Goal: Transaction & Acquisition: Purchase product/service

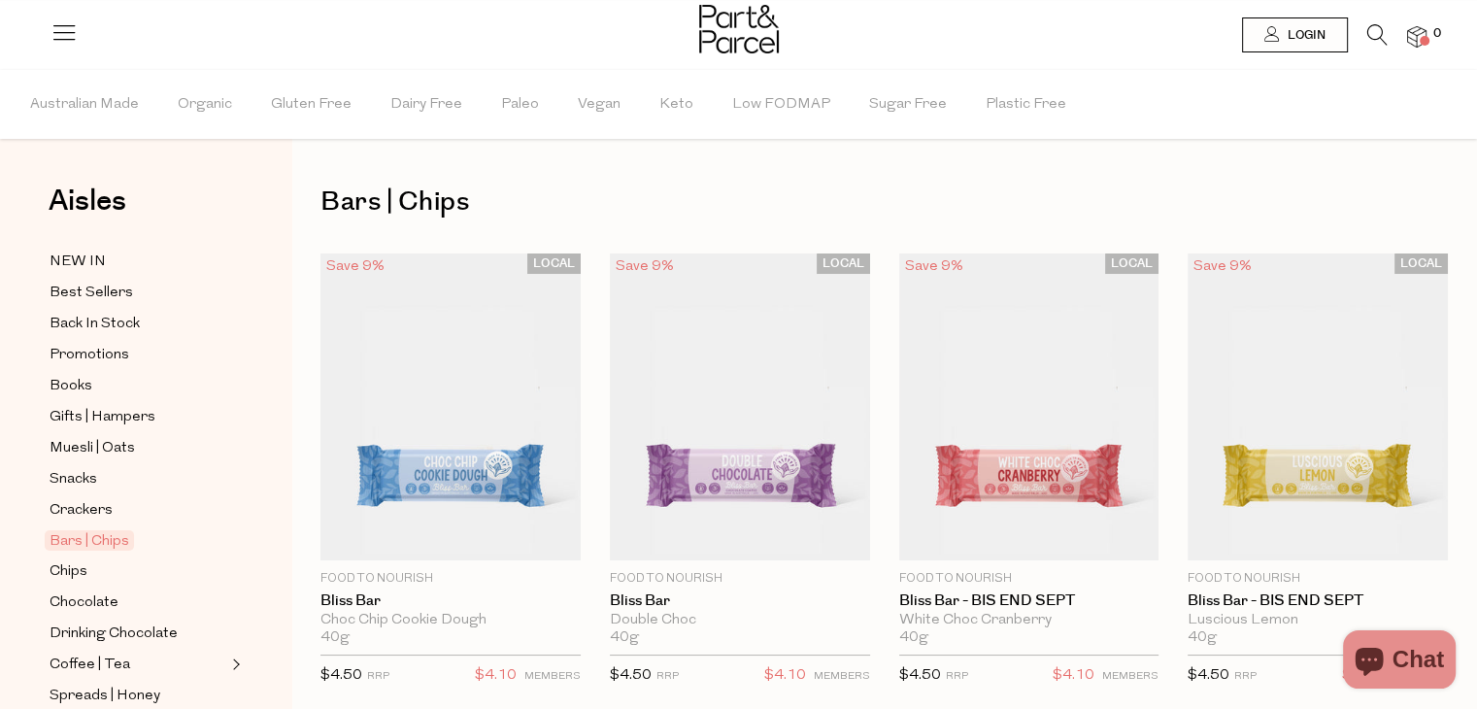
type input "[EMAIL_ADDRESS][DOMAIN_NAME]"
click at [1325, 32] on link "Login" at bounding box center [1295, 34] width 106 height 35
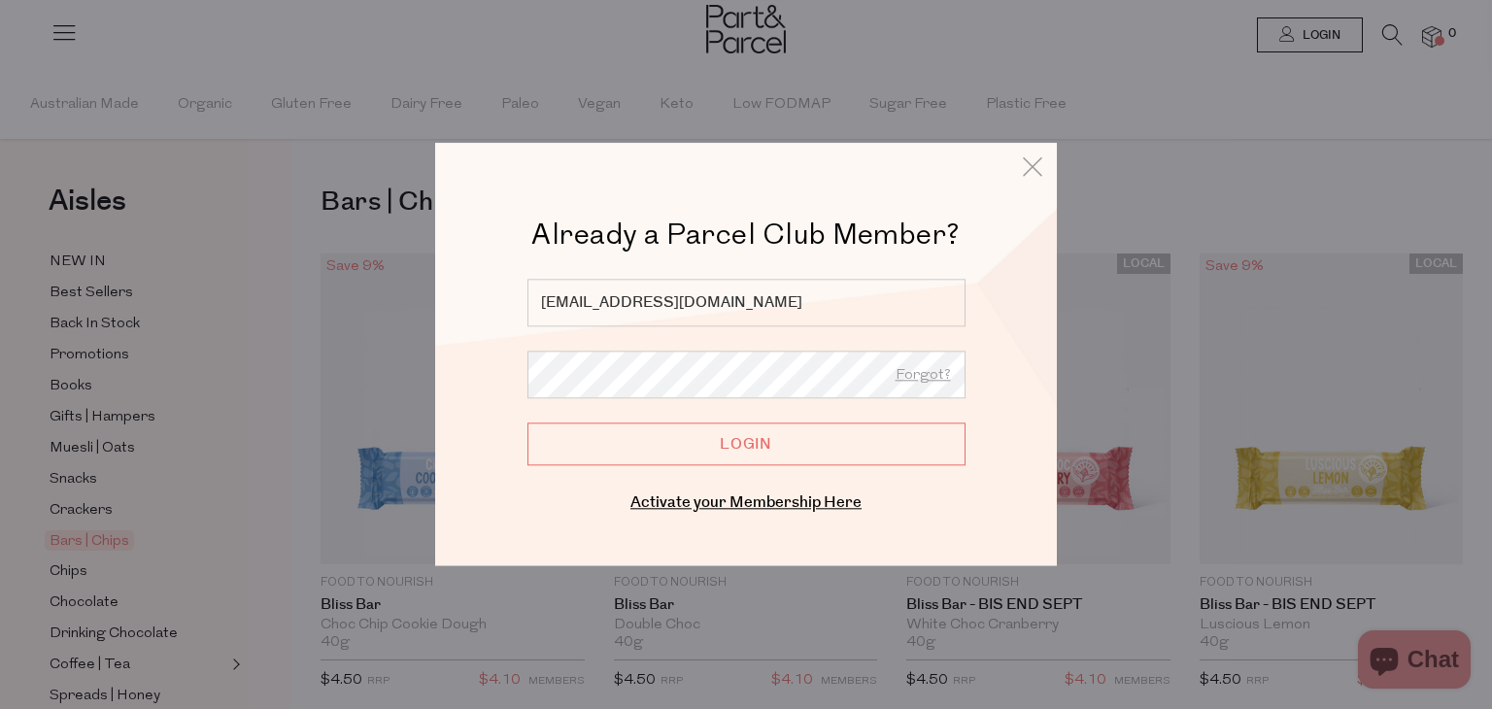
click at [770, 443] on input "Login" at bounding box center [746, 445] width 438 height 43
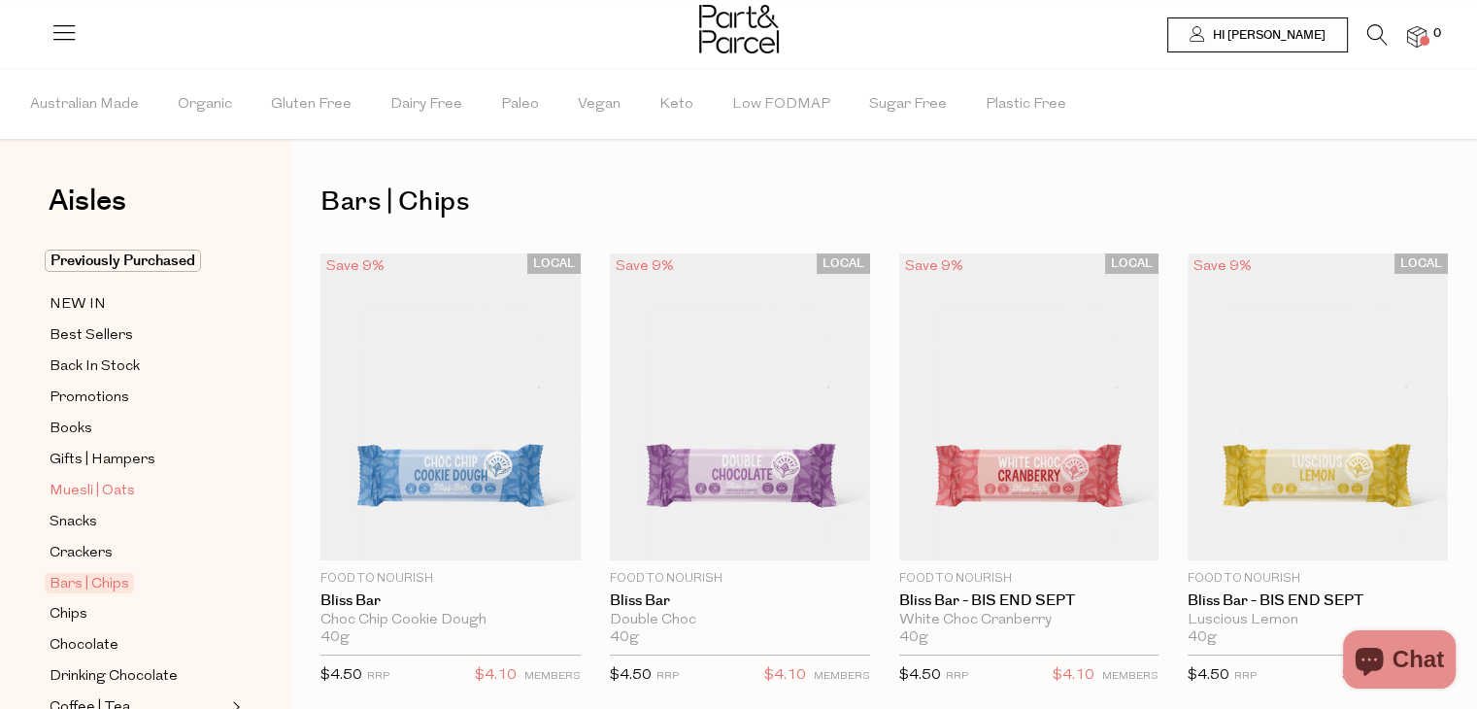
click at [118, 488] on span "Muesli | Oats" at bounding box center [92, 491] width 85 height 23
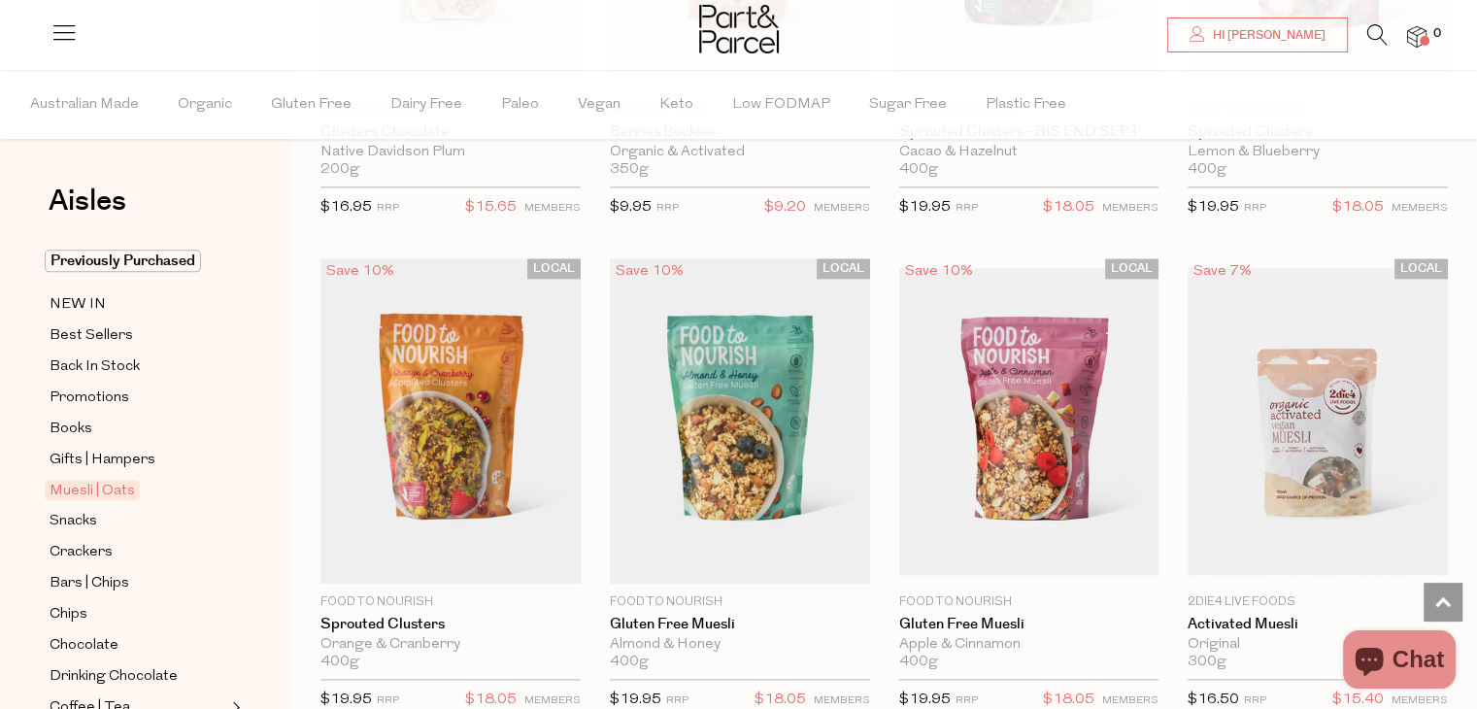
scroll to position [2424, 0]
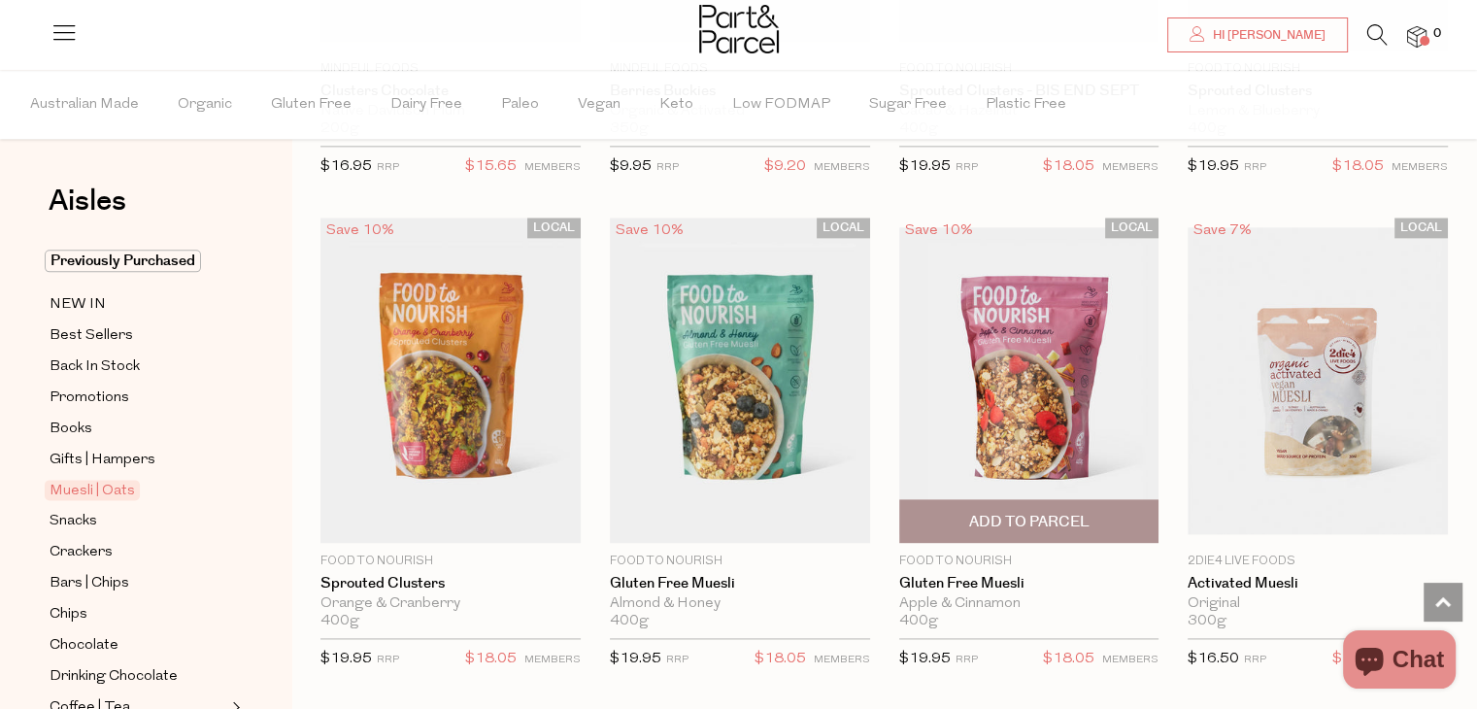
click at [1057, 361] on img at bounding box center [1029, 380] width 260 height 307
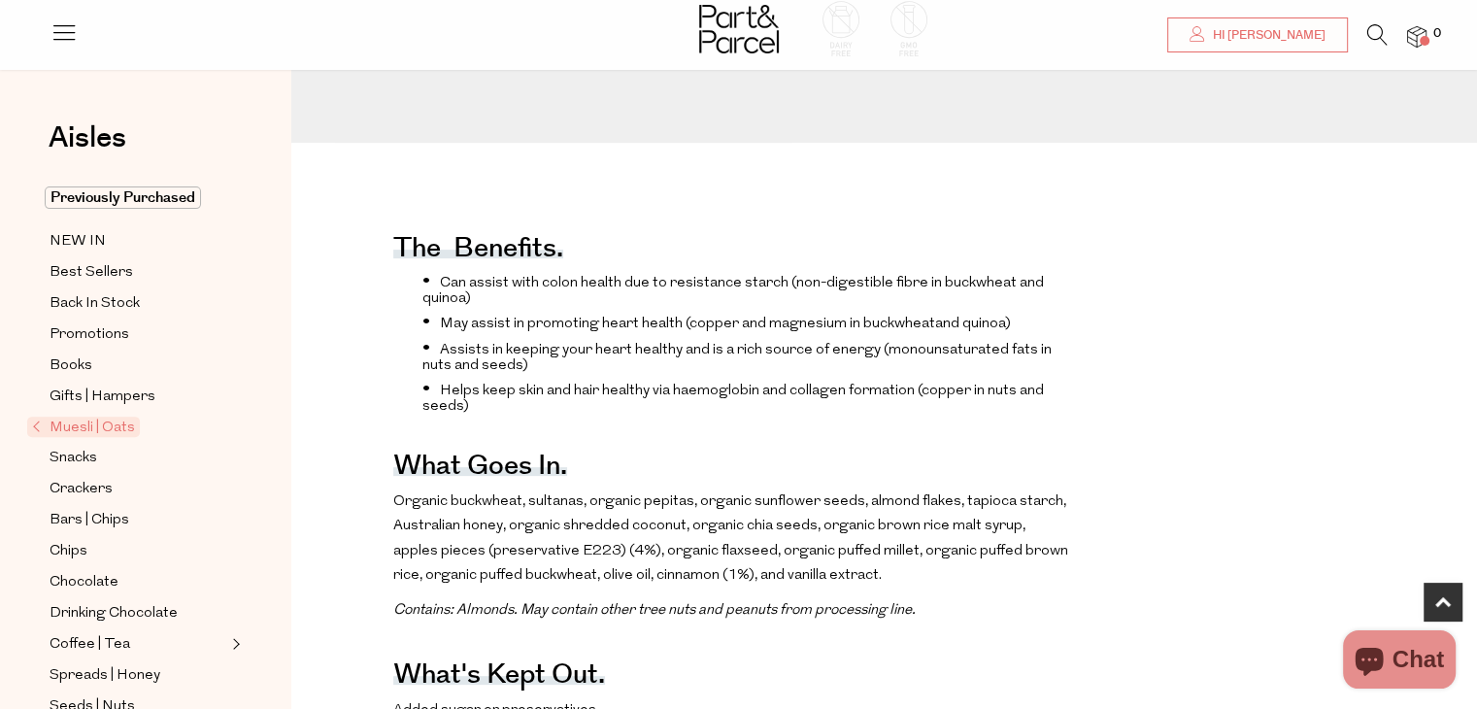
drag, startPoint x: 0, startPoint y: 0, endPoint x: 1491, endPoint y: 261, distance: 1513.8
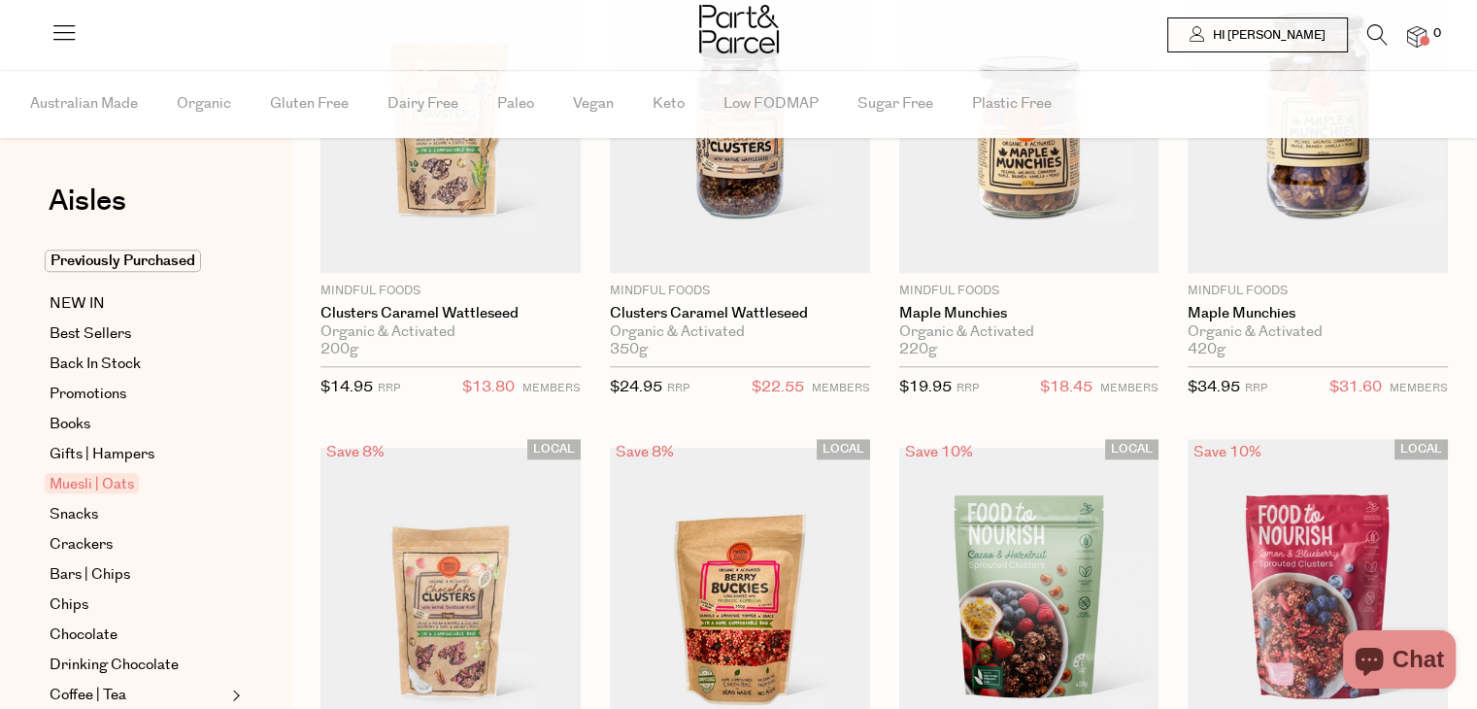
scroll to position [1707, 0]
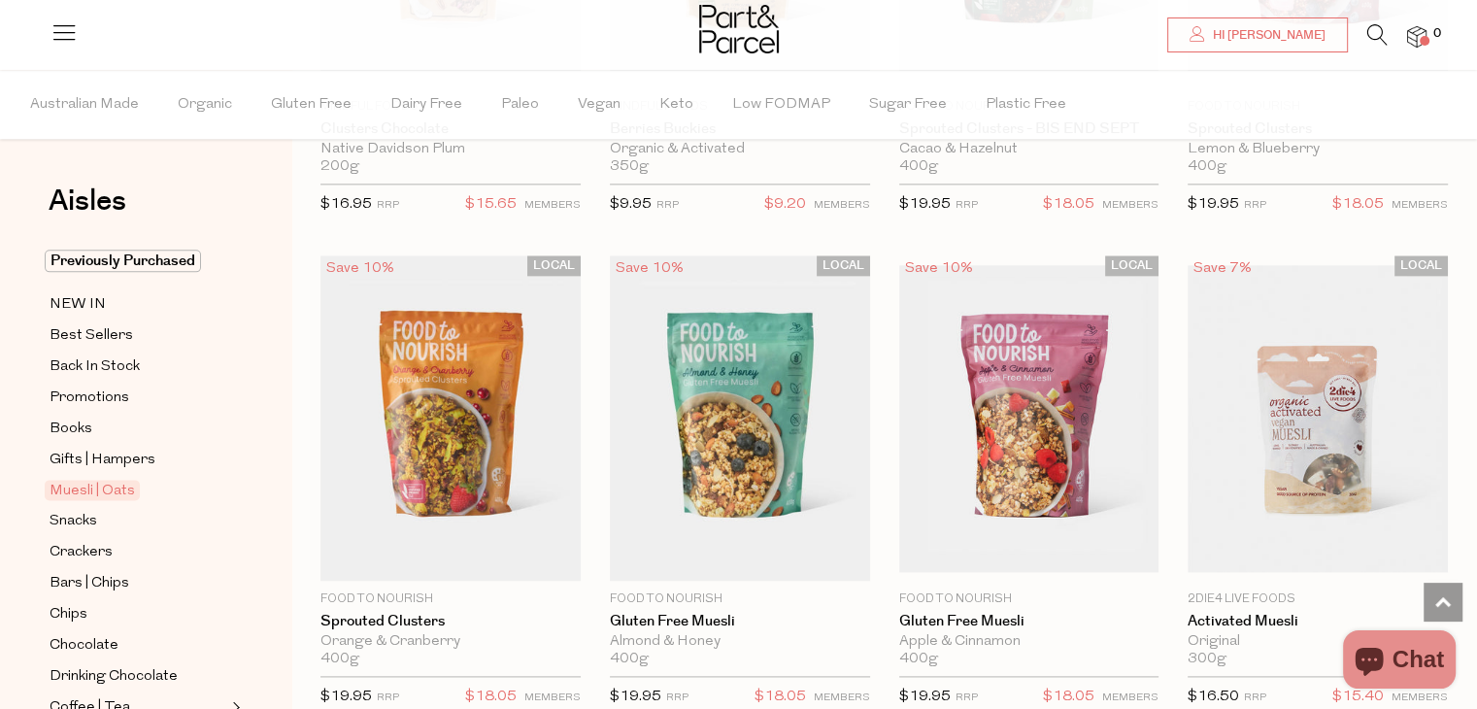
drag, startPoint x: 1487, startPoint y: 219, endPoint x: 1491, endPoint y: 289, distance: 71.0
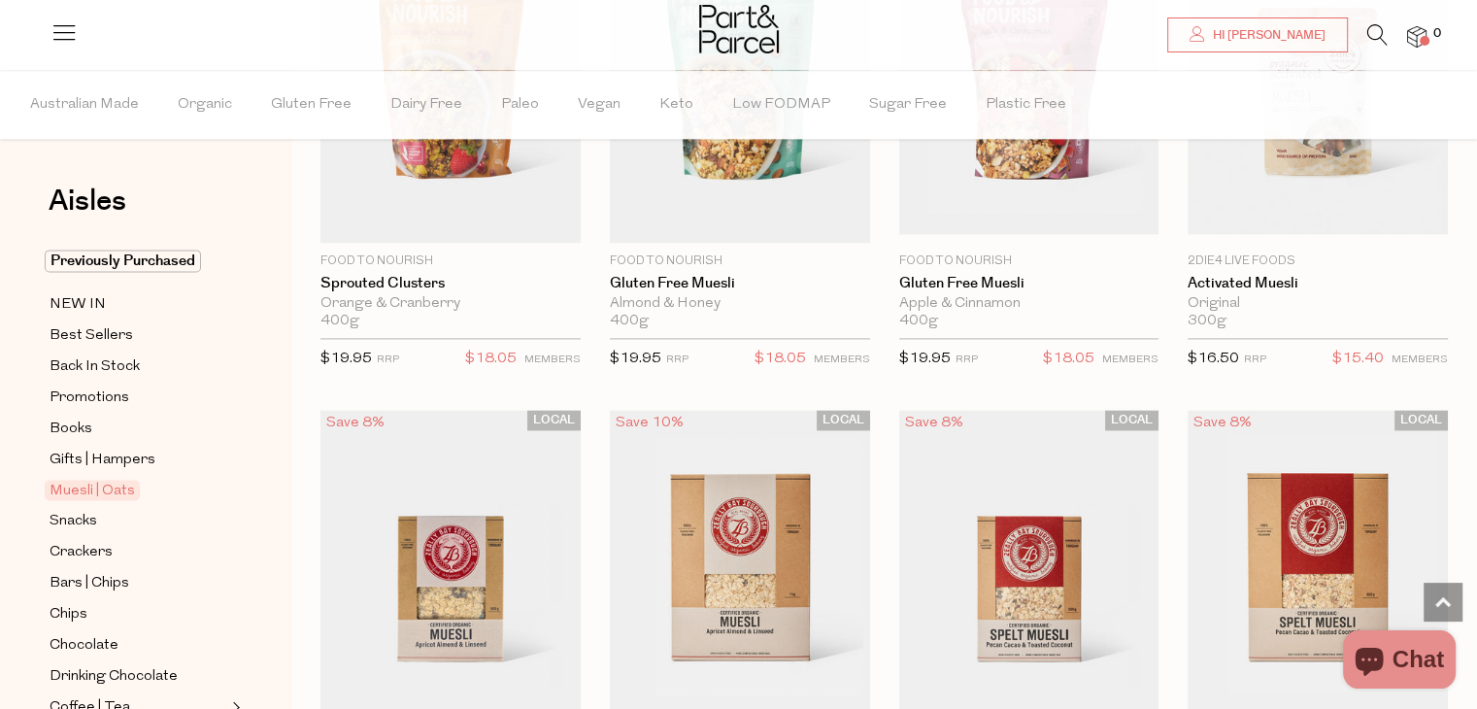
scroll to position [2732, 0]
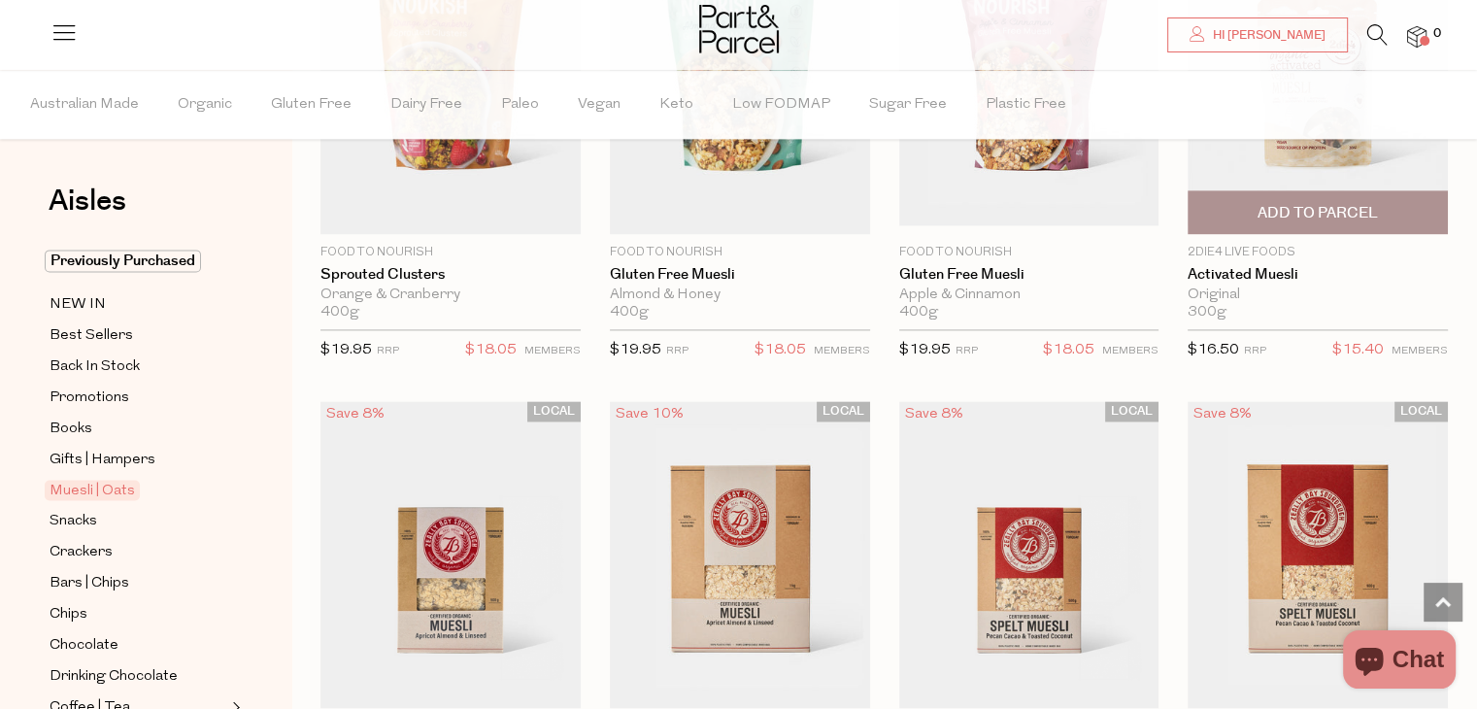
click at [1344, 215] on span "Add To Parcel" at bounding box center [1318, 213] width 120 height 20
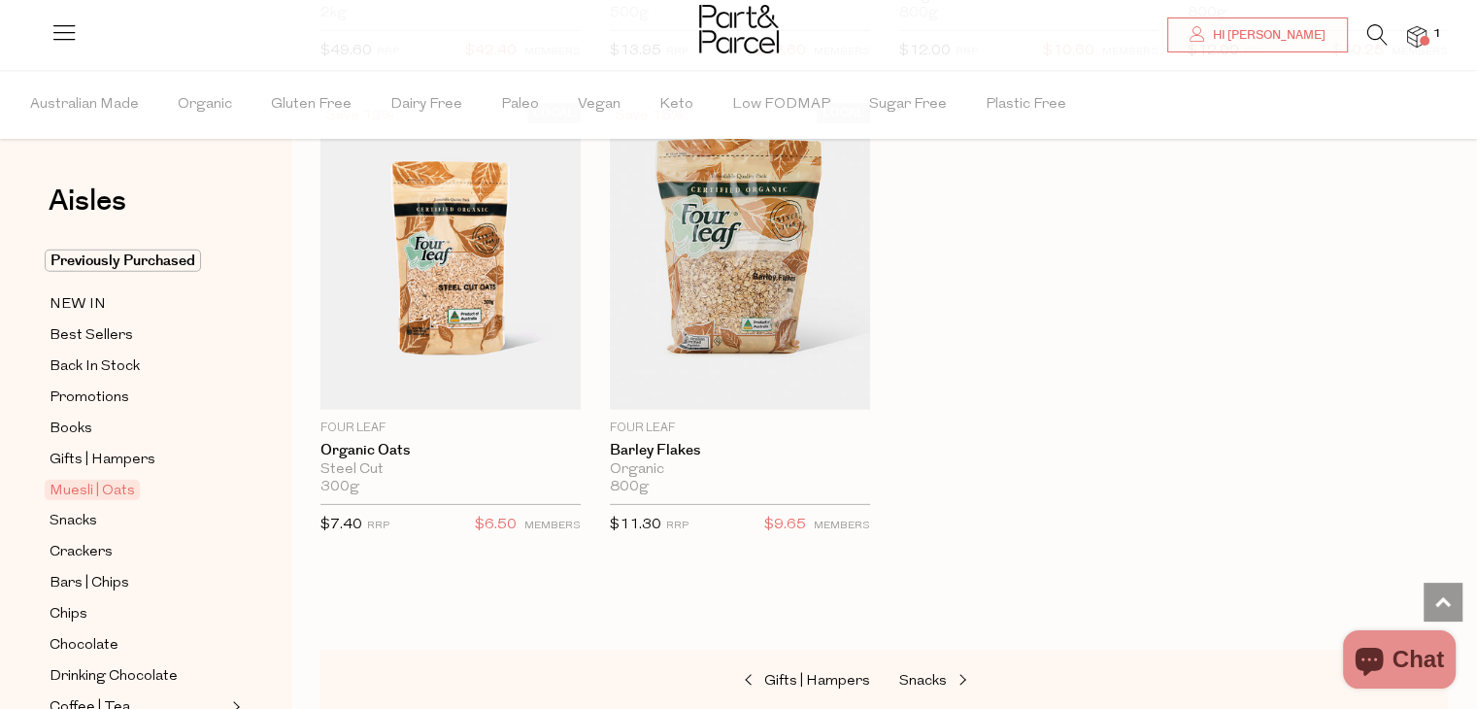
scroll to position [5931, 0]
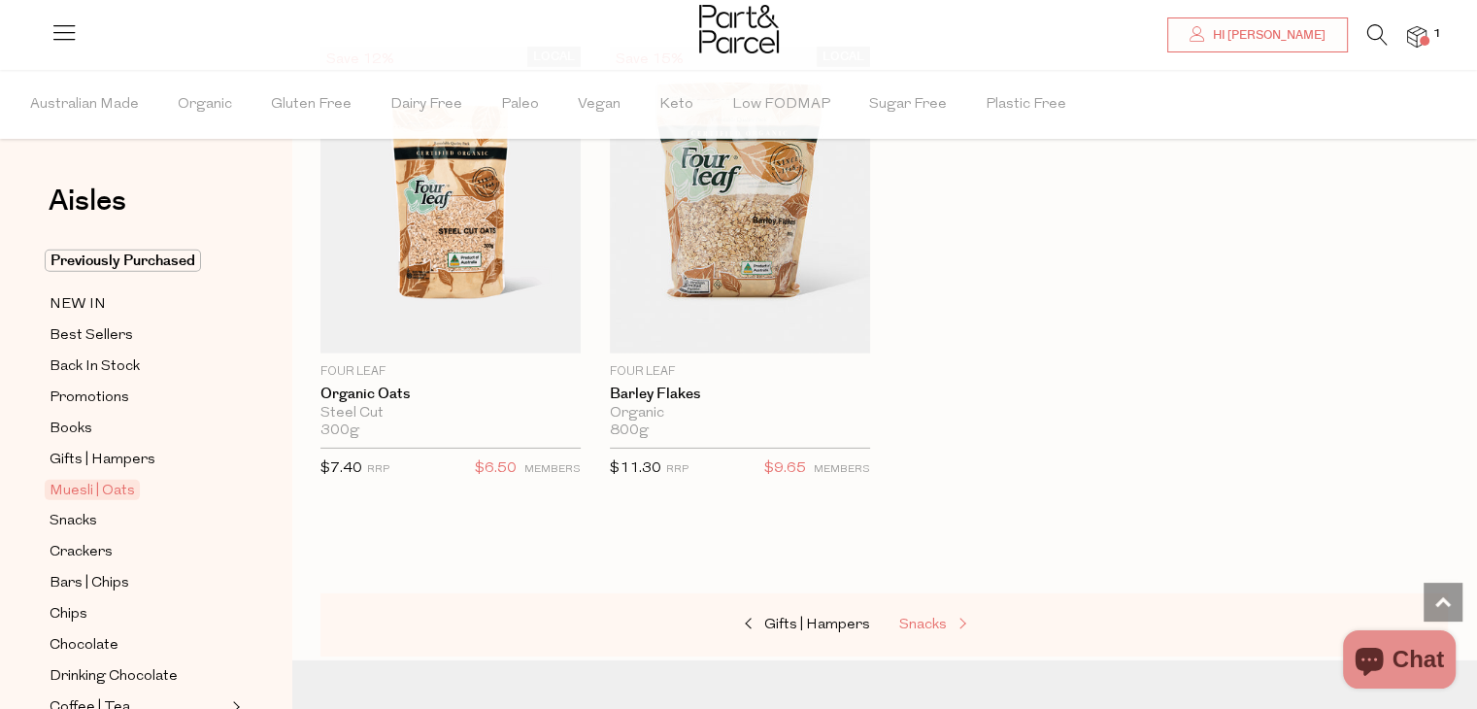
click at [937, 621] on link "Snacks" at bounding box center [996, 625] width 194 height 25
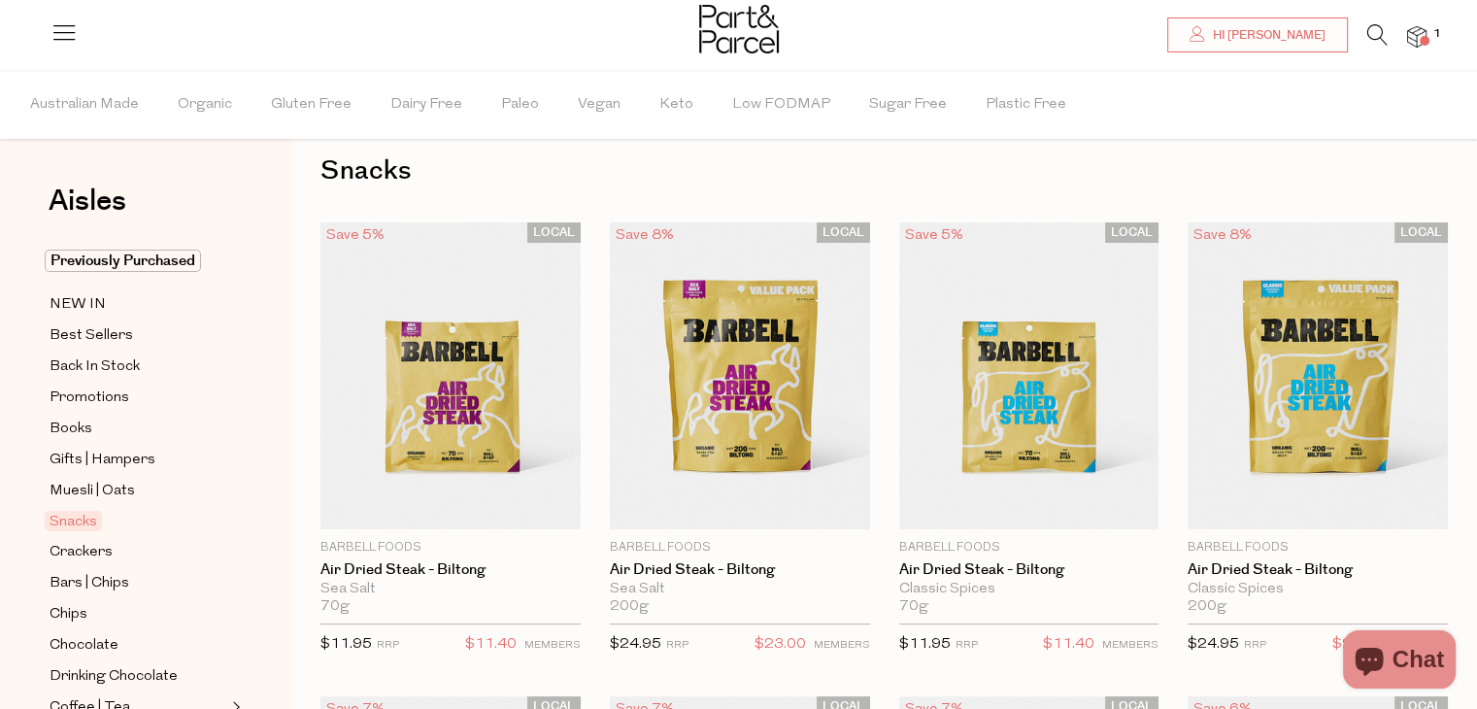
scroll to position [39, 0]
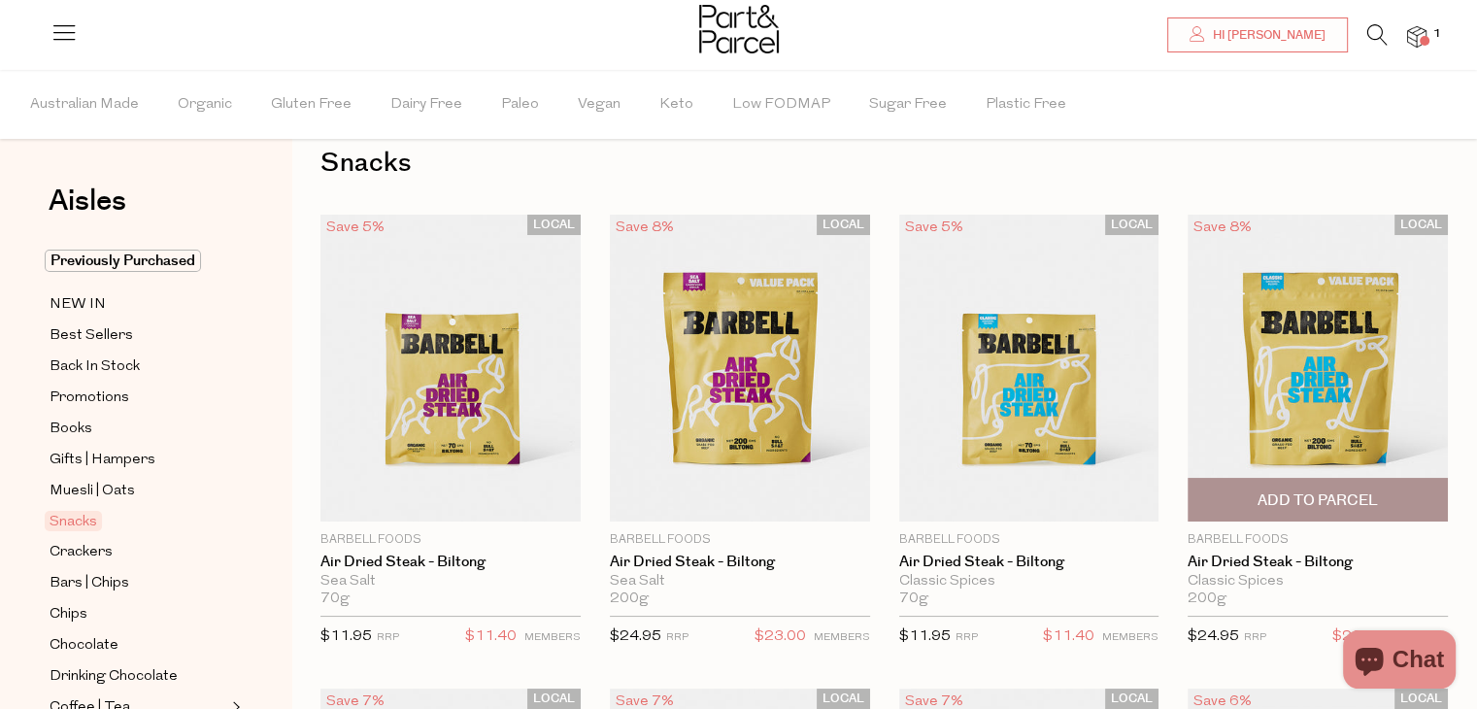
click at [1323, 493] on span "Add To Parcel" at bounding box center [1318, 501] width 120 height 20
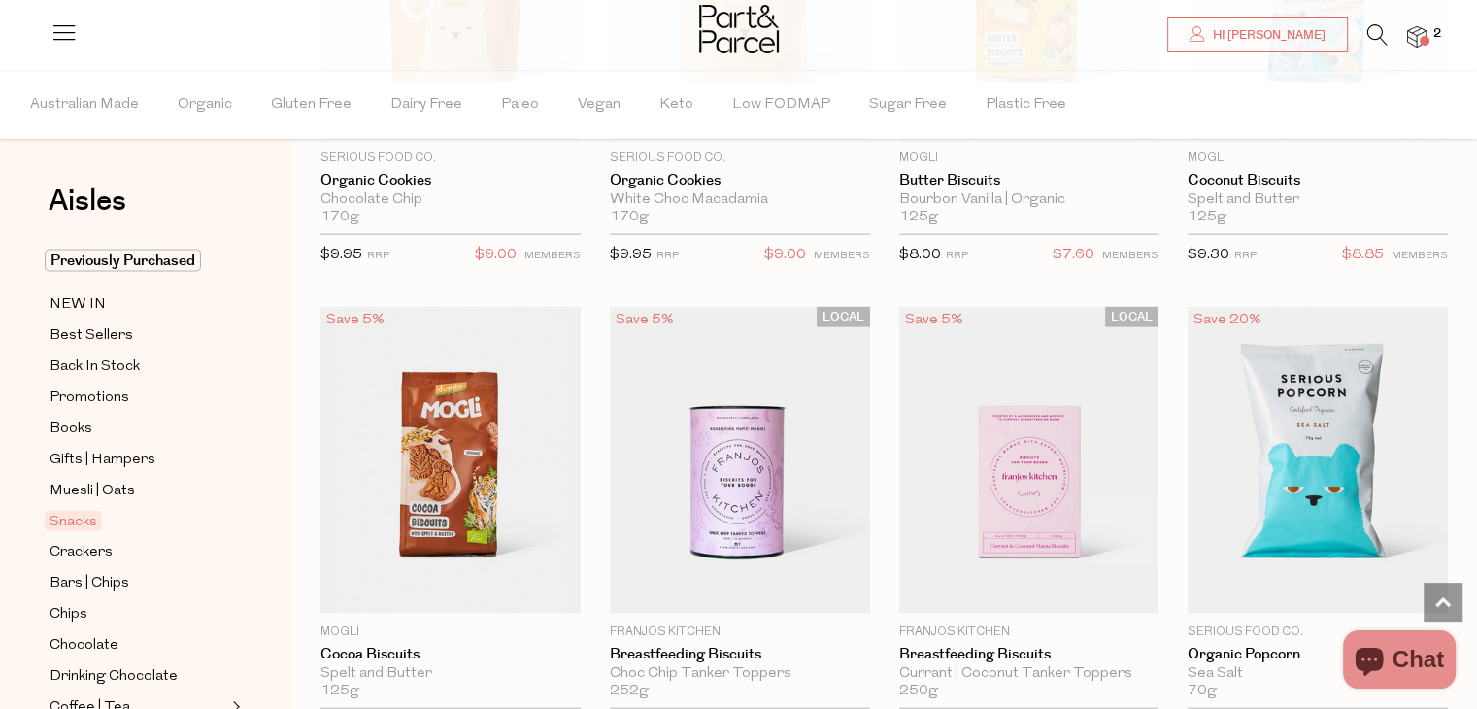
scroll to position [4315, 0]
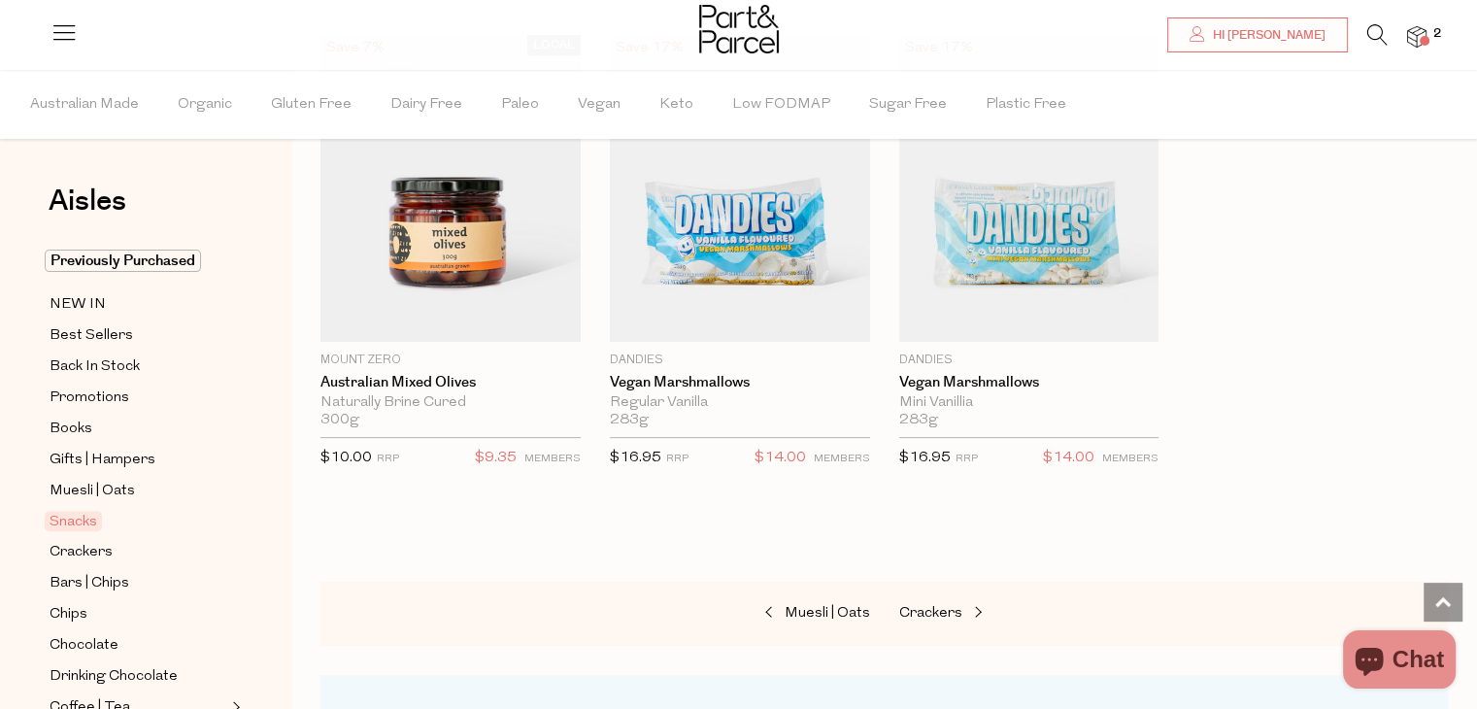
scroll to position [7859, 0]
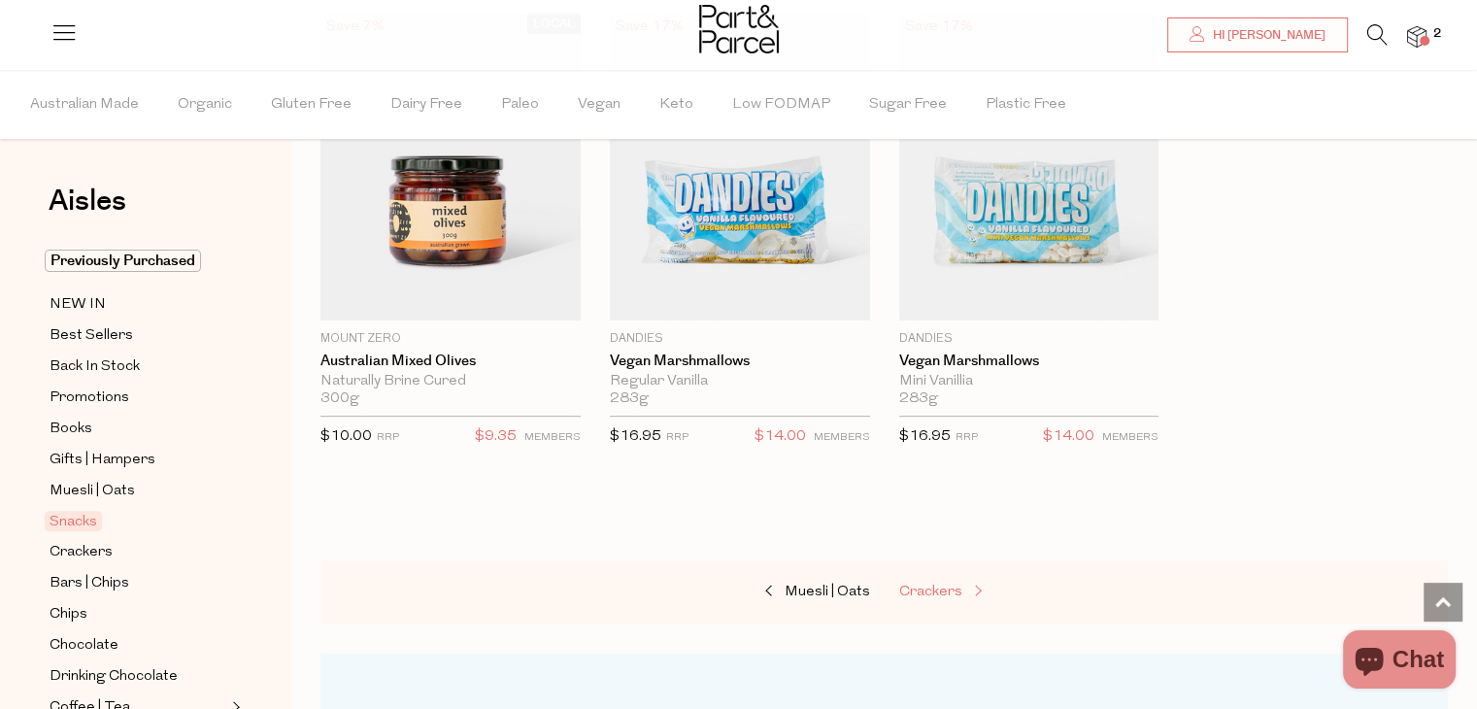
click at [971, 585] on span at bounding box center [976, 592] width 27 height 15
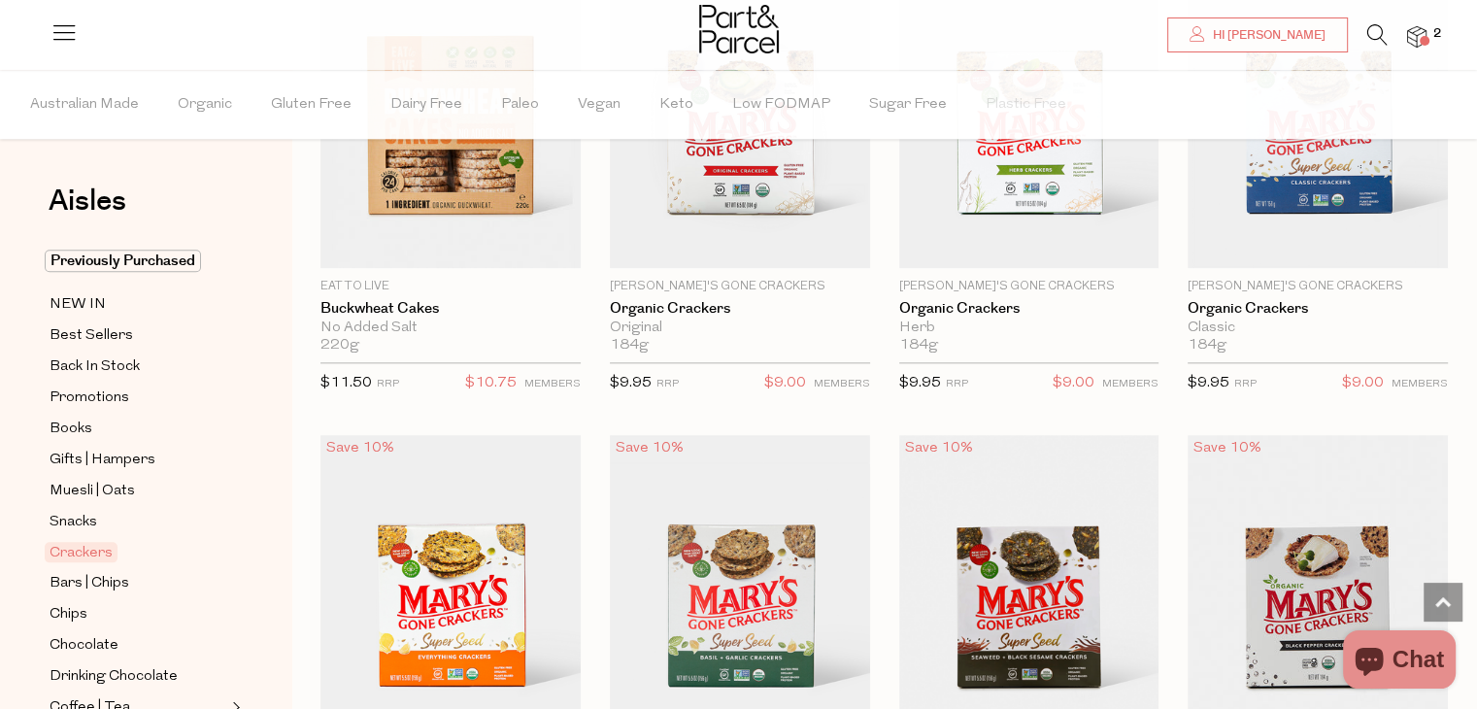
scroll to position [2201, 0]
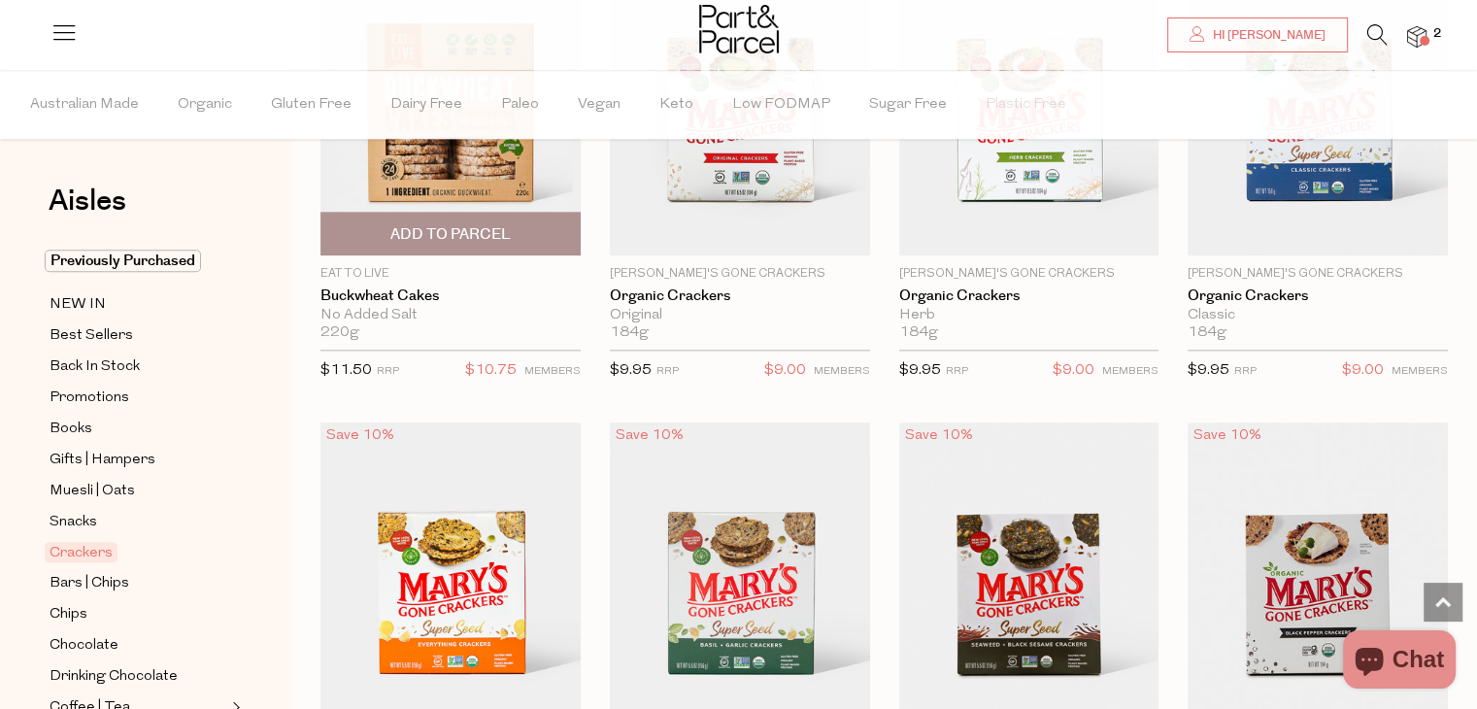
click at [477, 236] on span "Add To Parcel" at bounding box center [450, 234] width 120 height 20
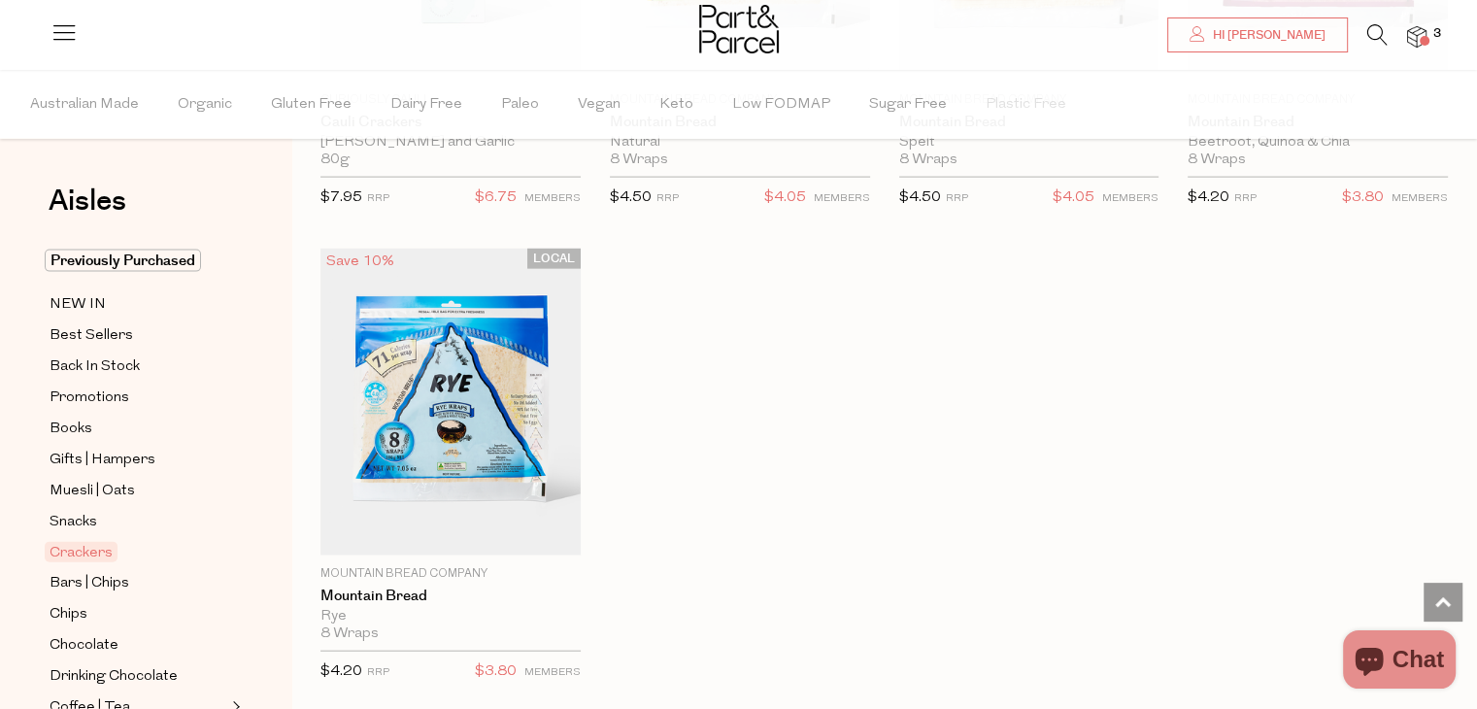
scroll to position [4409, 0]
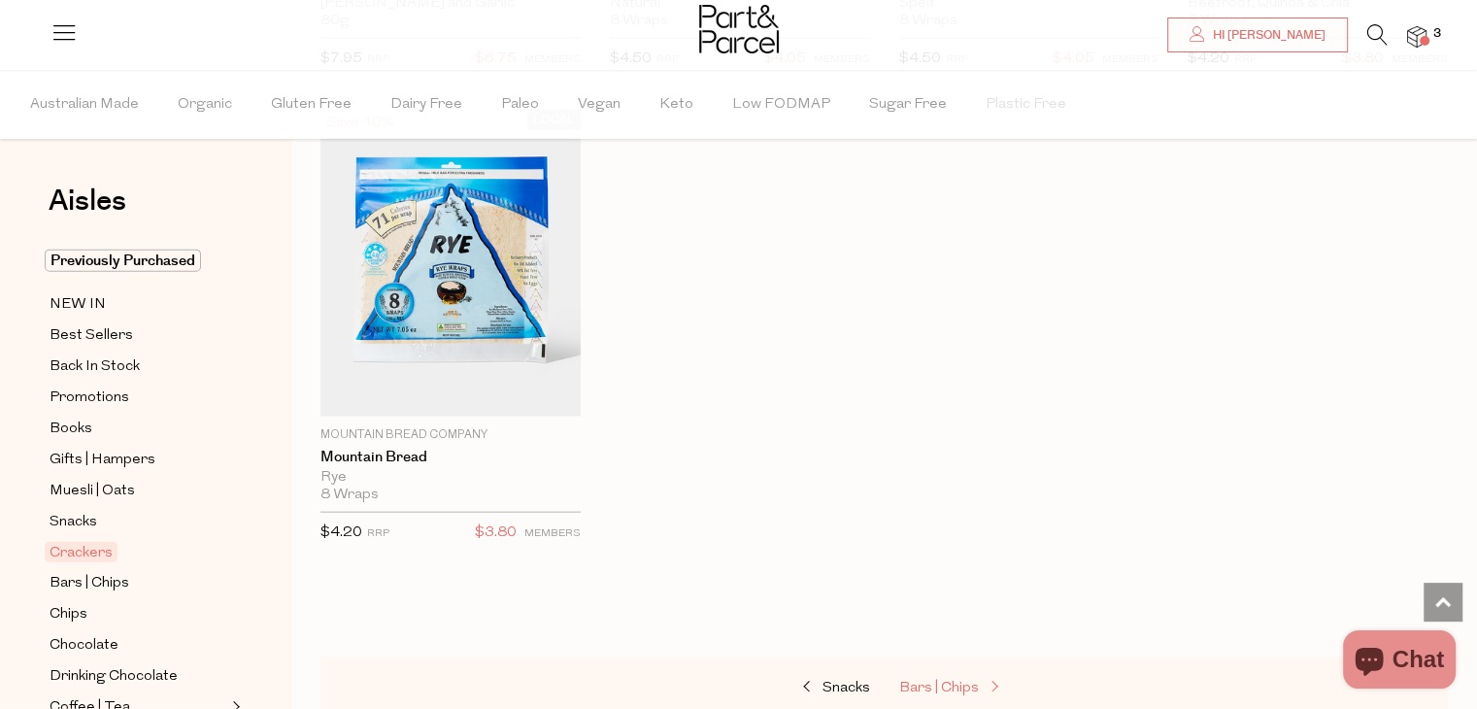
click at [973, 681] on span "Bars | Chips" at bounding box center [939, 688] width 80 height 15
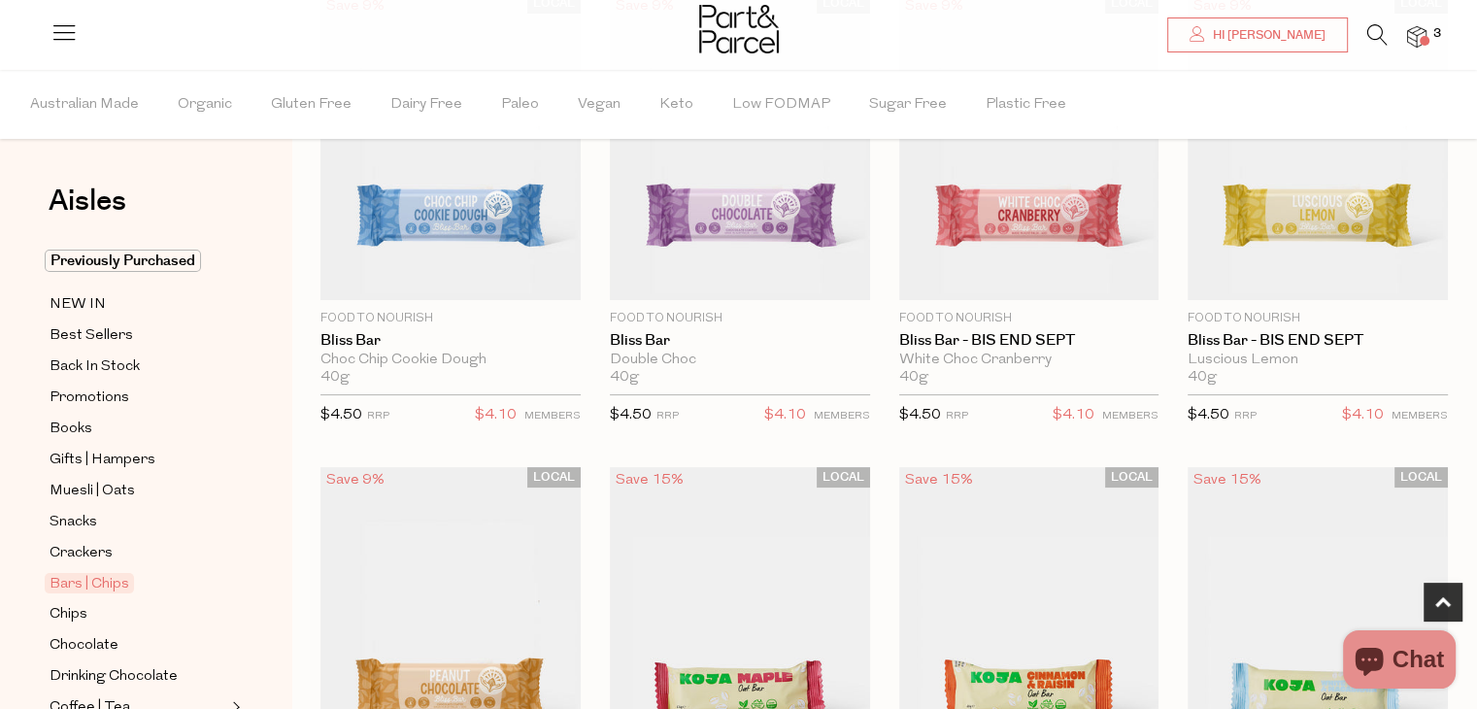
scroll to position [244, 0]
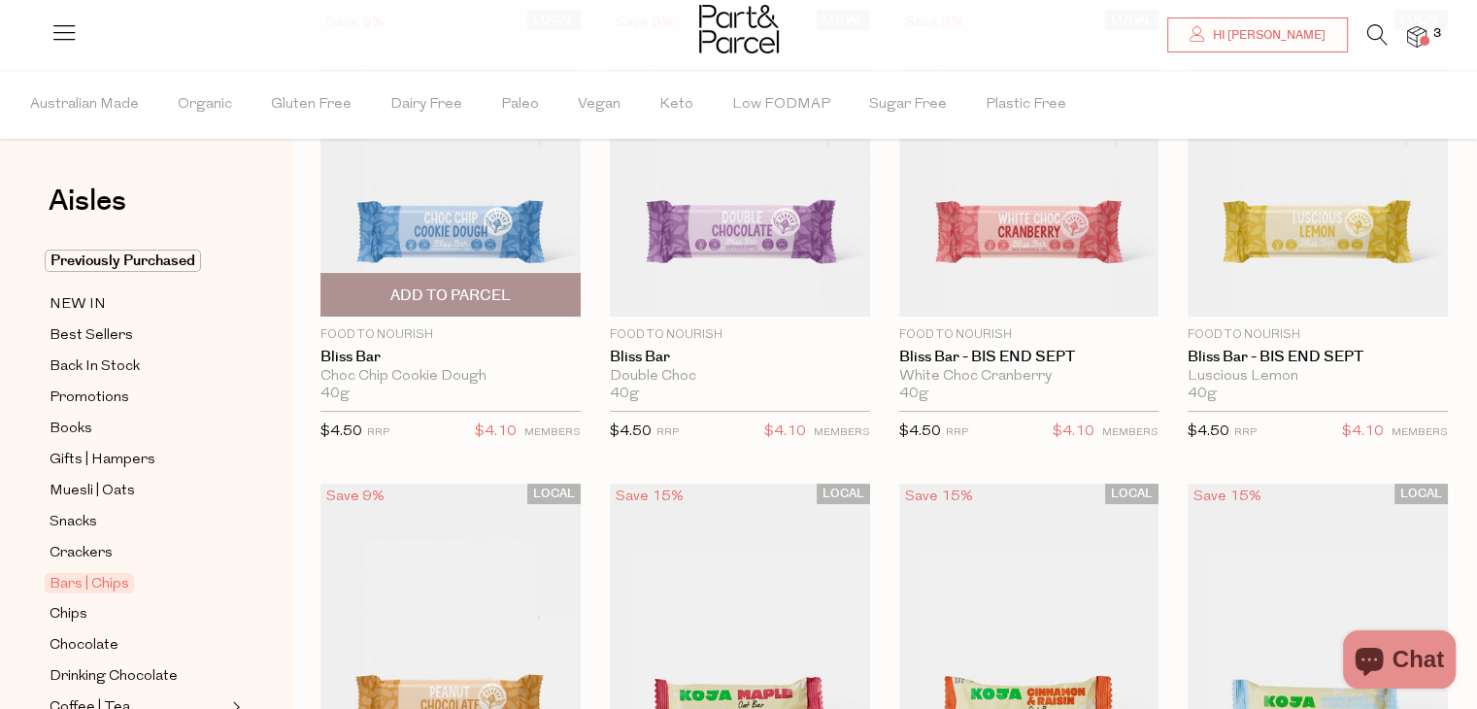
click at [501, 214] on img at bounding box center [451, 163] width 260 height 307
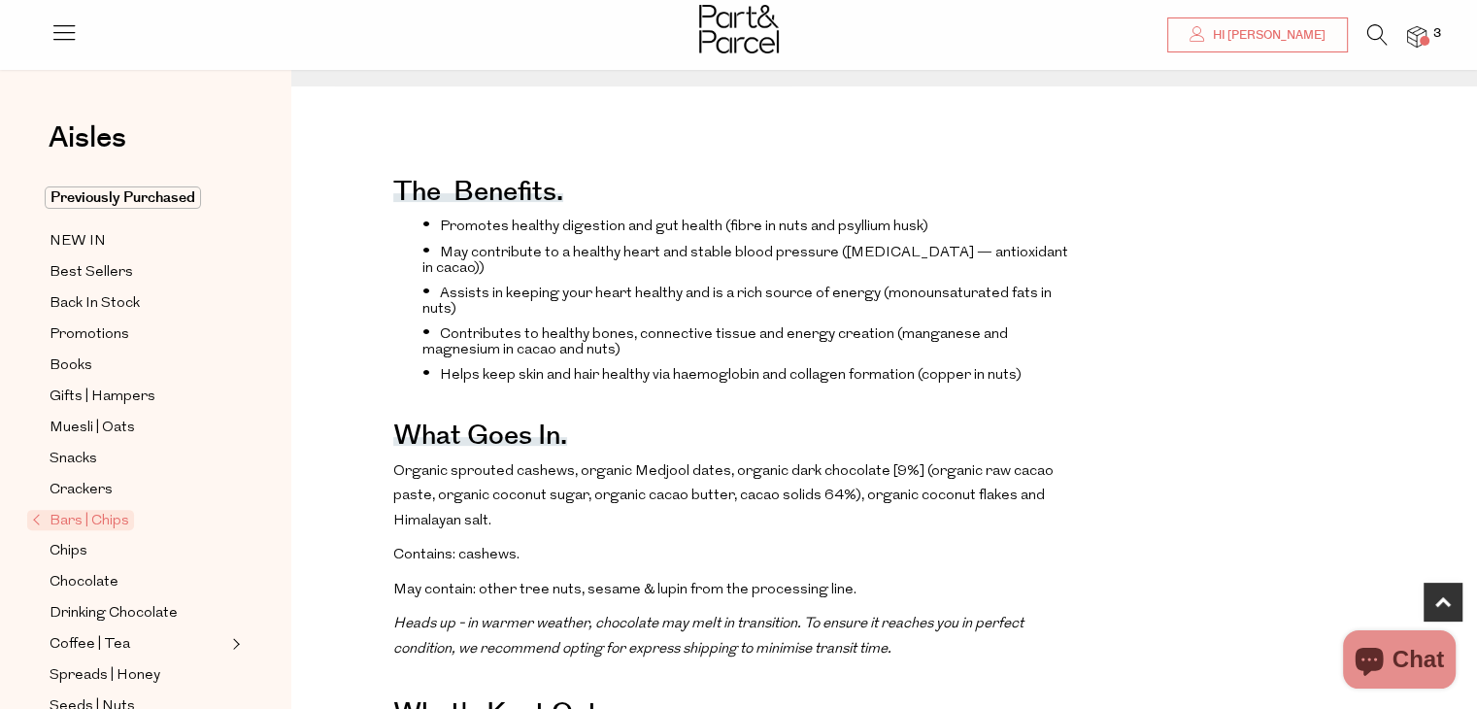
scroll to position [668, 0]
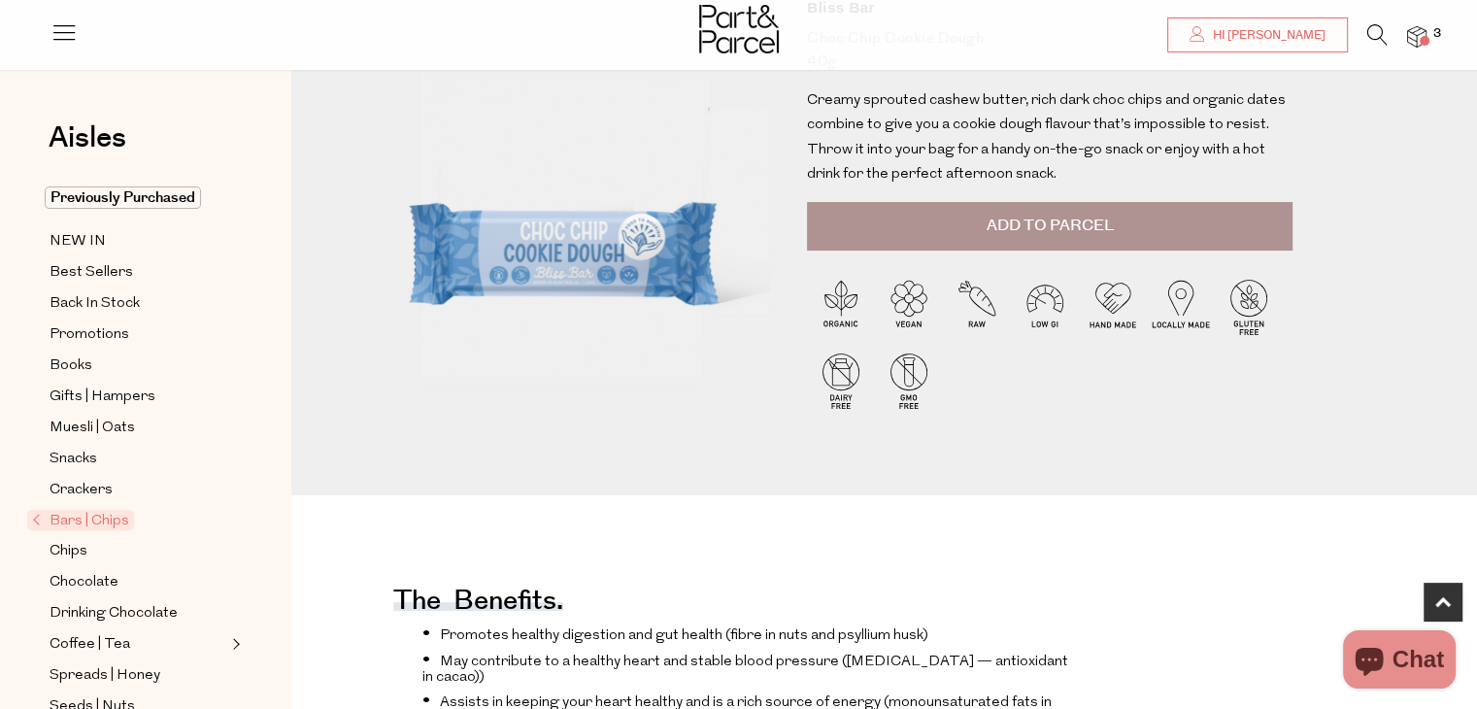
drag, startPoint x: 1489, startPoint y: 47, endPoint x: 1491, endPoint y: 92, distance: 45.7
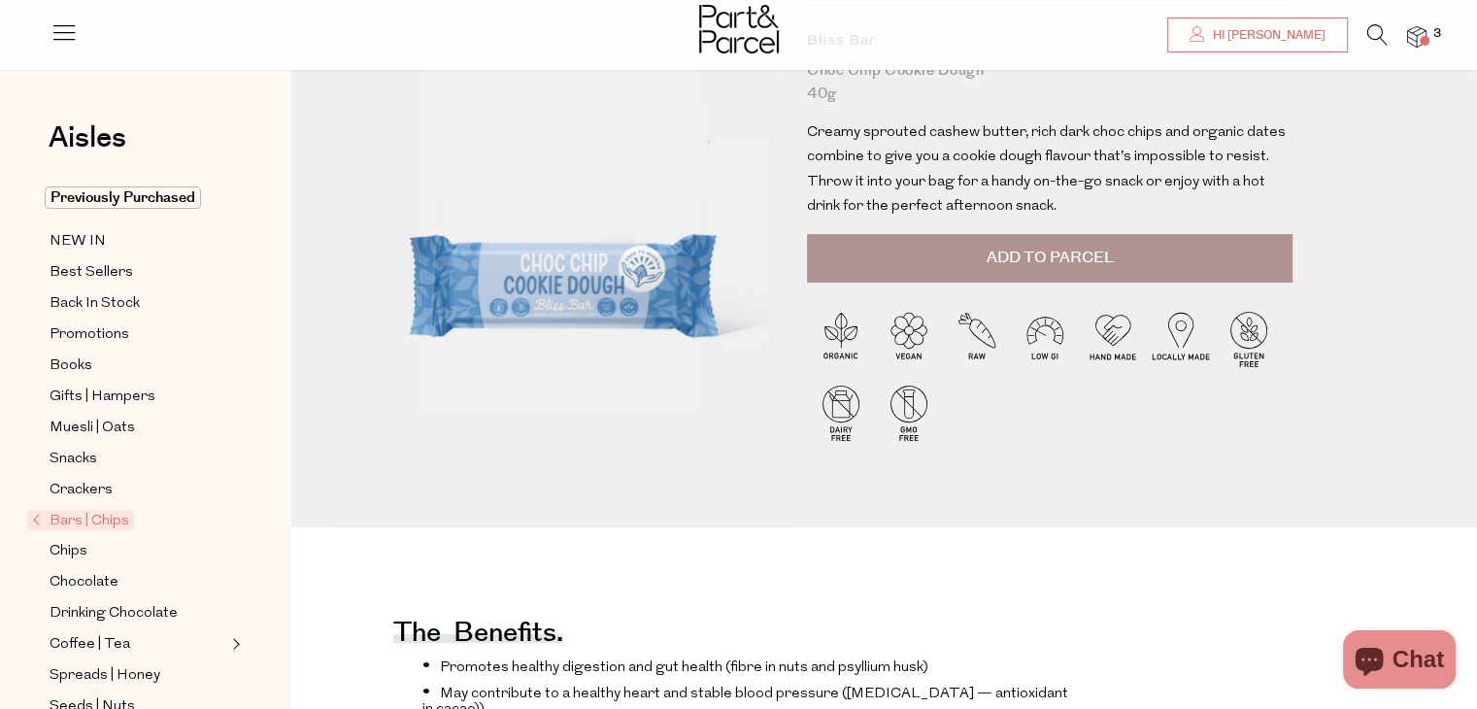
click at [999, 234] on button "Add to Parcel" at bounding box center [1050, 258] width 486 height 49
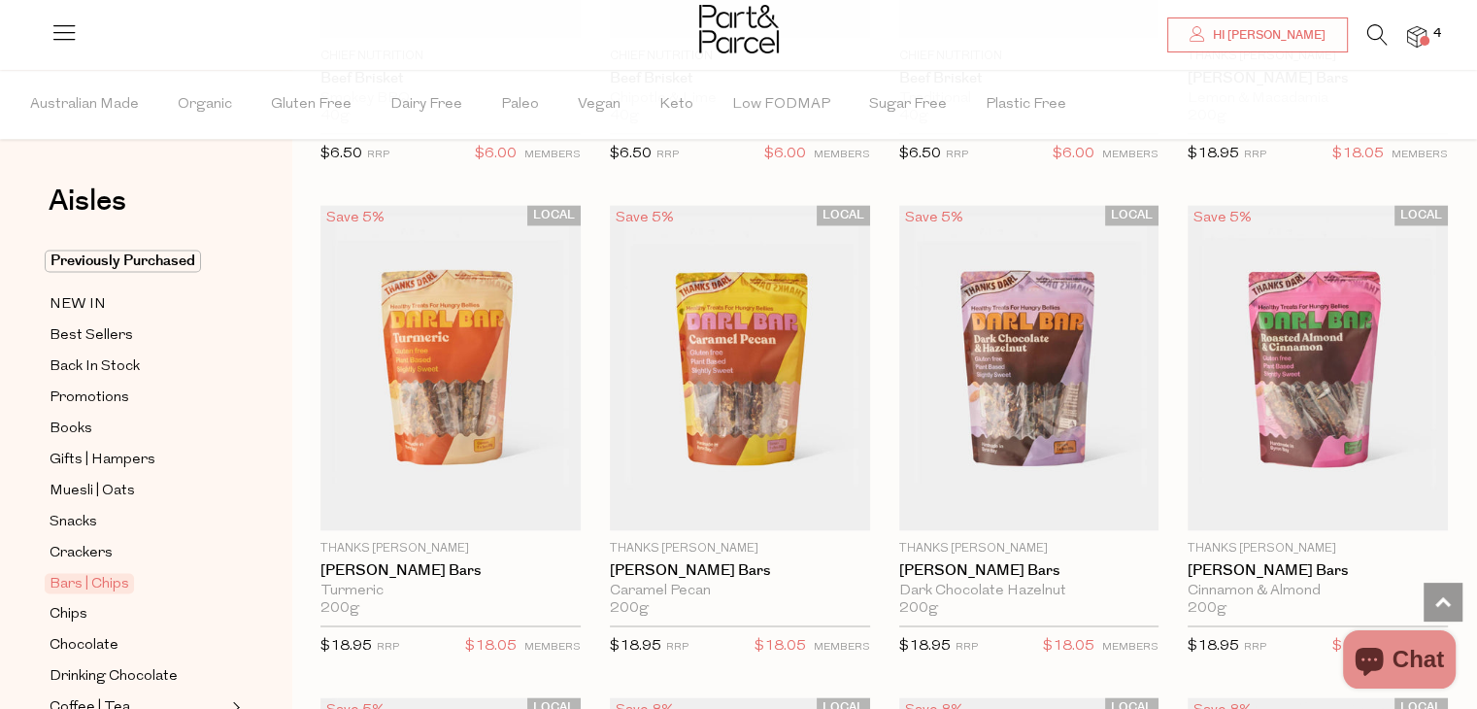
scroll to position [2919, 0]
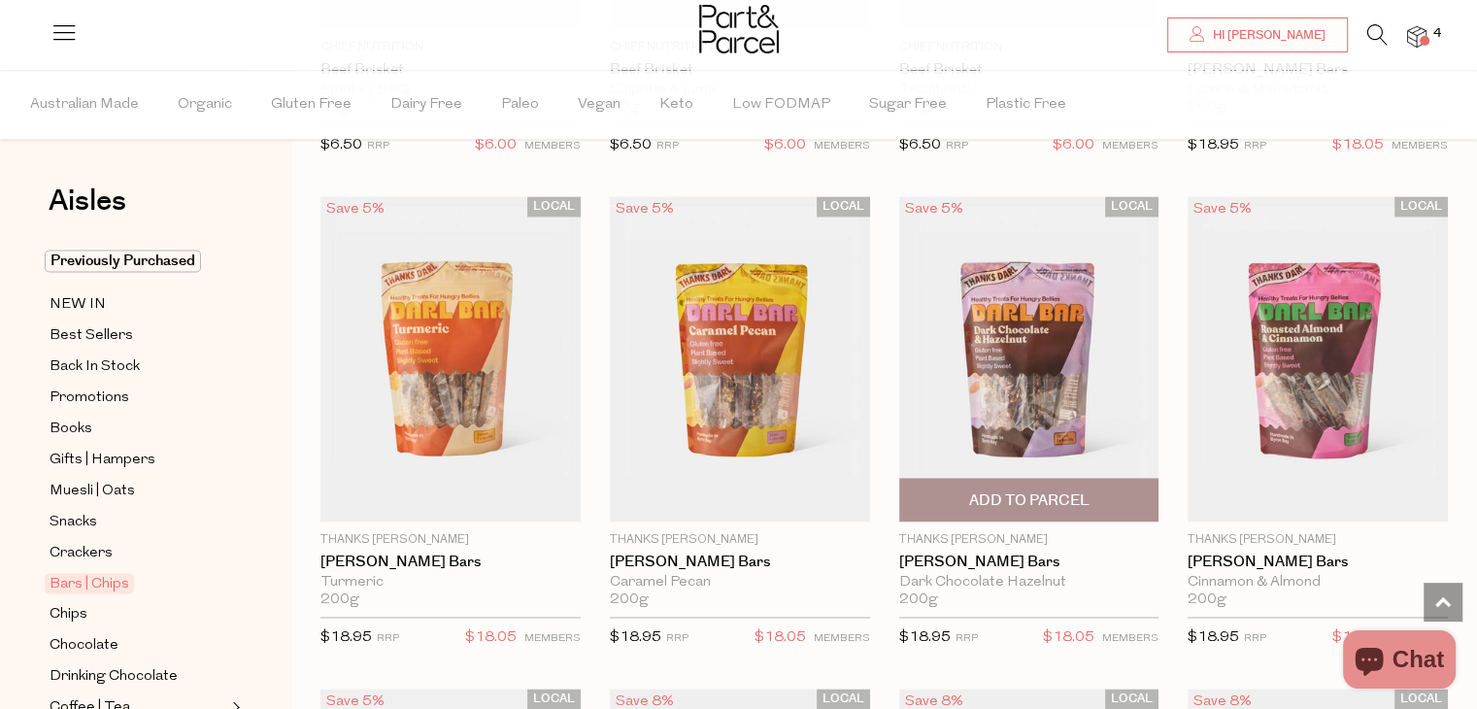
click at [979, 504] on span "Add To Parcel" at bounding box center [1029, 500] width 249 height 42
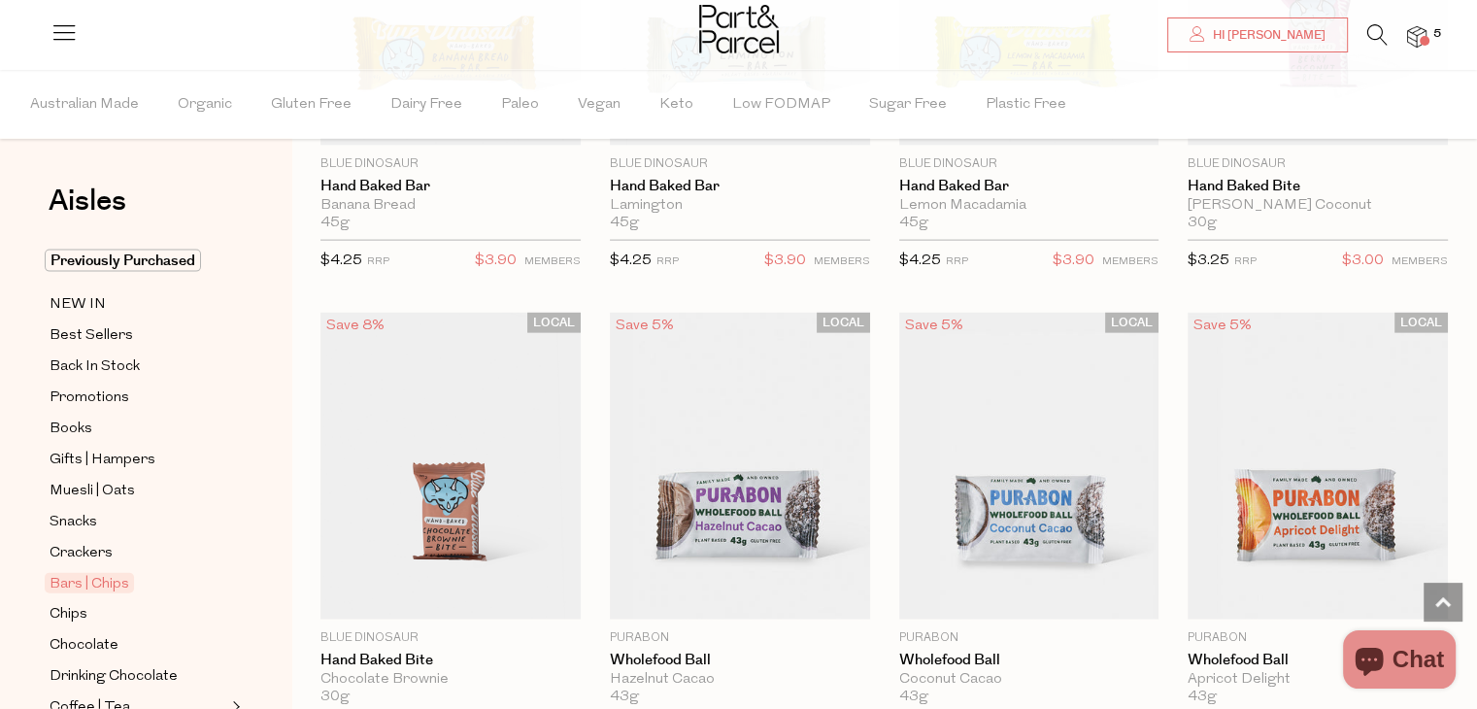
scroll to position [4251, 0]
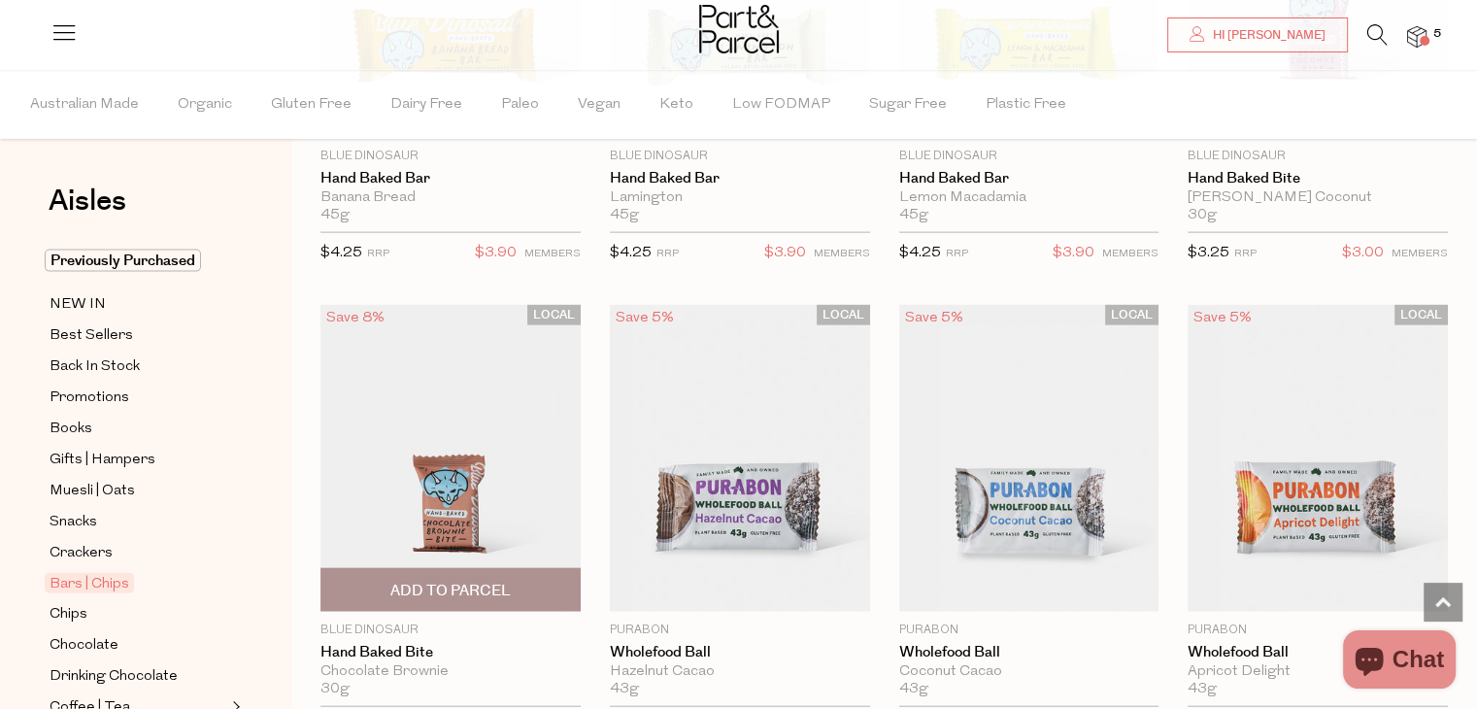
click at [457, 569] on span "Add To Parcel" at bounding box center [450, 590] width 249 height 42
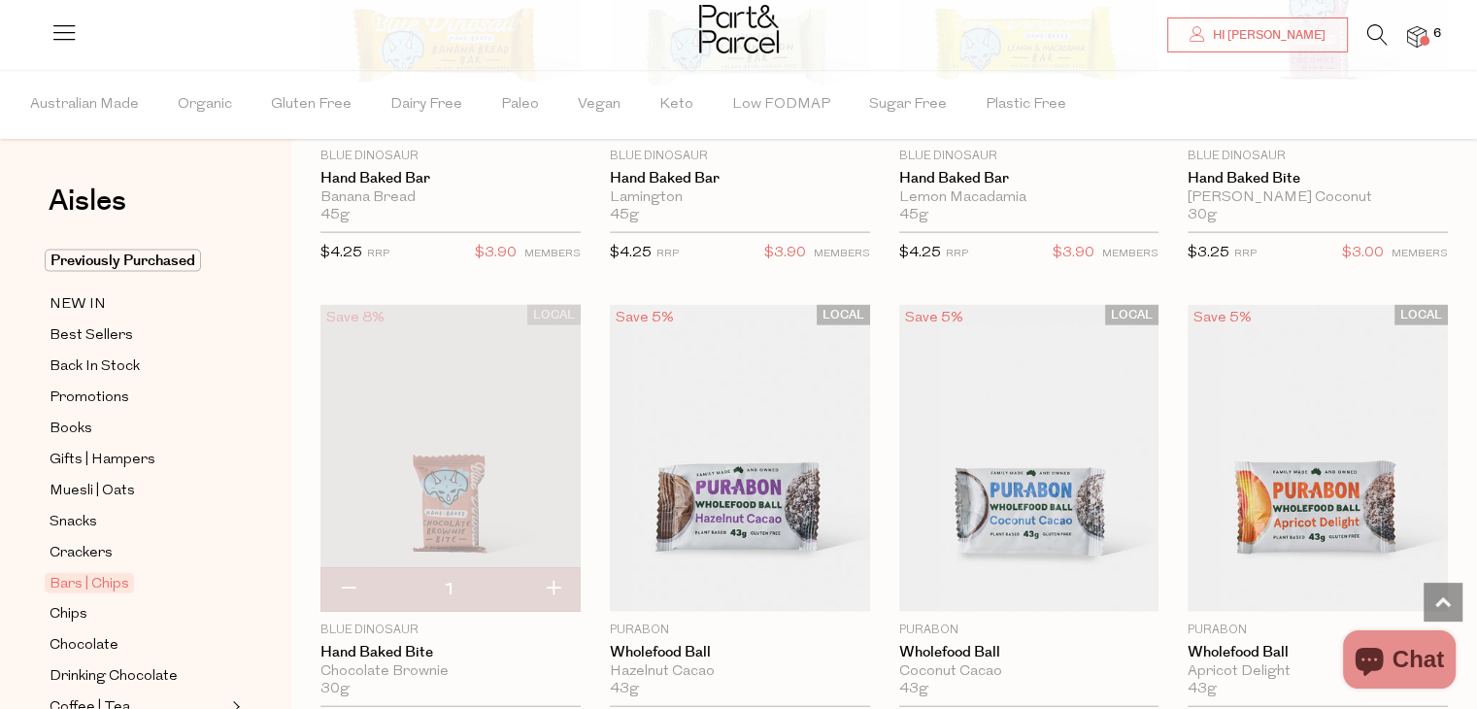
click at [554, 580] on button "button" at bounding box center [553, 589] width 55 height 43
type input "2"
click at [554, 580] on button "button" at bounding box center [553, 589] width 55 height 43
type input "3"
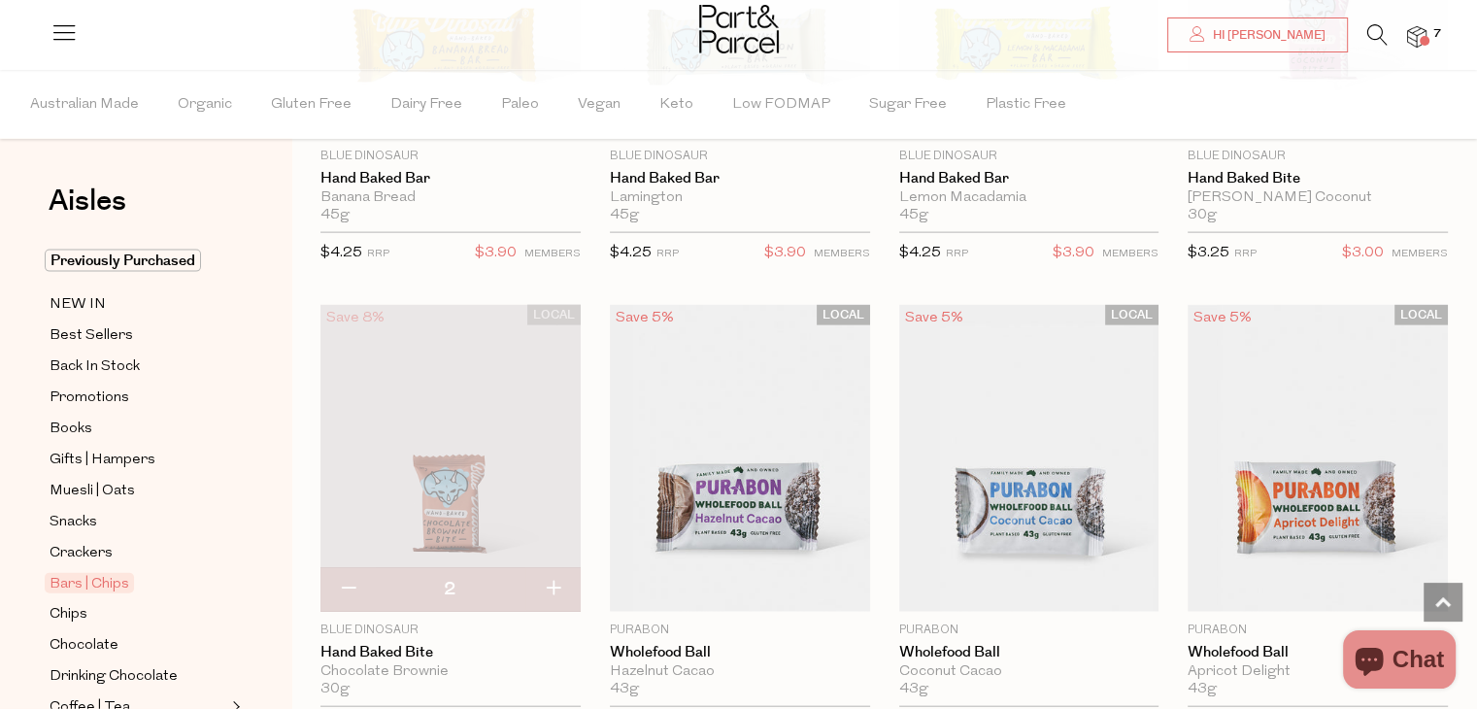
type input "3"
click at [554, 580] on button "button" at bounding box center [553, 589] width 55 height 43
type input "4"
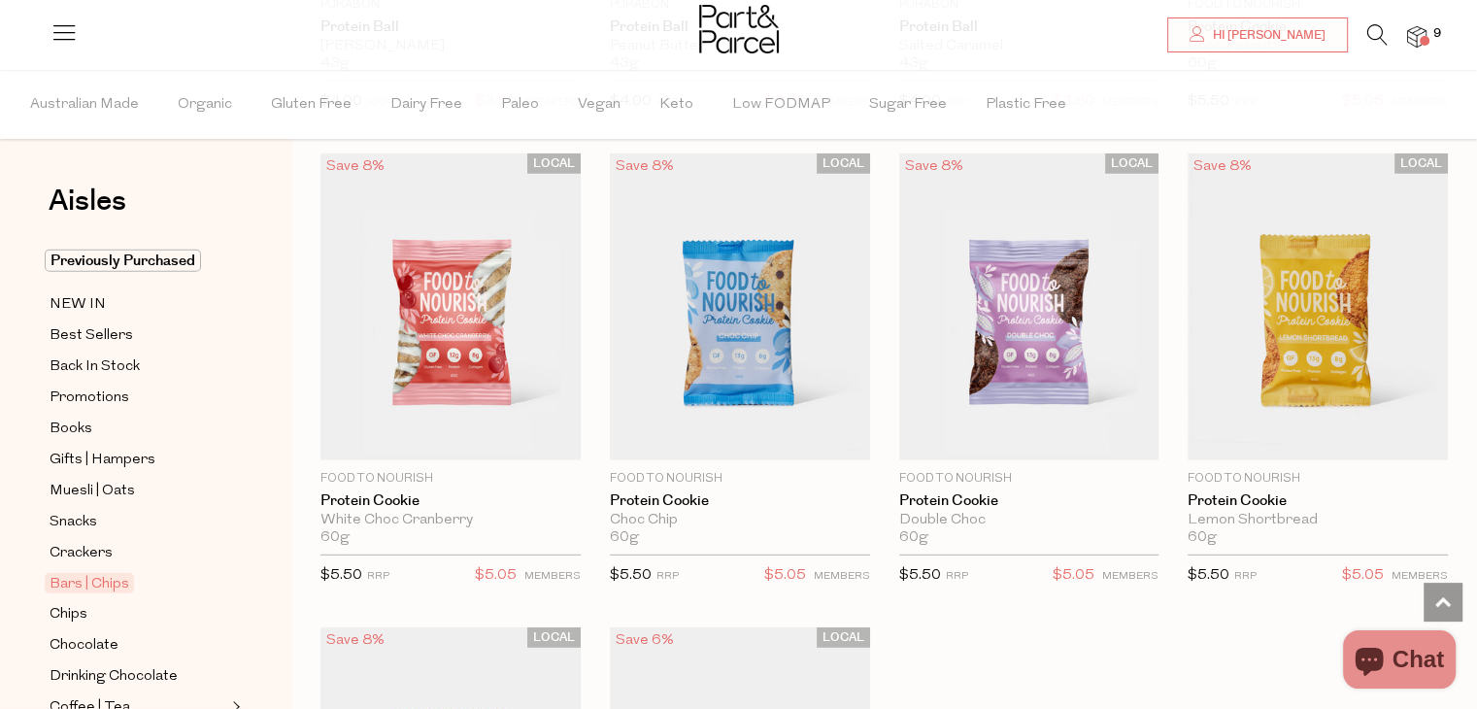
scroll to position [5366, 0]
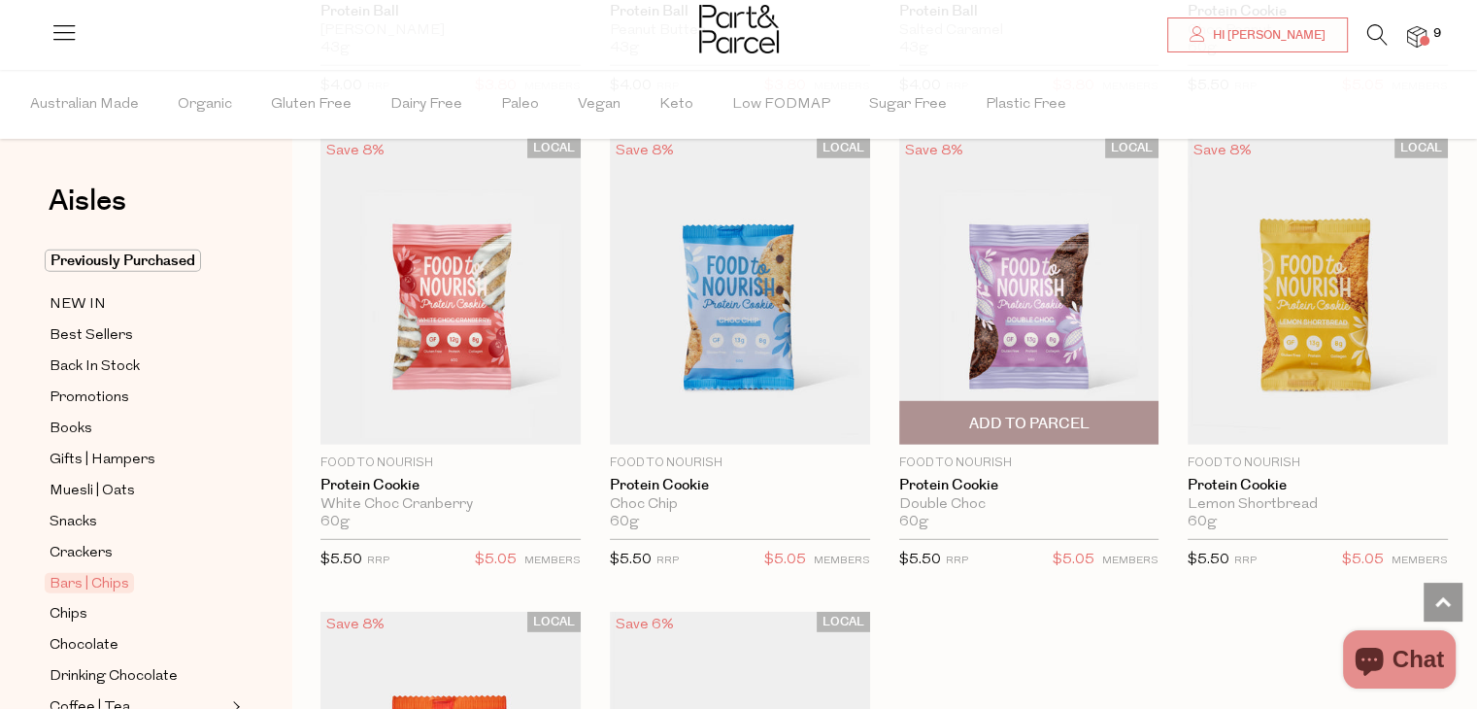
click at [1031, 414] on span "Add To Parcel" at bounding box center [1028, 424] width 120 height 20
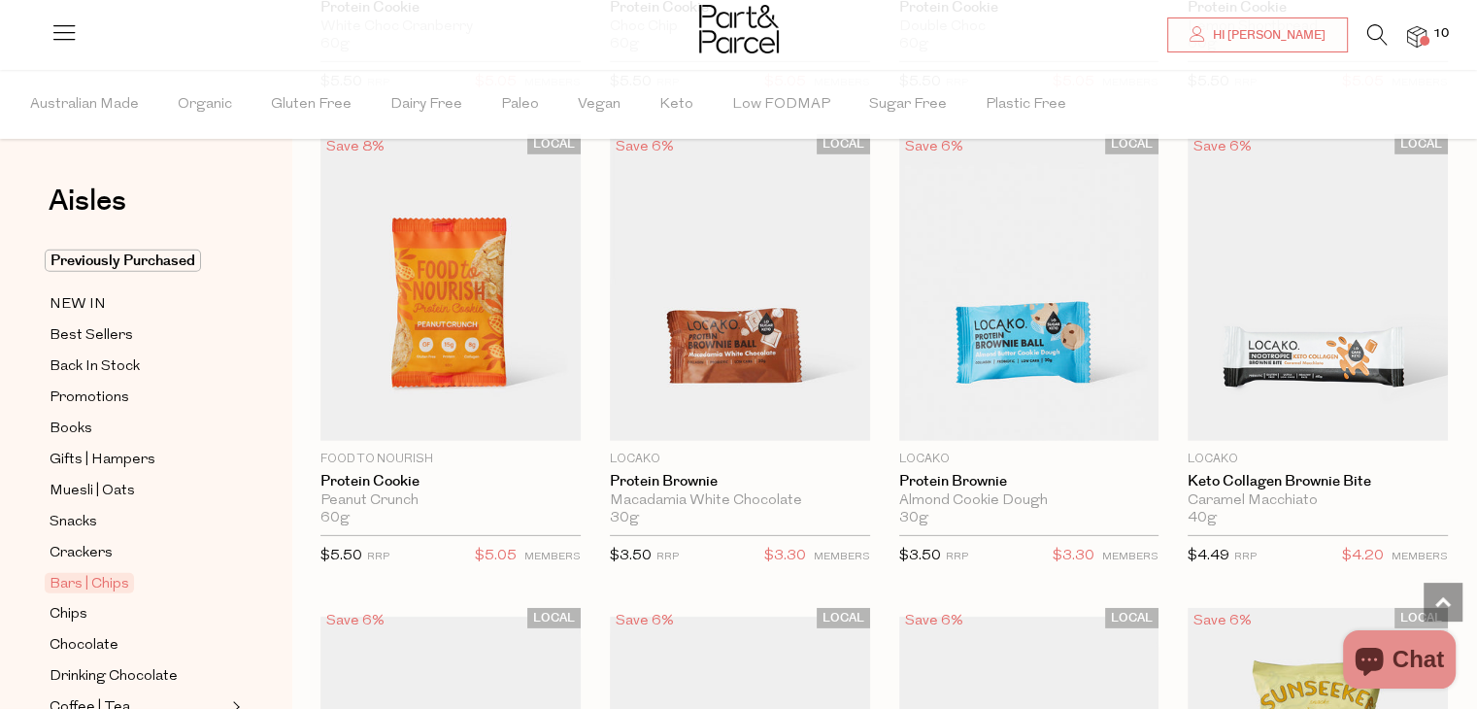
scroll to position [5832, 0]
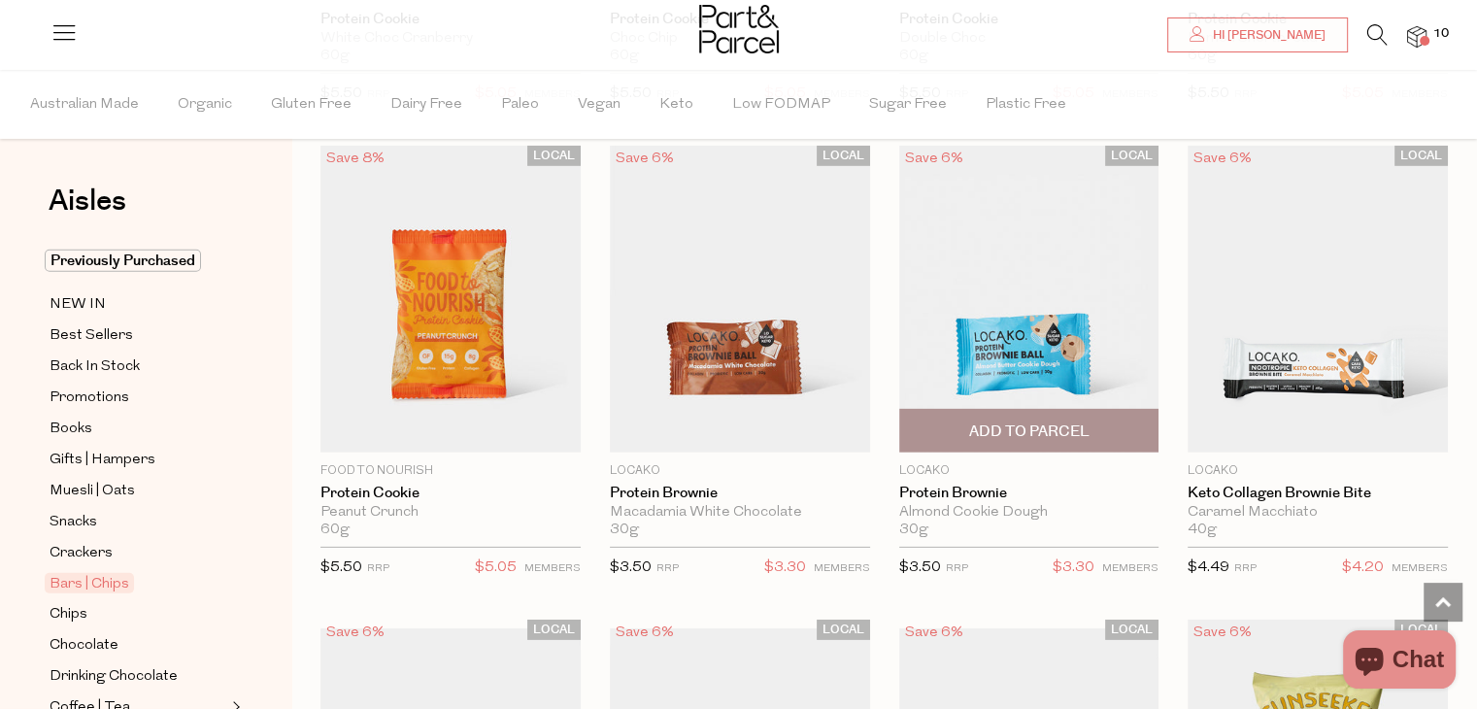
click at [1017, 422] on span "Add To Parcel" at bounding box center [1028, 432] width 120 height 20
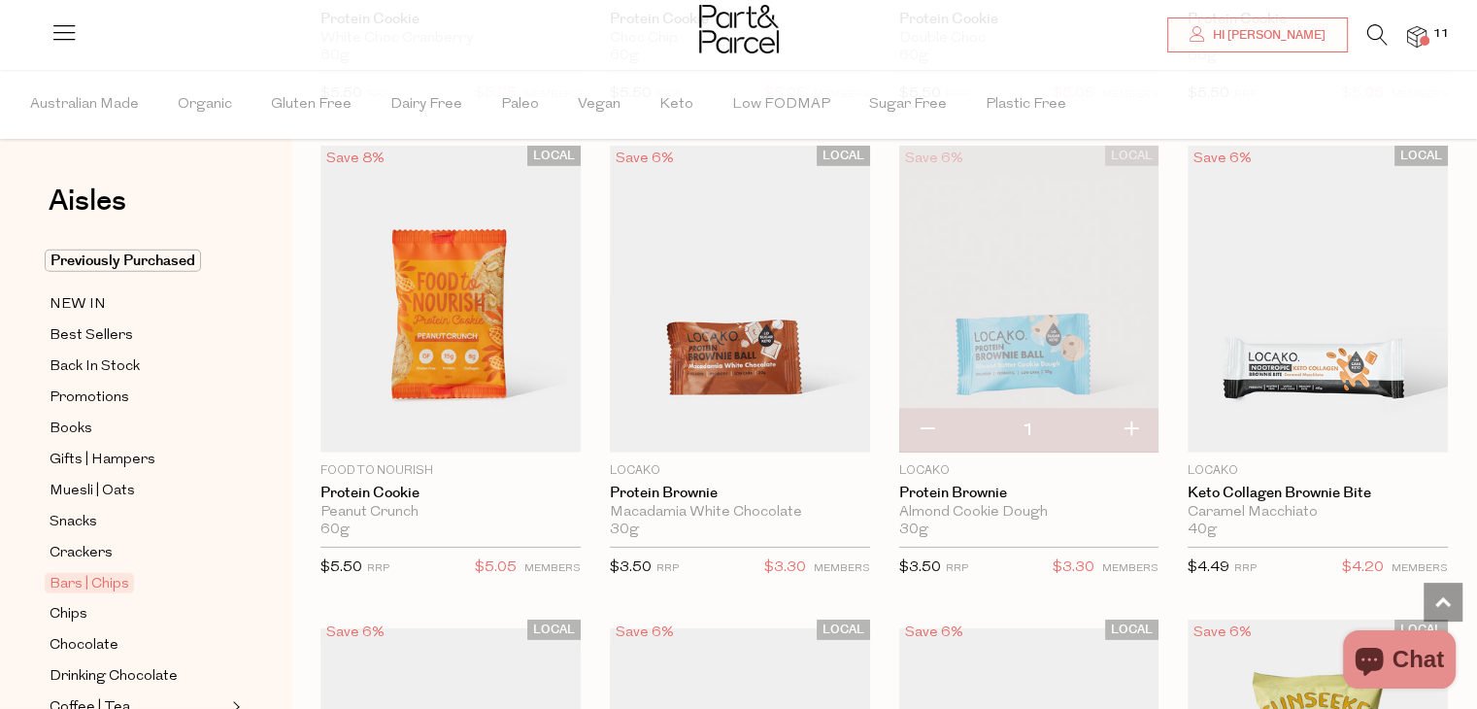
click at [1129, 418] on button "button" at bounding box center [1130, 430] width 55 height 43
type input "2"
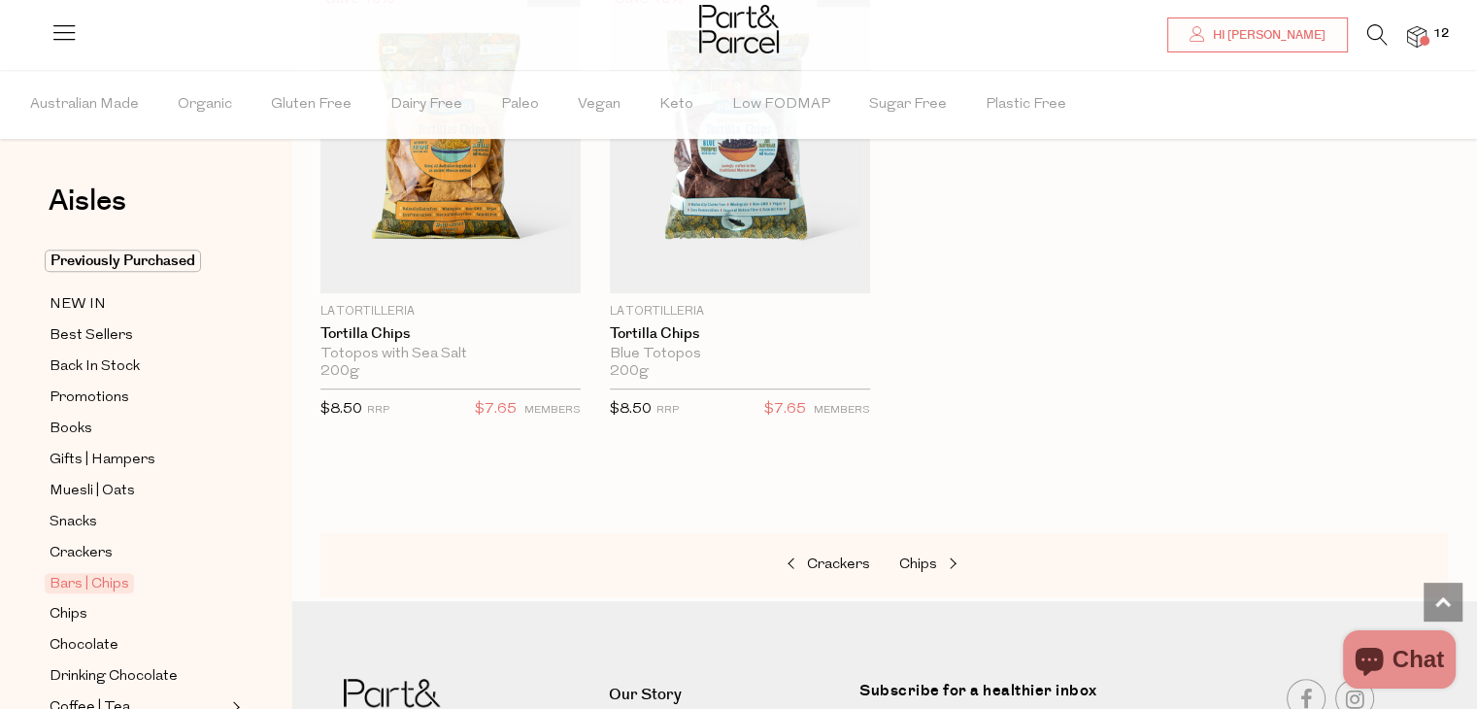
scroll to position [8427, 0]
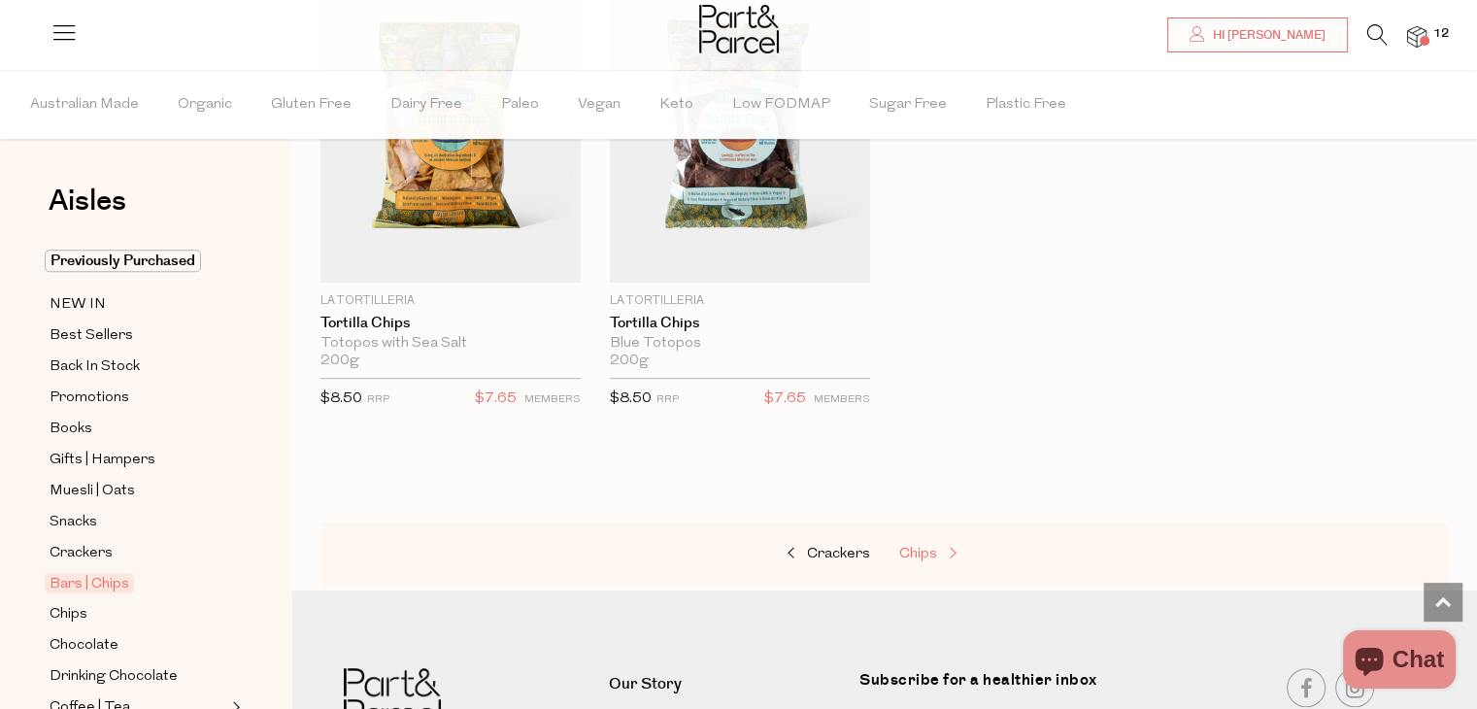
click at [924, 547] on span "Chips" at bounding box center [918, 554] width 38 height 15
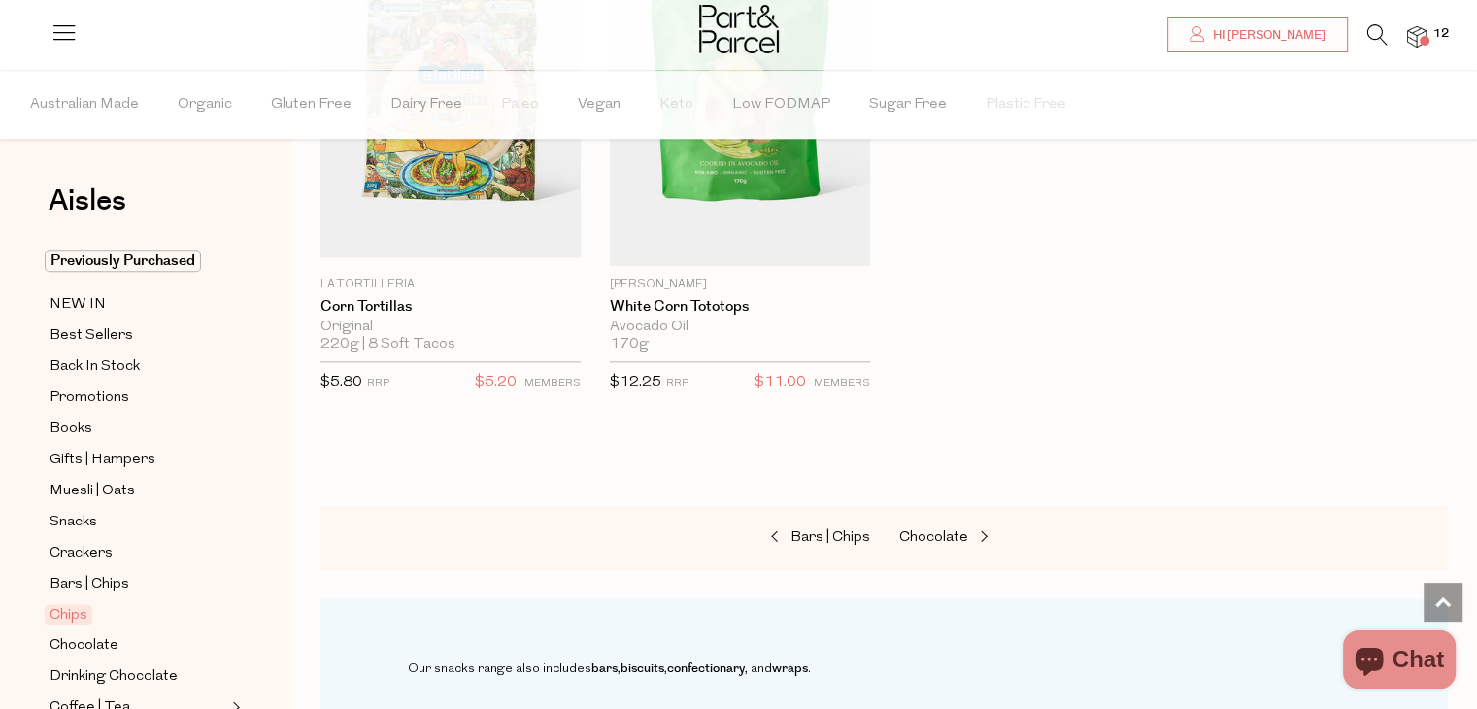
scroll to position [2238, 0]
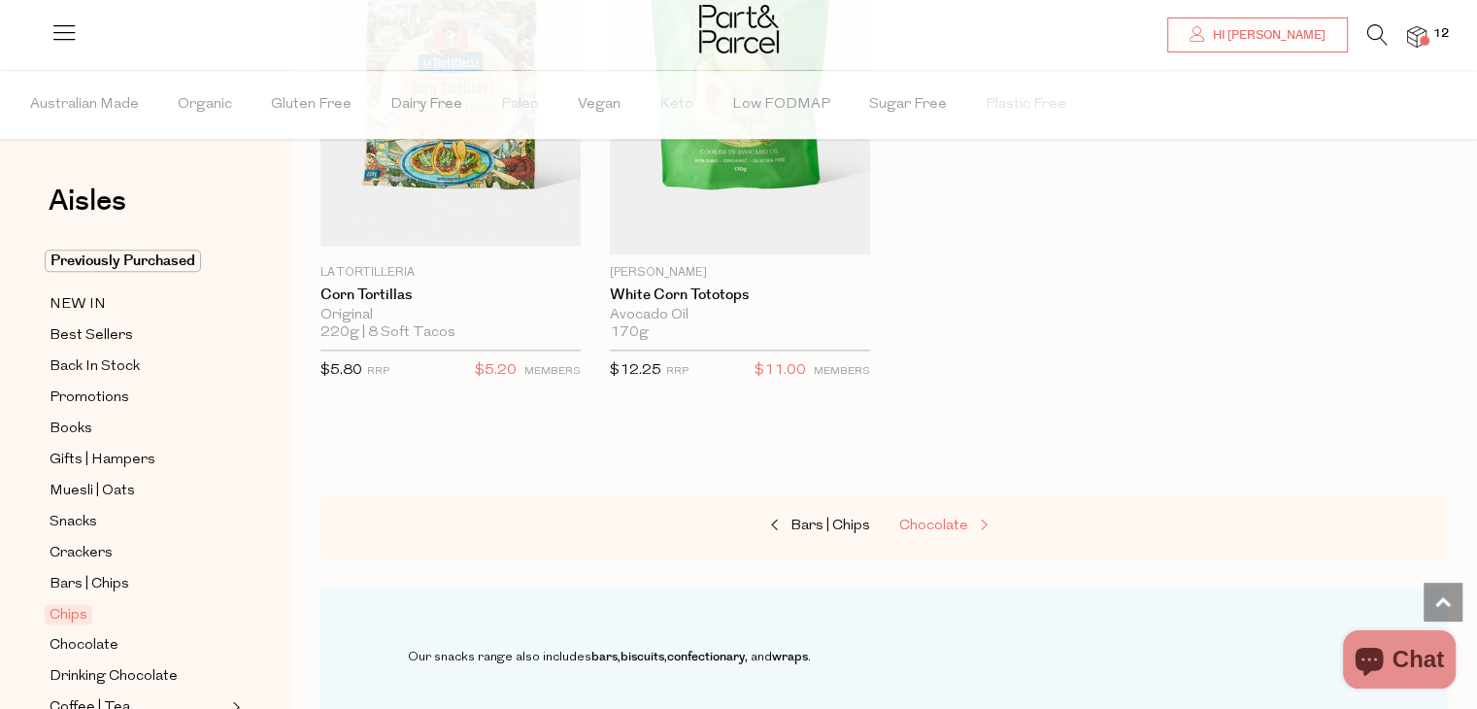
click at [928, 519] on span "Chocolate" at bounding box center [933, 526] width 69 height 15
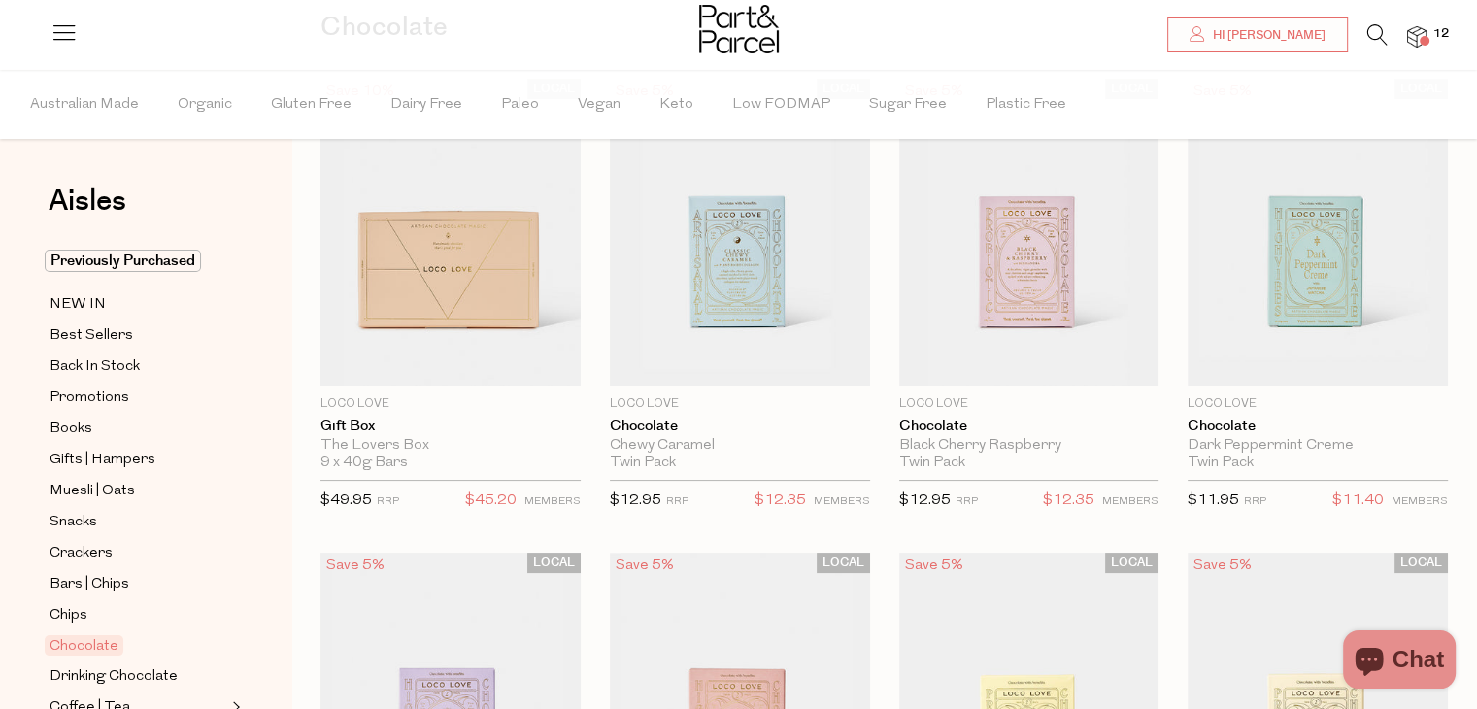
scroll to position [198, 0]
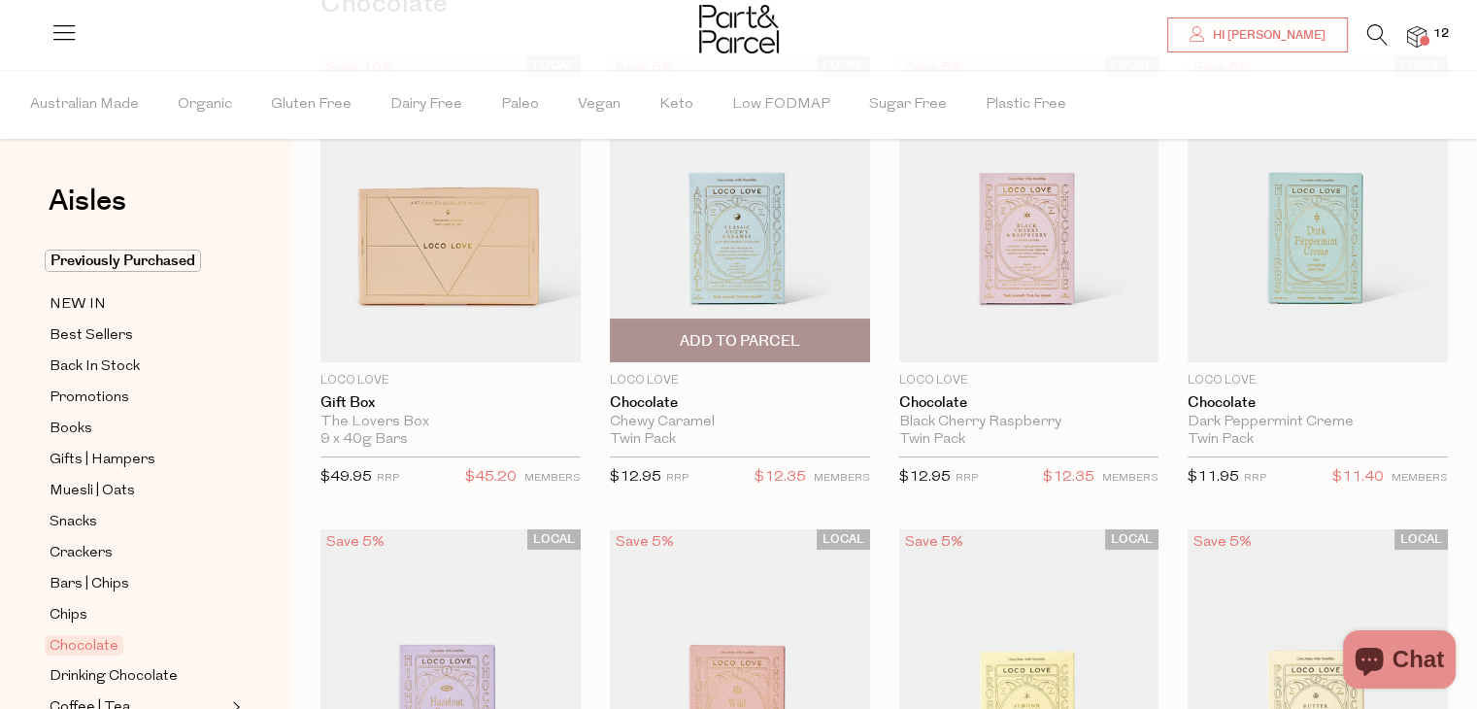
click at [779, 344] on span "Add To Parcel" at bounding box center [740, 341] width 120 height 20
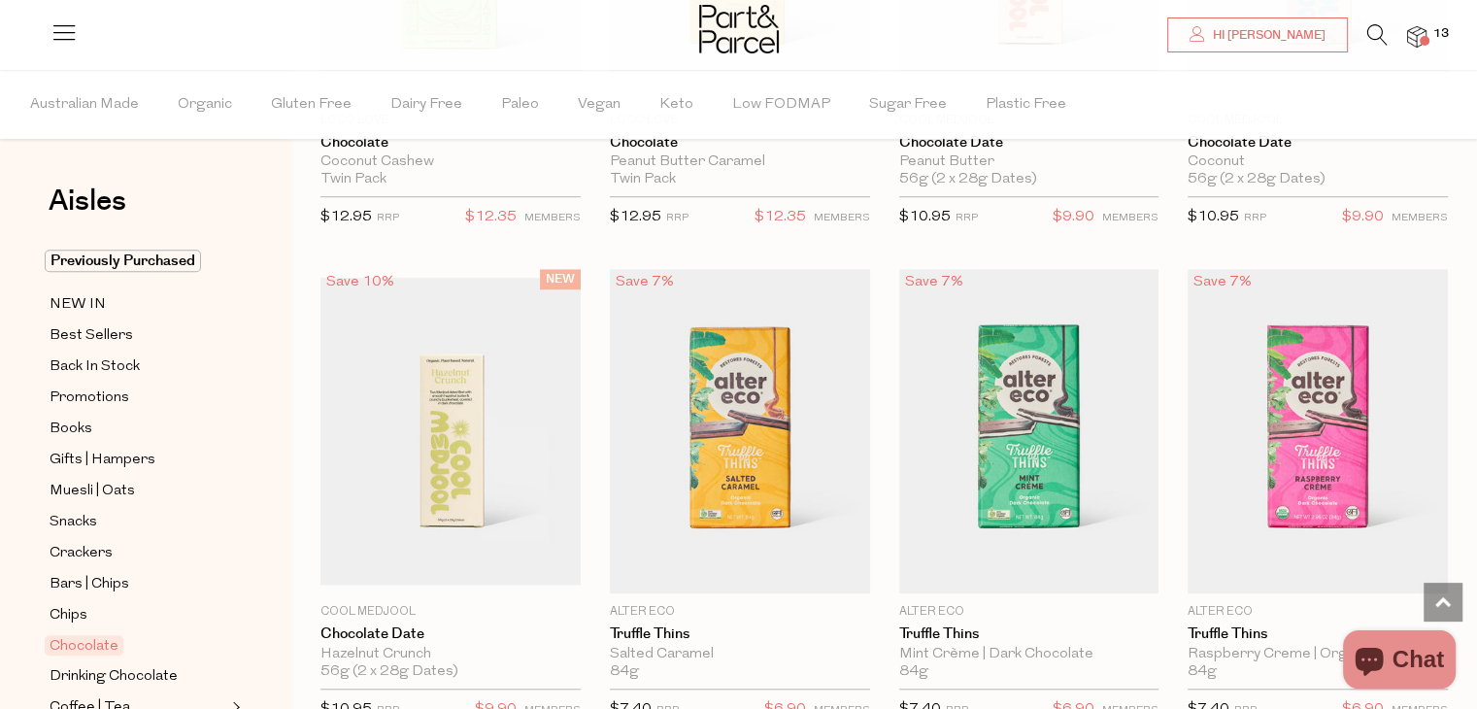
scroll to position [1430, 0]
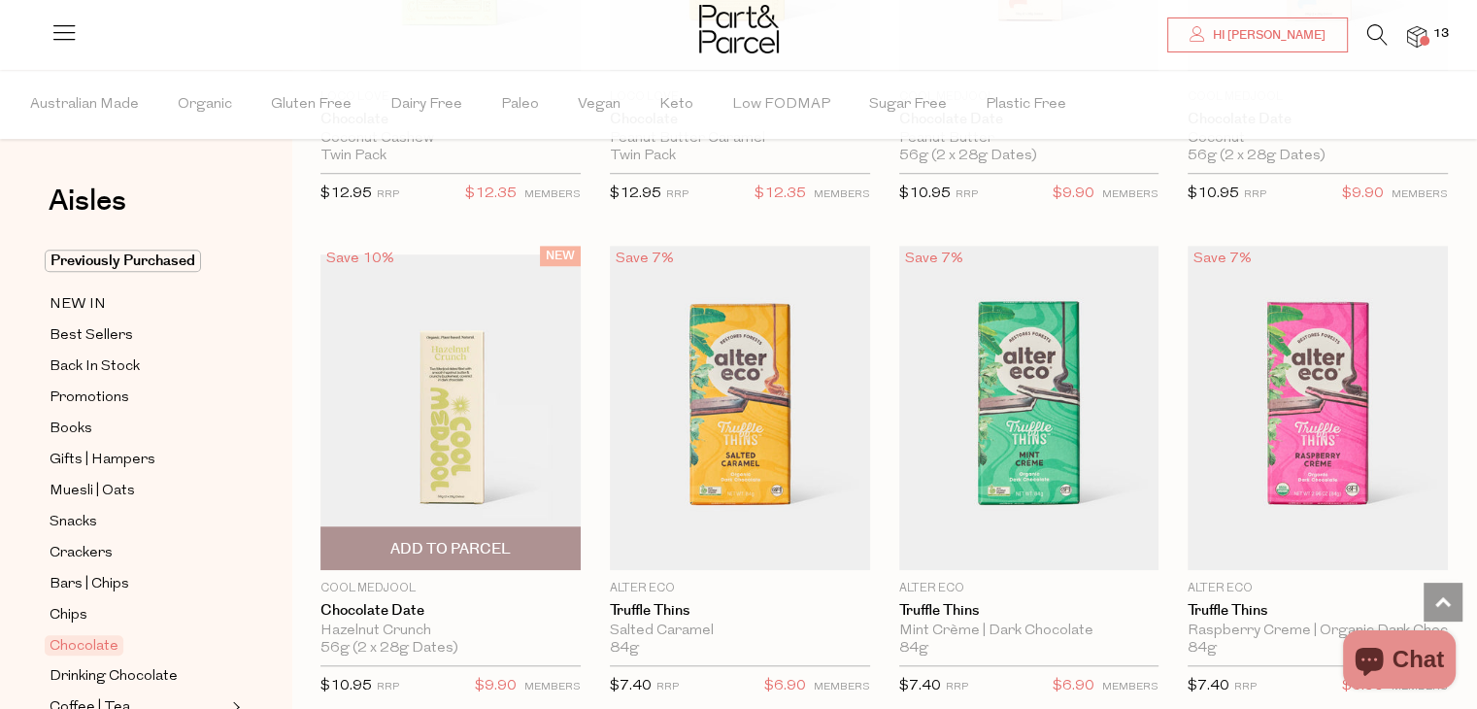
click at [454, 533] on span "Add To Parcel" at bounding box center [450, 548] width 249 height 42
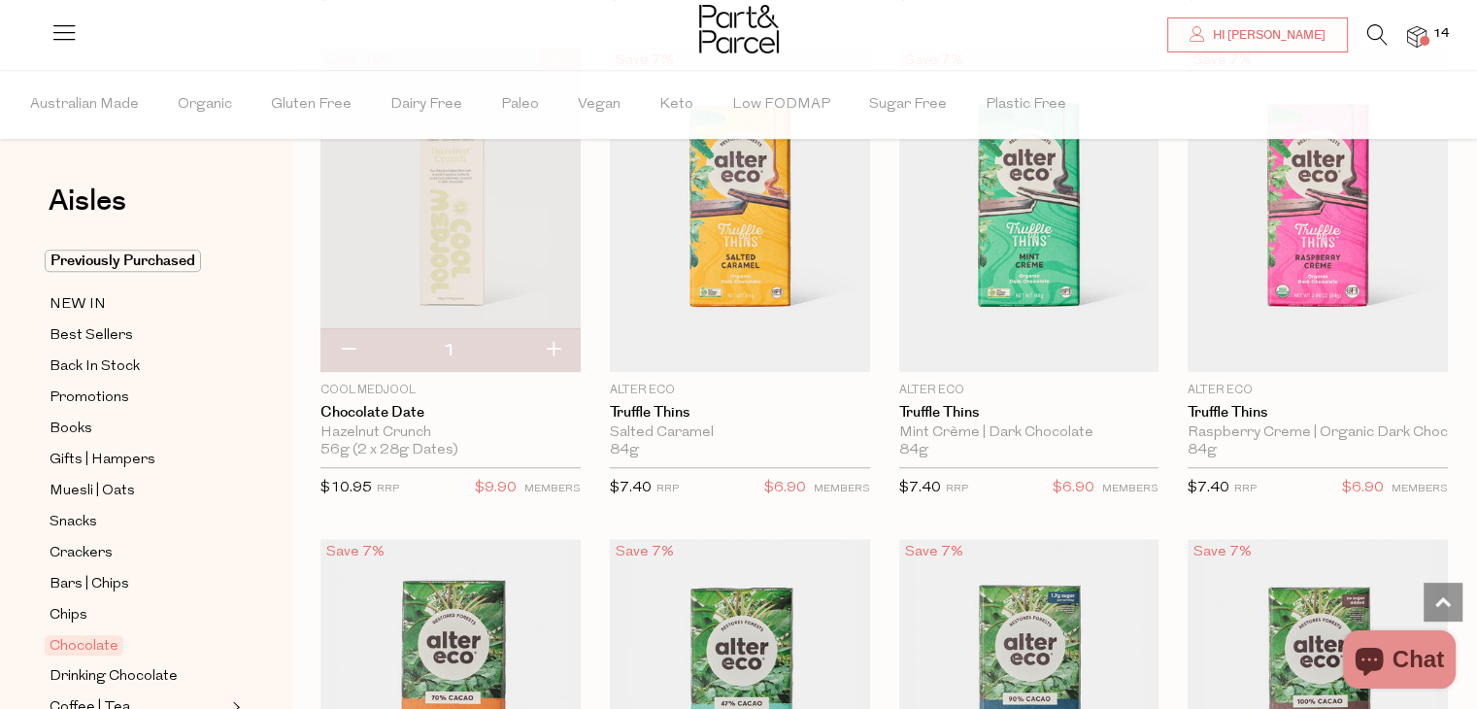
scroll to position [1661, 0]
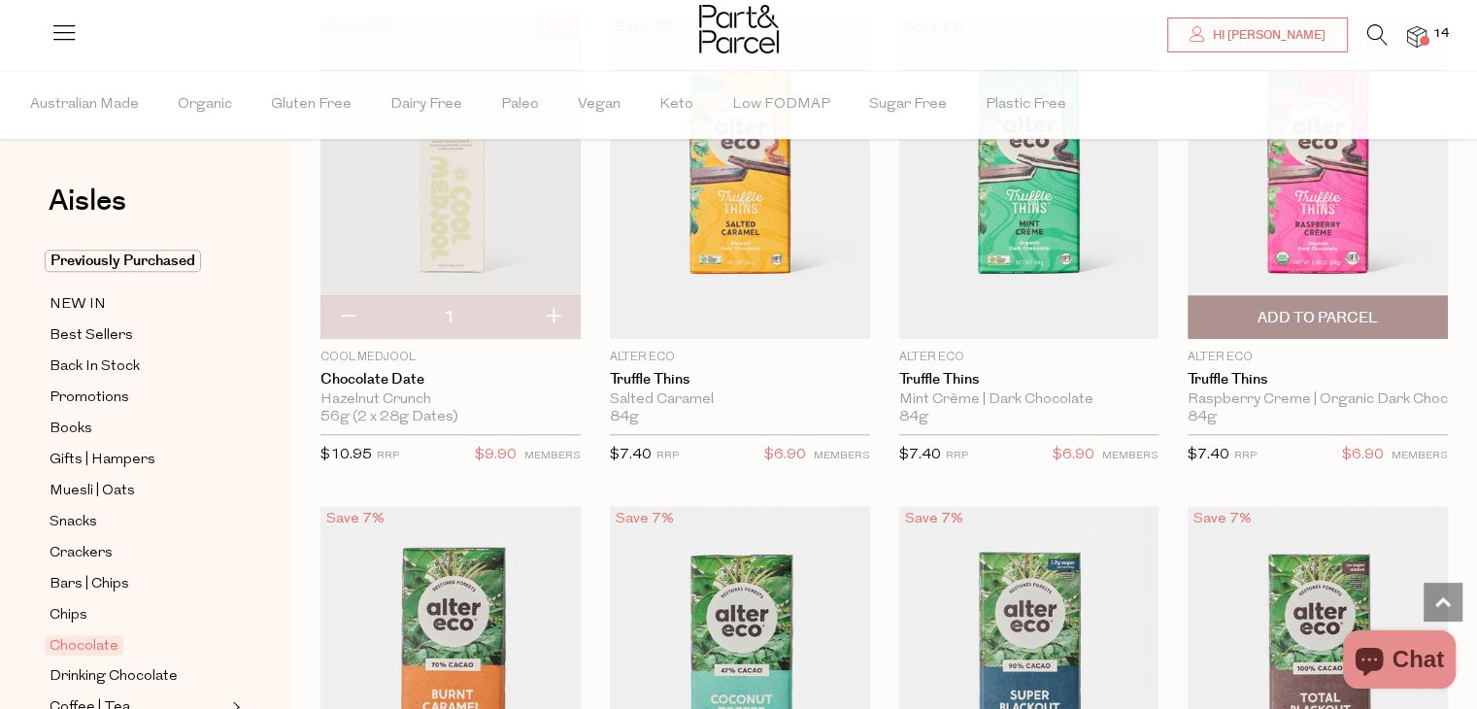
click at [1345, 328] on span "Add To Parcel" at bounding box center [1318, 317] width 249 height 42
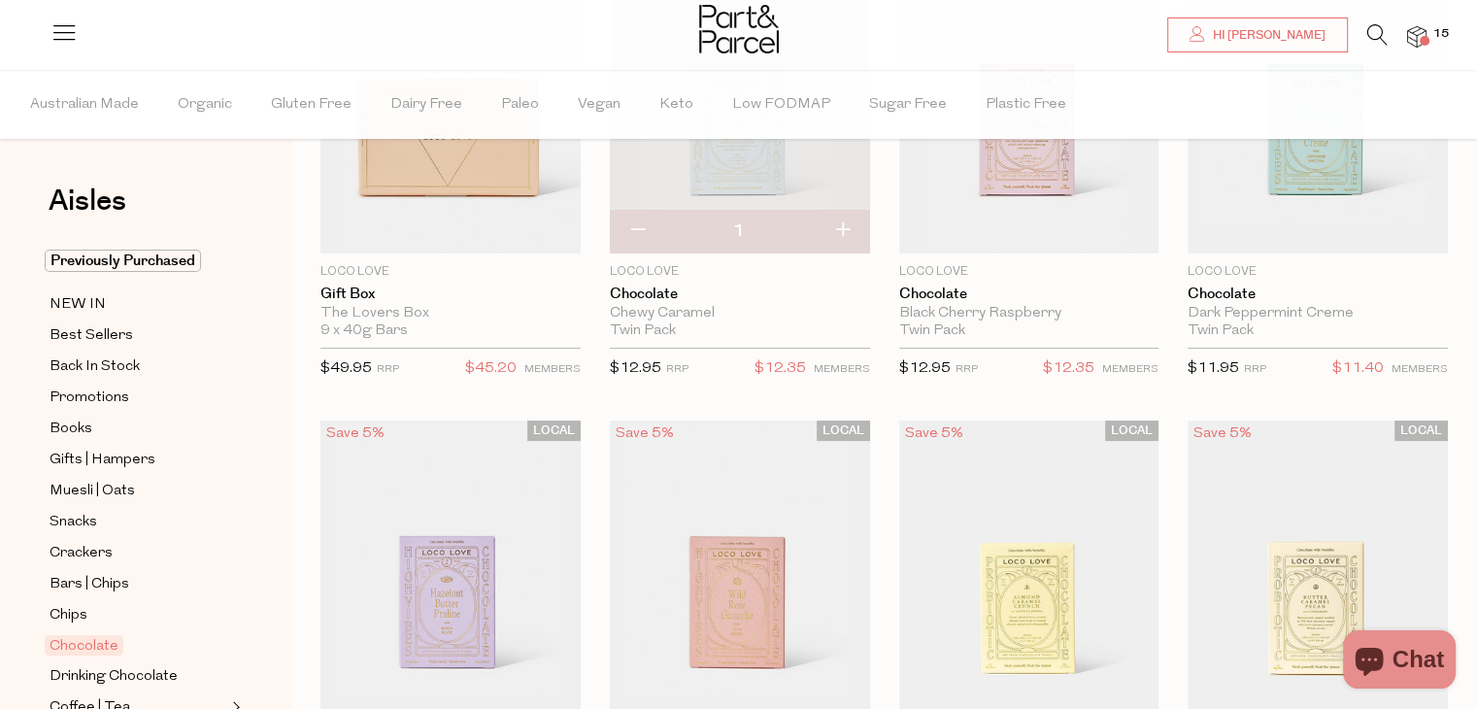
scroll to position [283, 0]
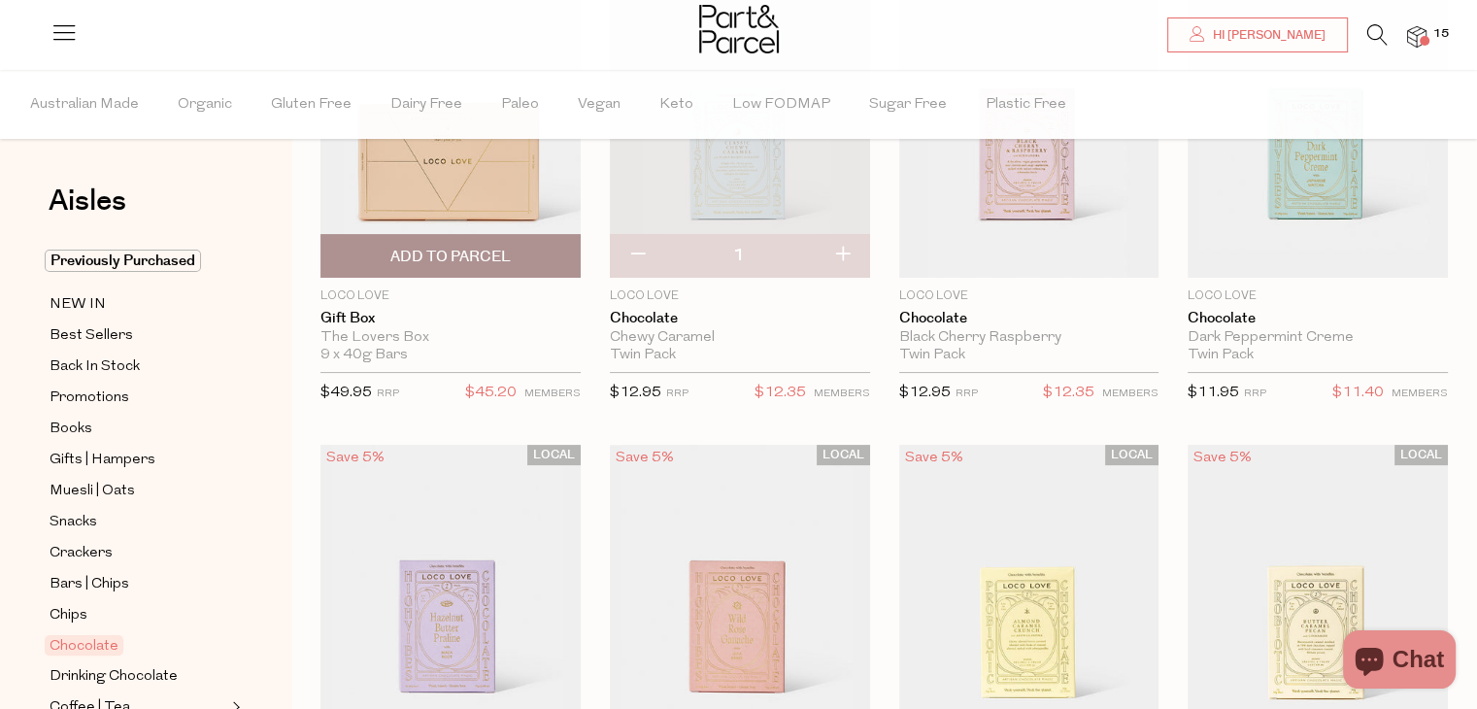
click at [504, 261] on span "Add To Parcel" at bounding box center [450, 257] width 120 height 20
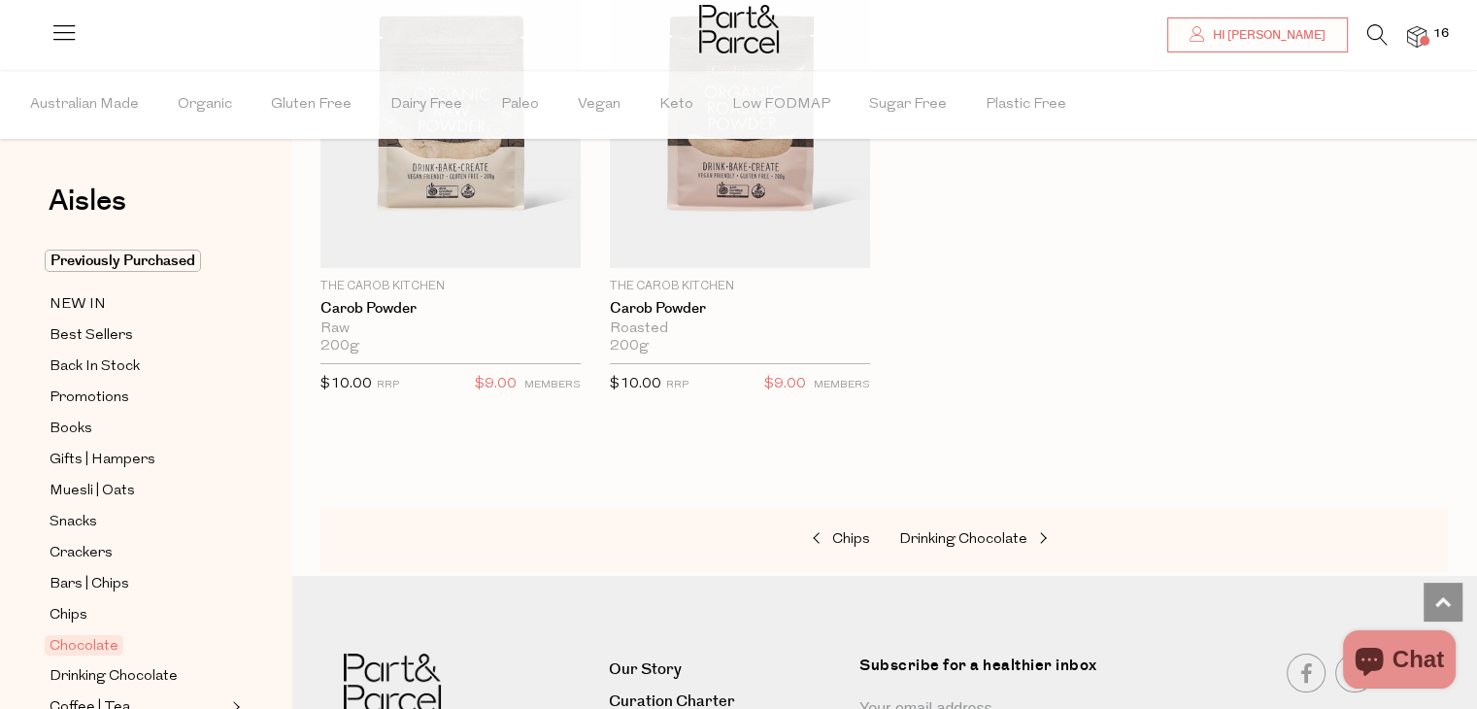
scroll to position [6991, 0]
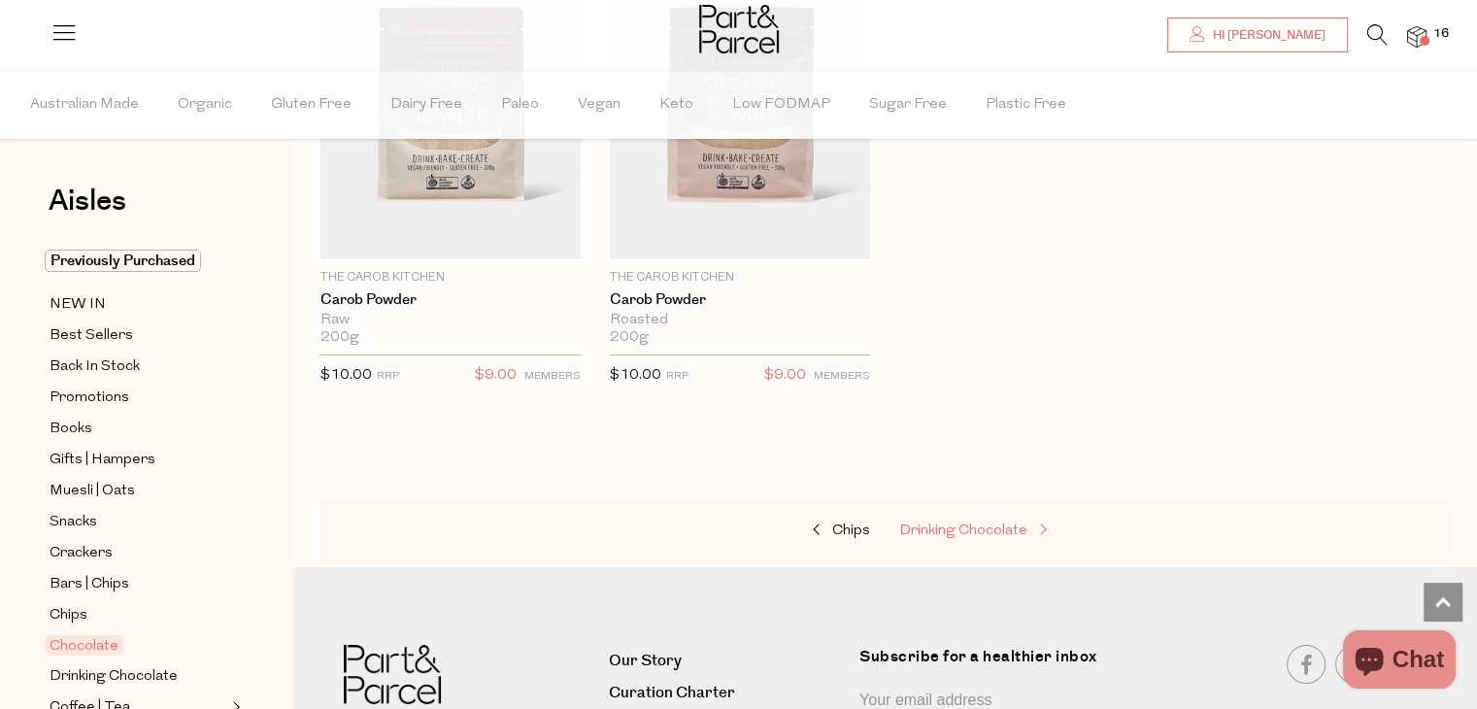
click at [1010, 524] on span "Drinking Chocolate" at bounding box center [963, 531] width 128 height 15
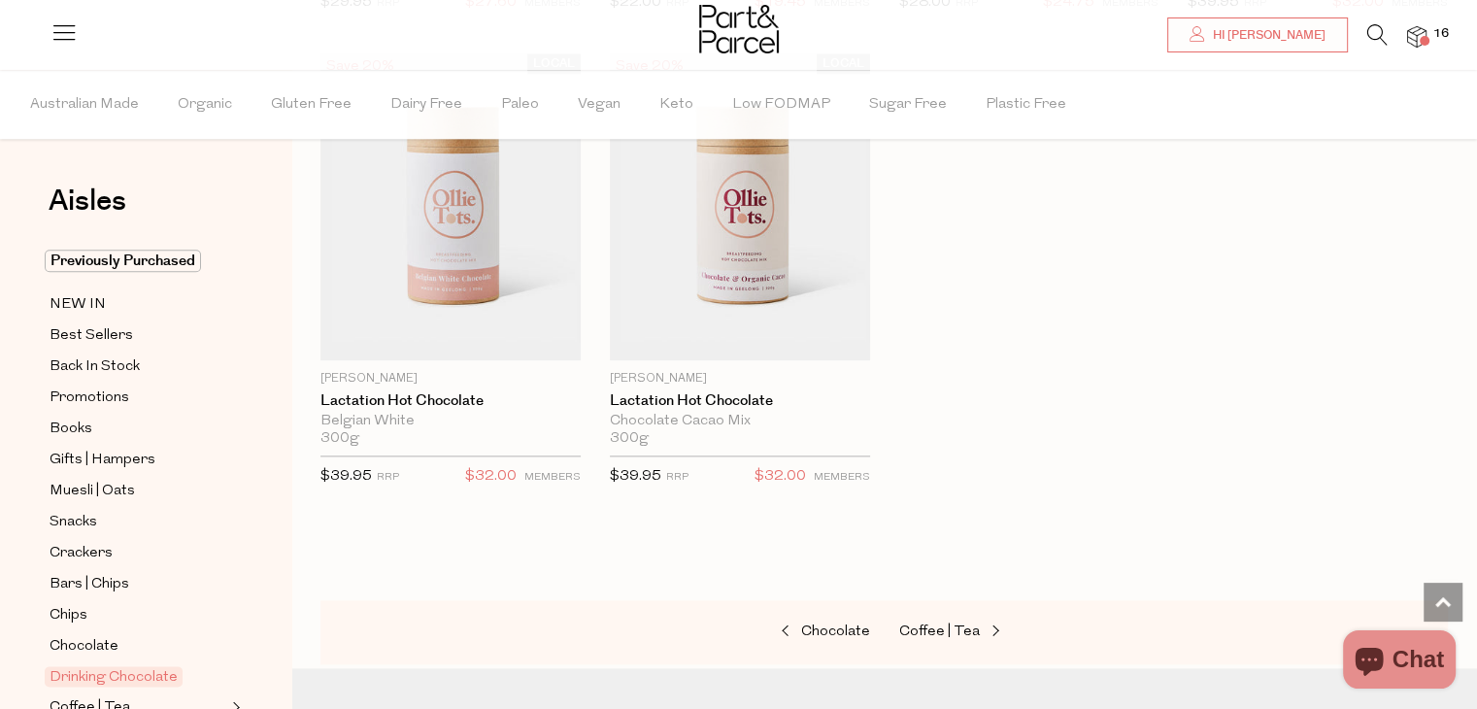
scroll to position [2147, 0]
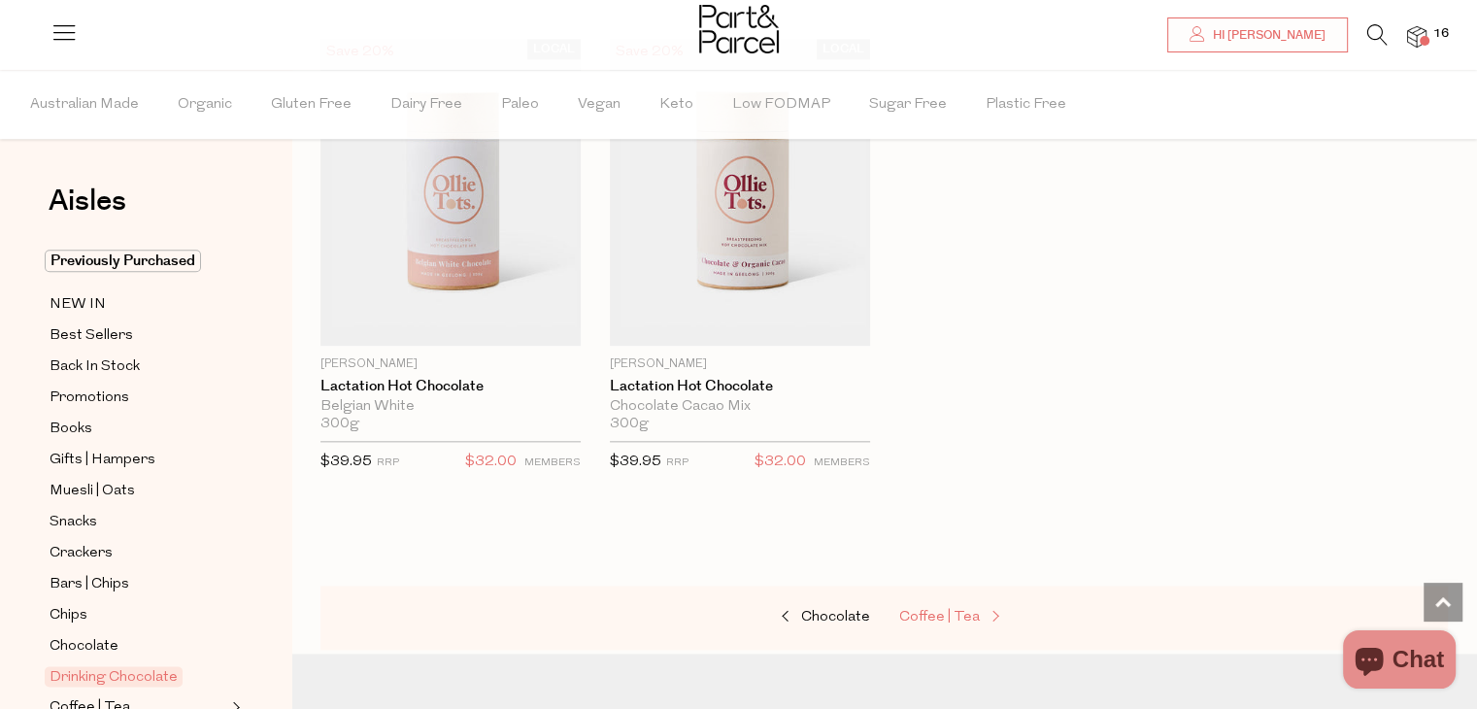
click at [929, 611] on span "Coffee | Tea" at bounding box center [939, 617] width 81 height 15
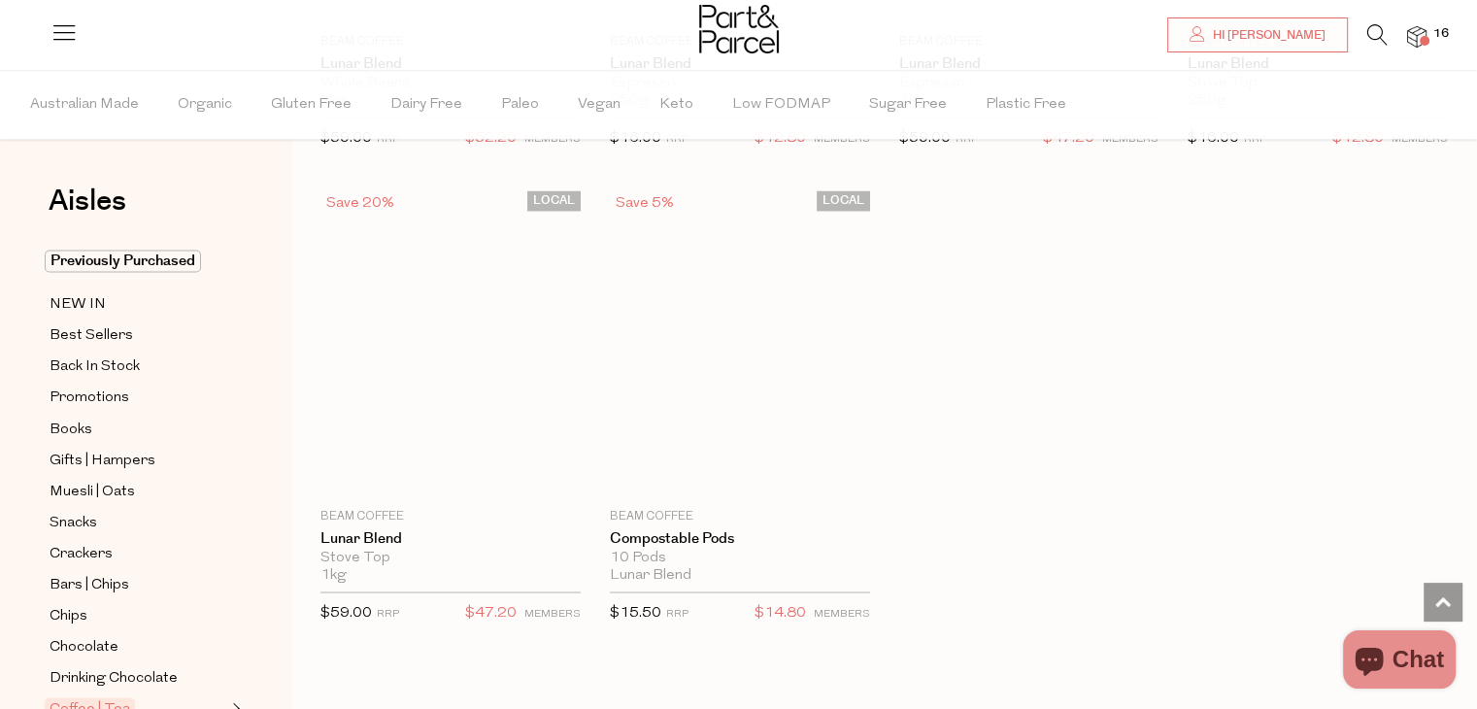
scroll to position [10951, 0]
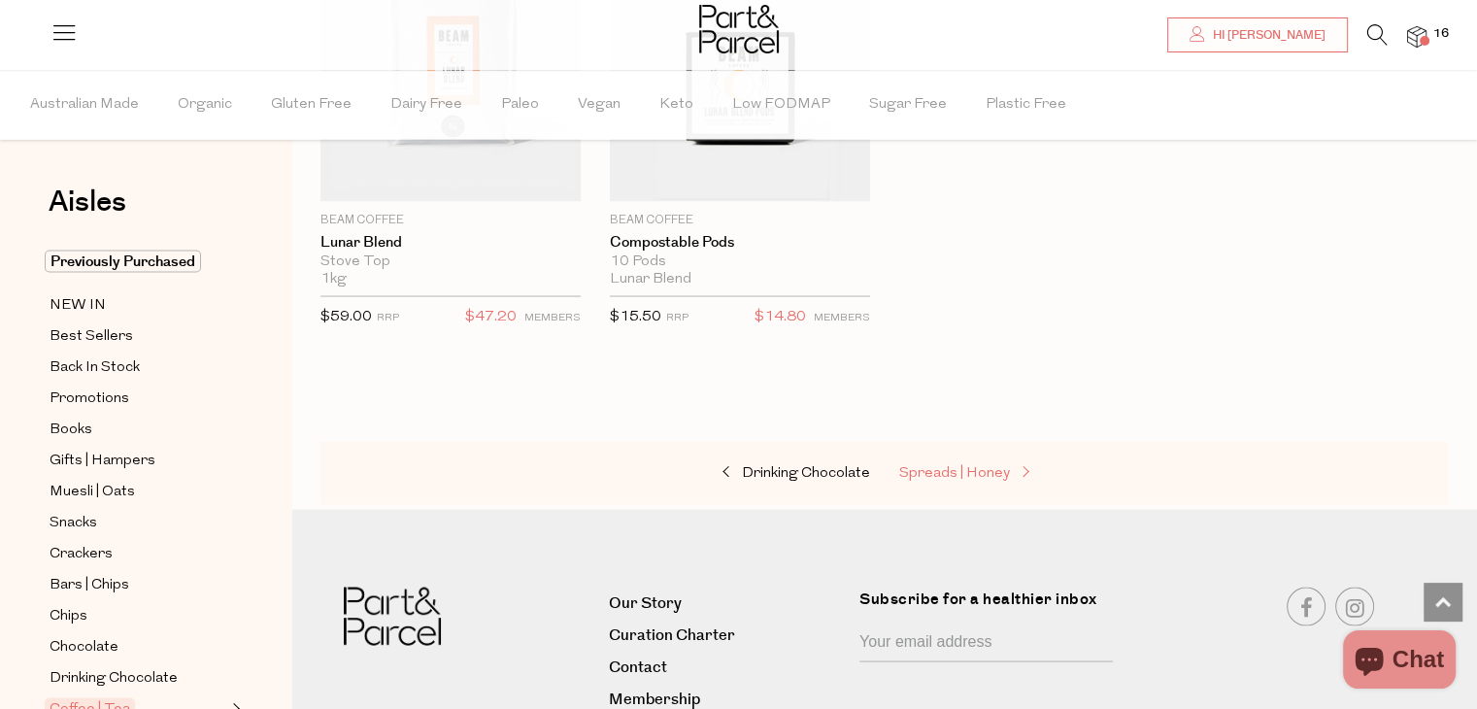
click at [995, 465] on span "Spreads | Honey" at bounding box center [954, 472] width 111 height 15
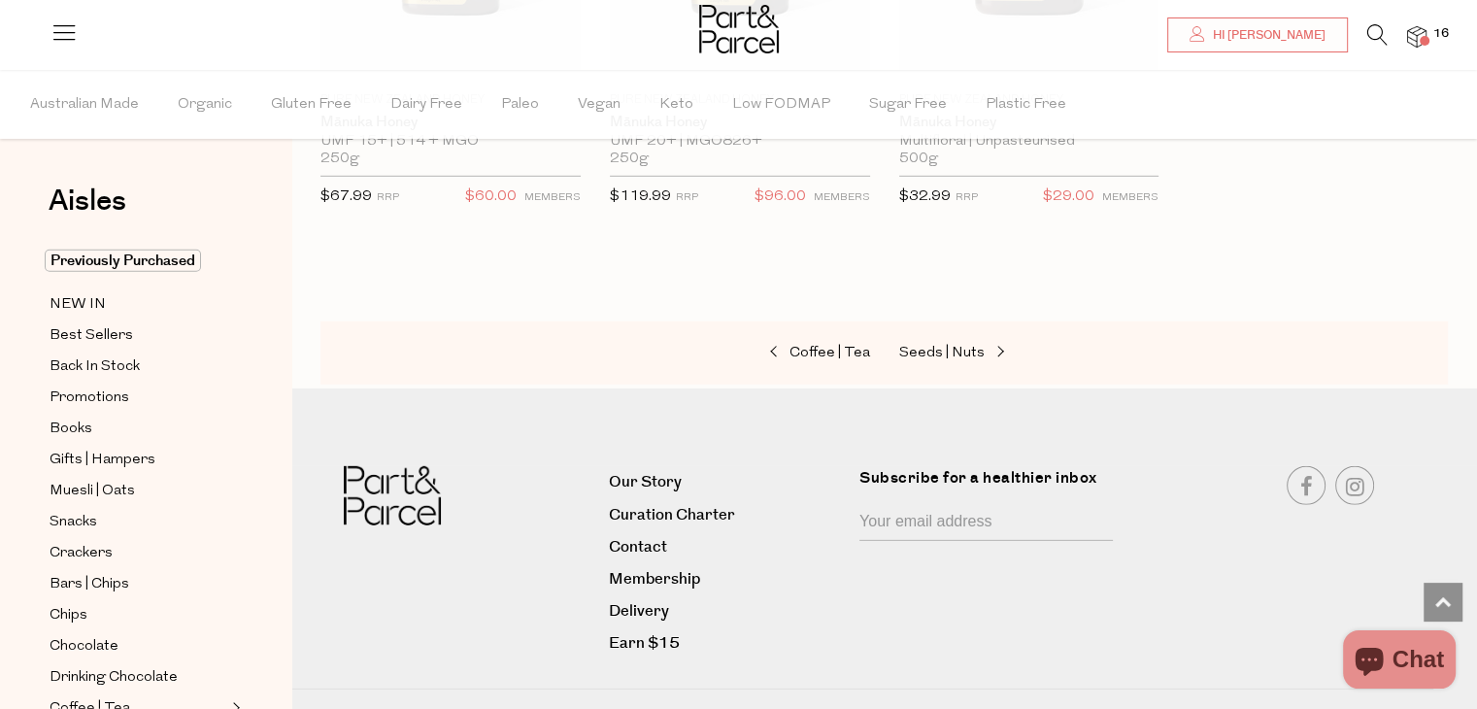
scroll to position [5752, 0]
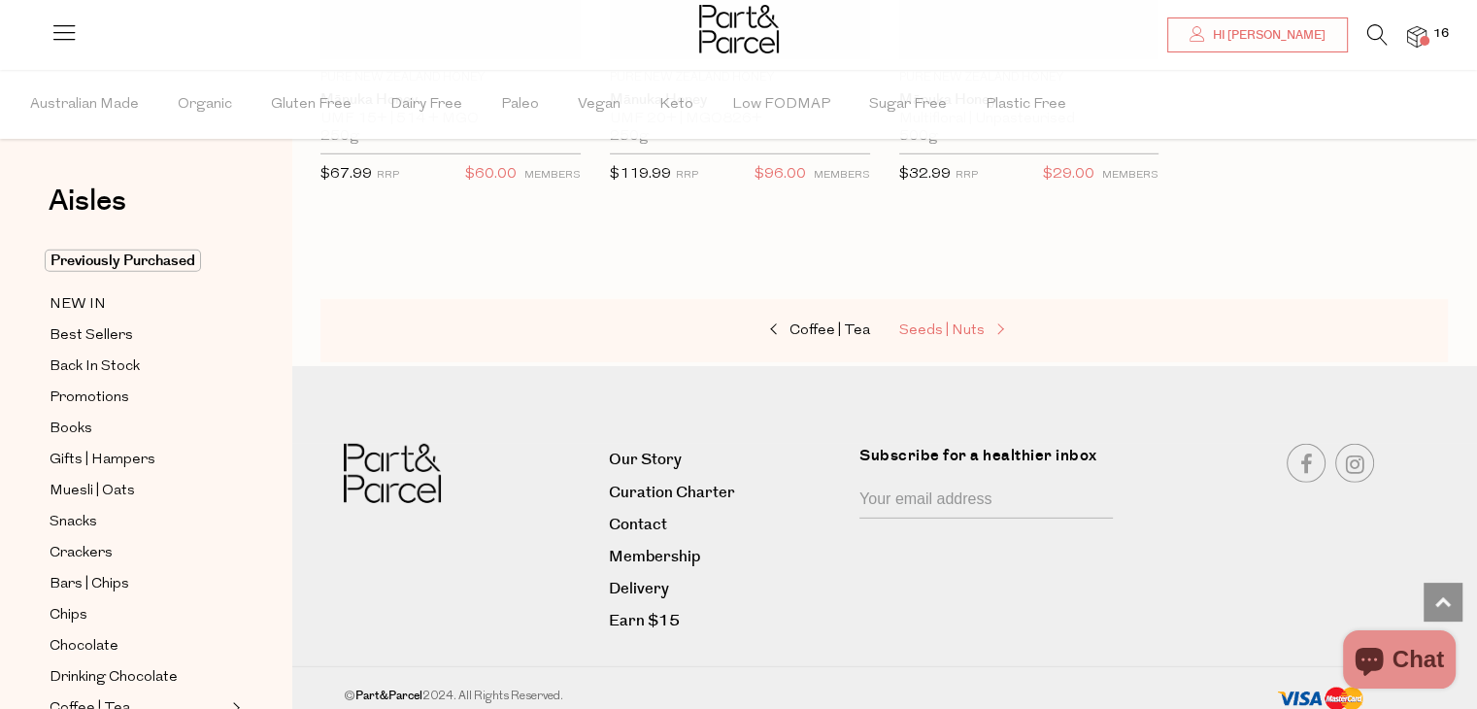
click at [960, 323] on span "Seeds | Nuts" at bounding box center [941, 330] width 85 height 15
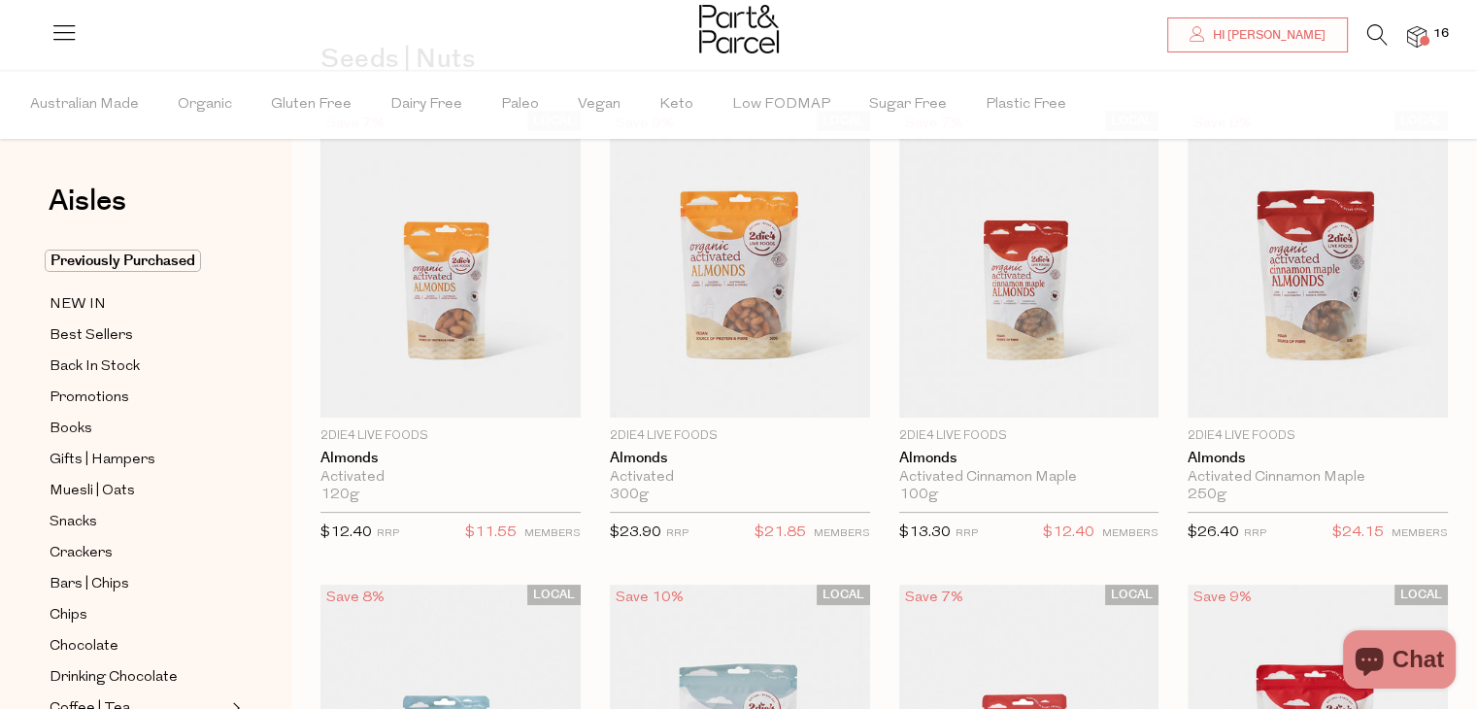
scroll to position [165, 0]
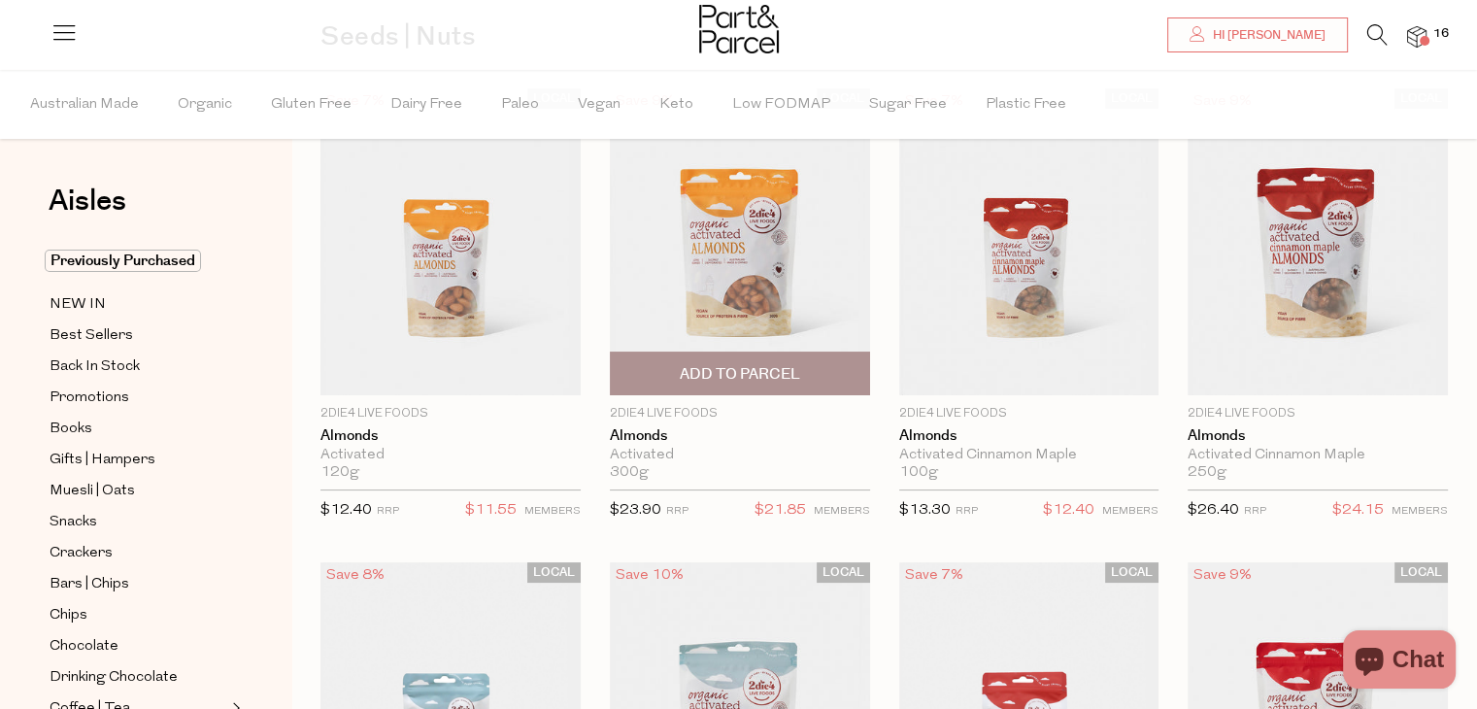
click at [805, 358] on span "Add To Parcel" at bounding box center [740, 374] width 249 height 42
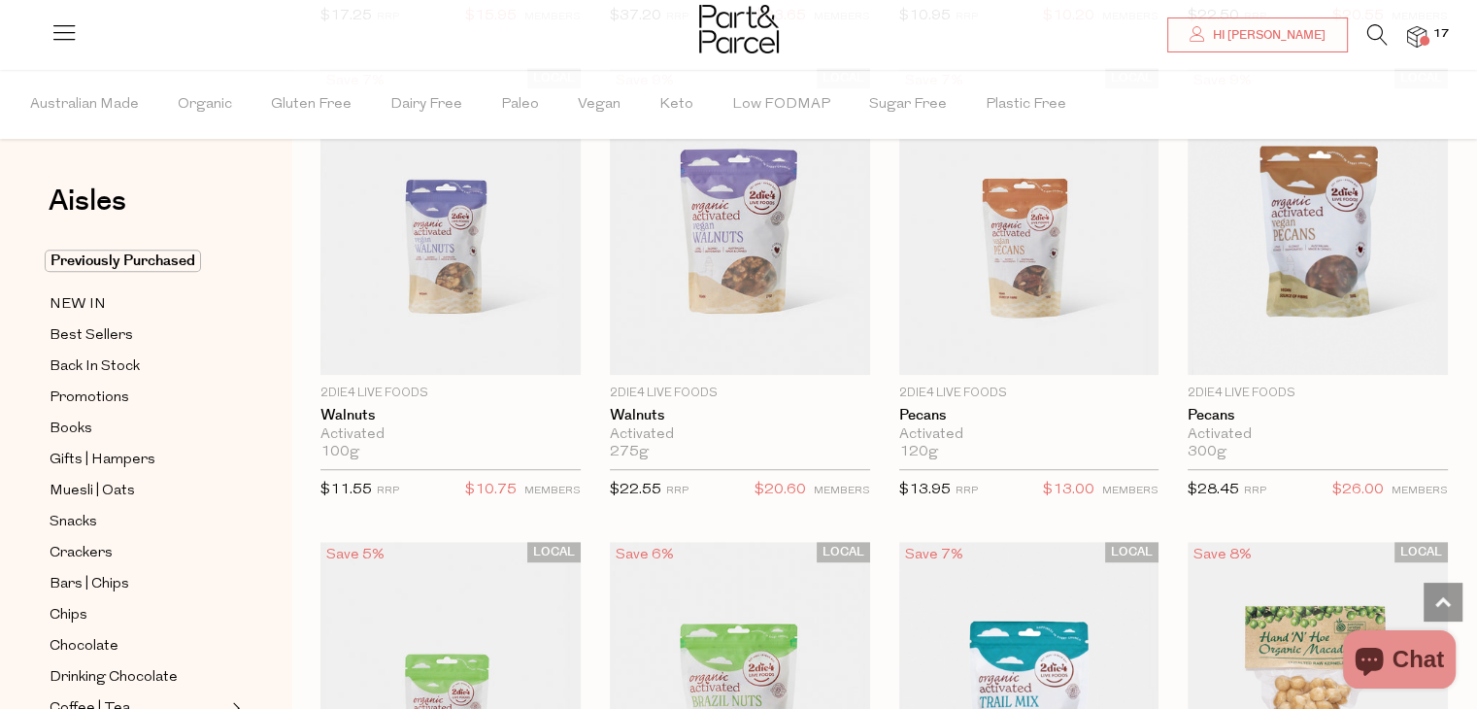
scroll to position [1126, 0]
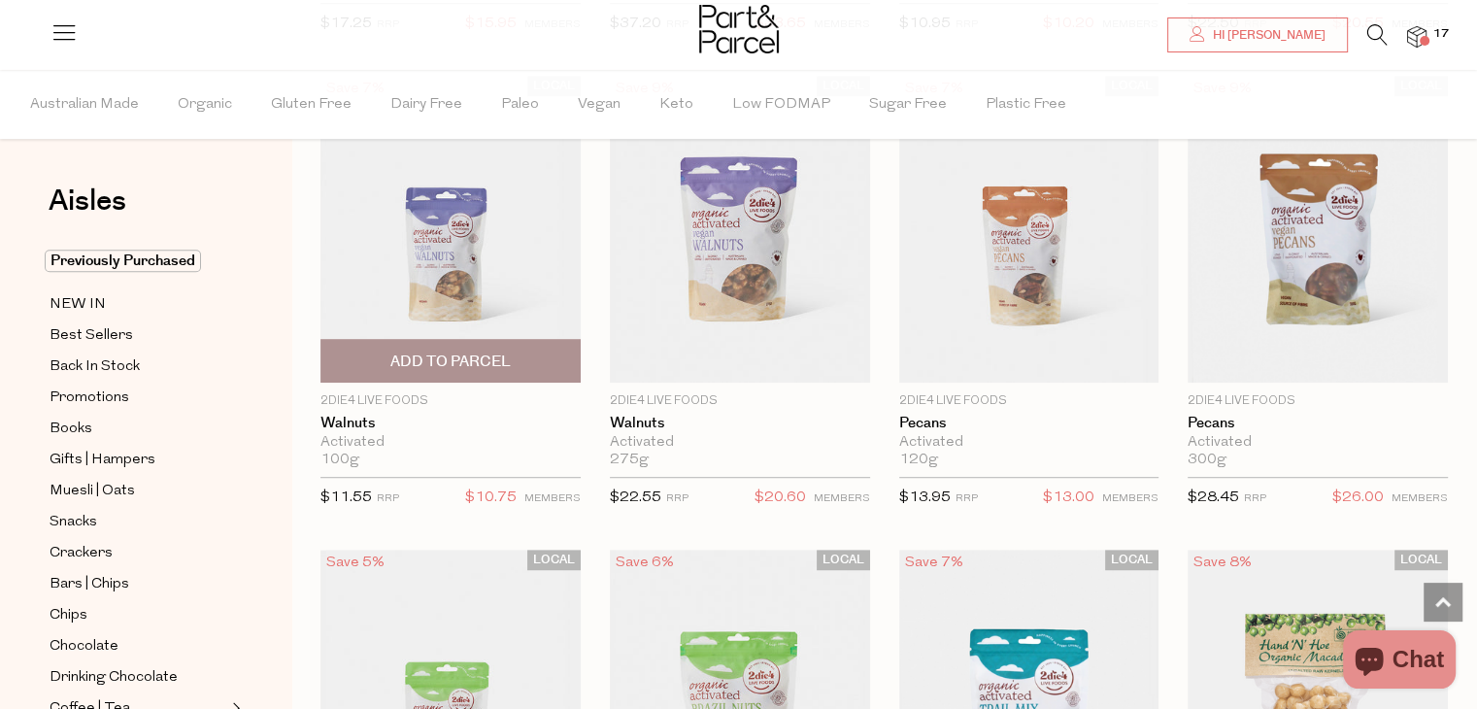
click at [485, 353] on span "Add To Parcel" at bounding box center [450, 362] width 120 height 20
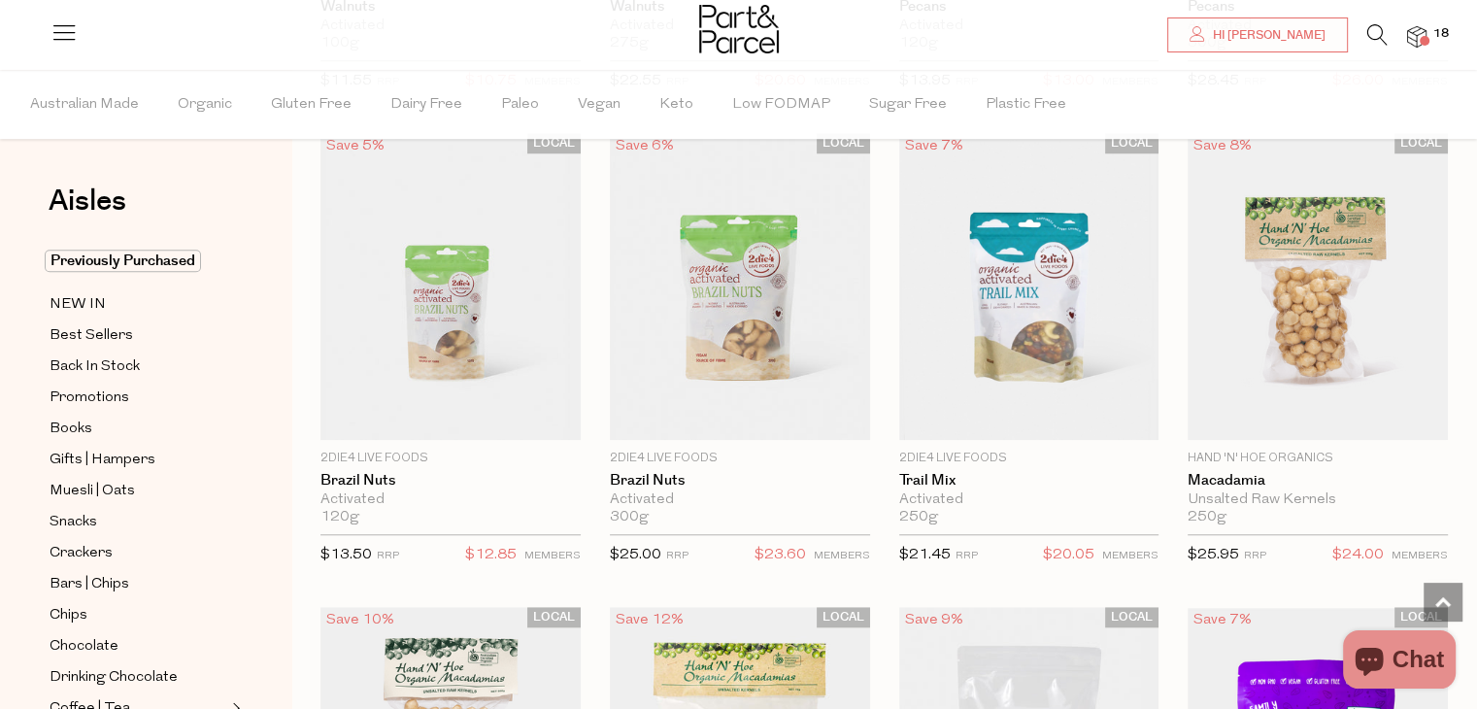
scroll to position [1558, 0]
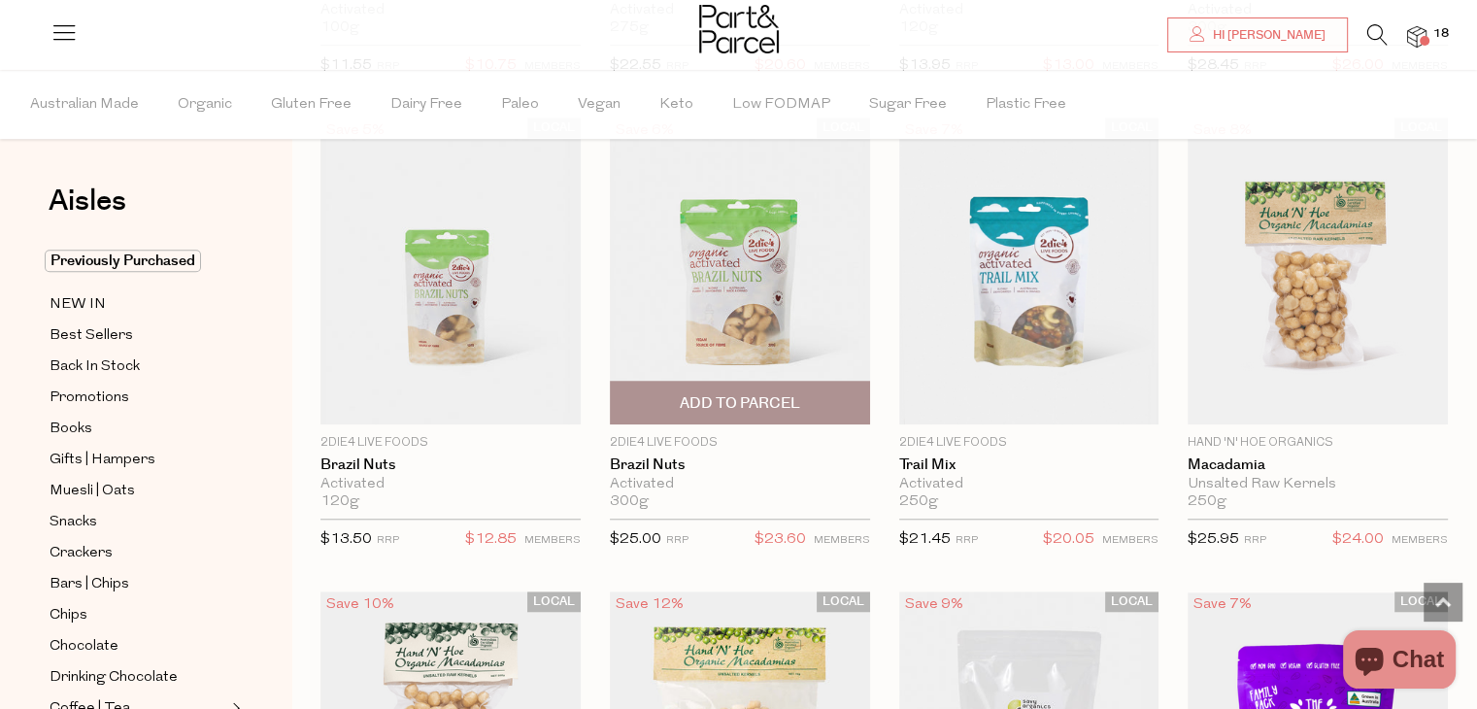
click at [702, 404] on span "Add To Parcel" at bounding box center [740, 403] width 120 height 20
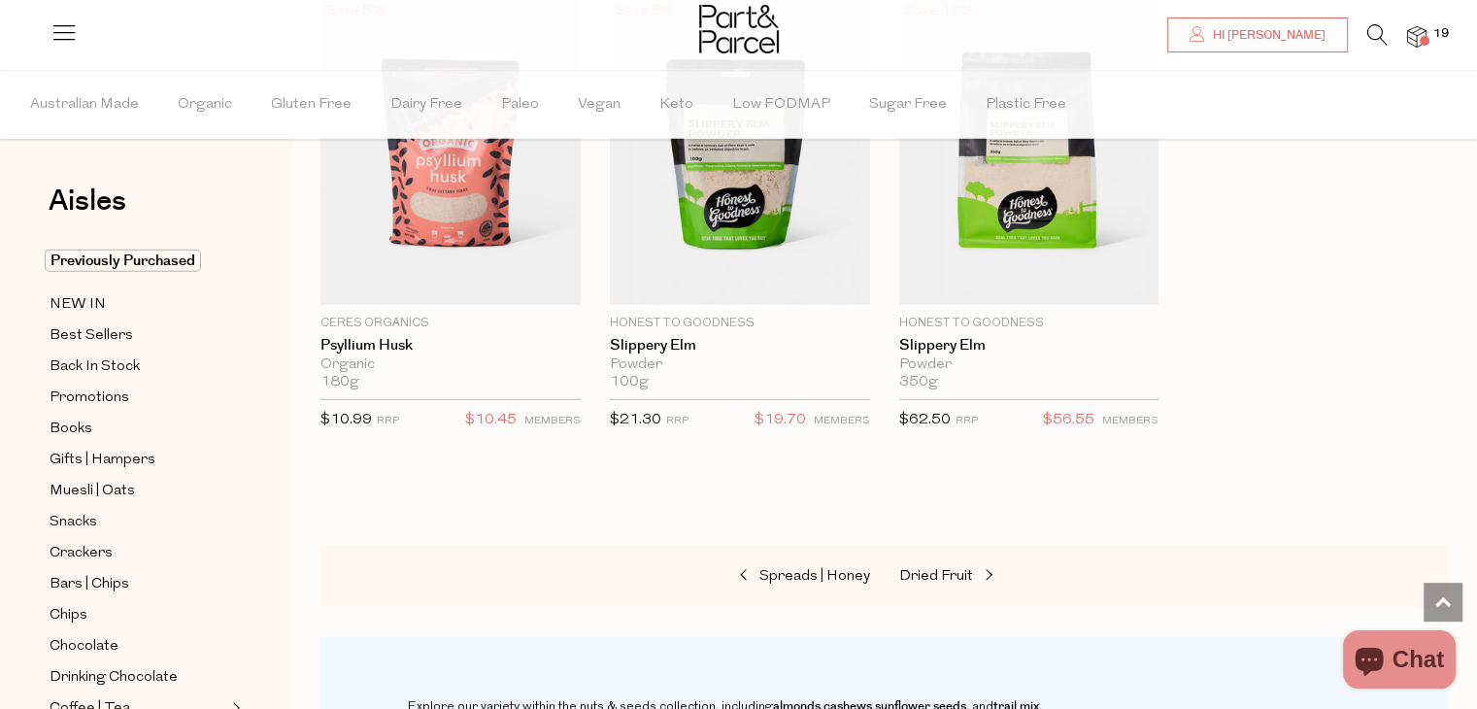
scroll to position [5514, 0]
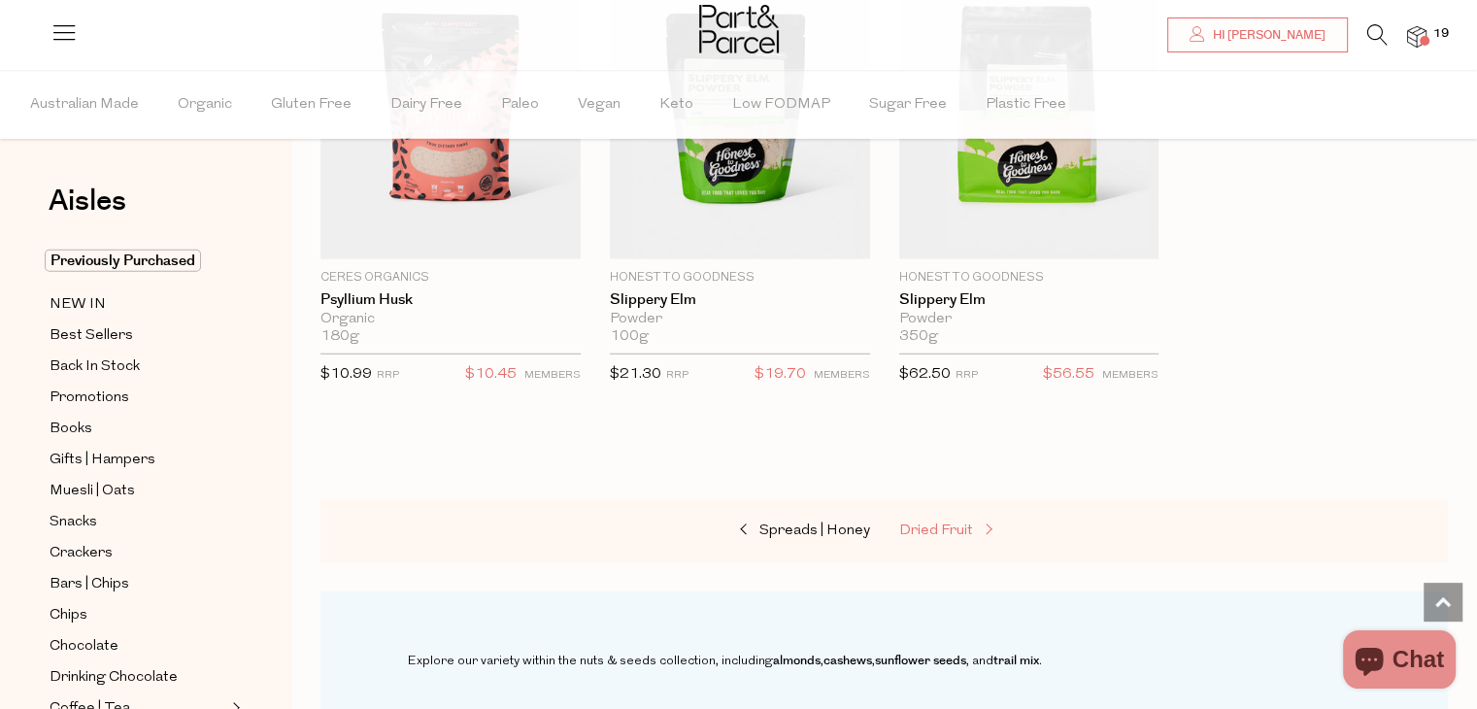
drag, startPoint x: 904, startPoint y: 510, endPoint x: 920, endPoint y: 526, distance: 22.7
click at [920, 526] on span "Dried Fruit" at bounding box center [936, 531] width 74 height 15
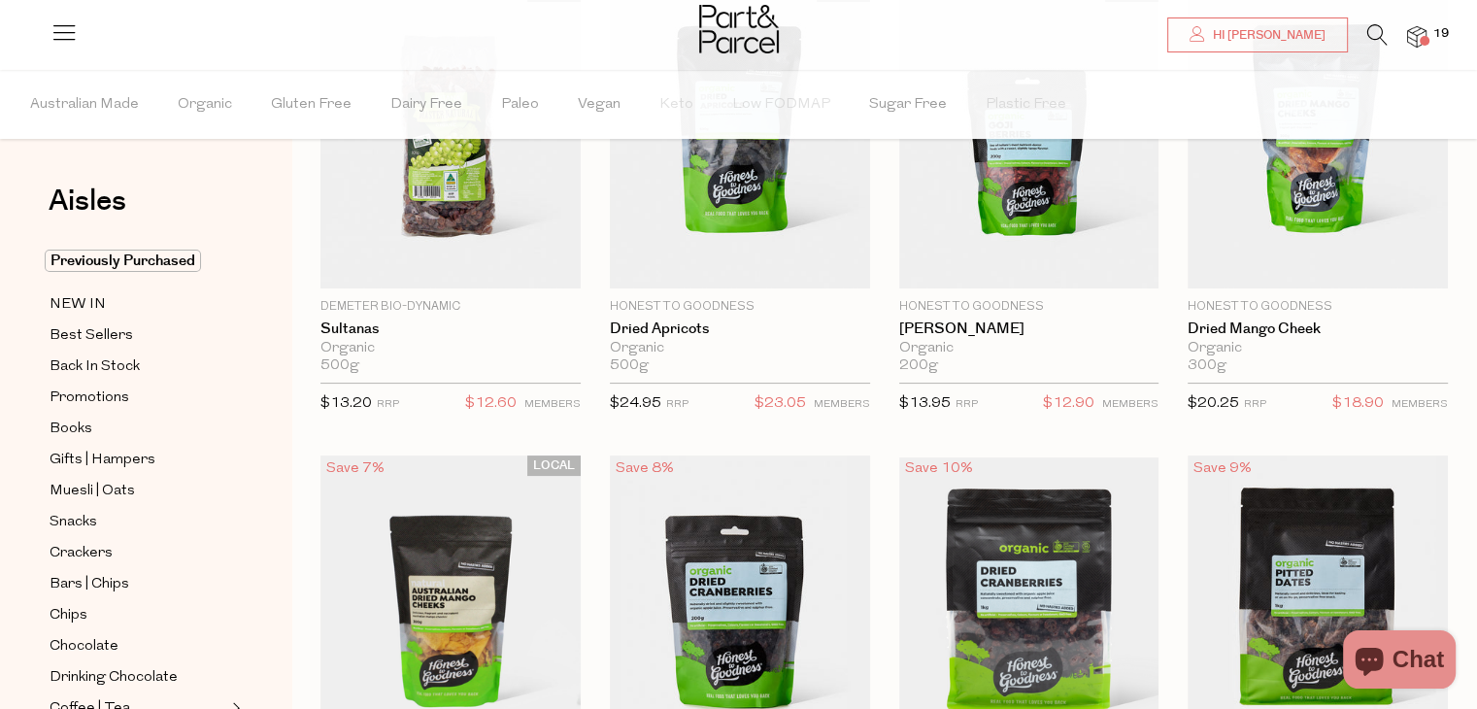
scroll to position [288, 0]
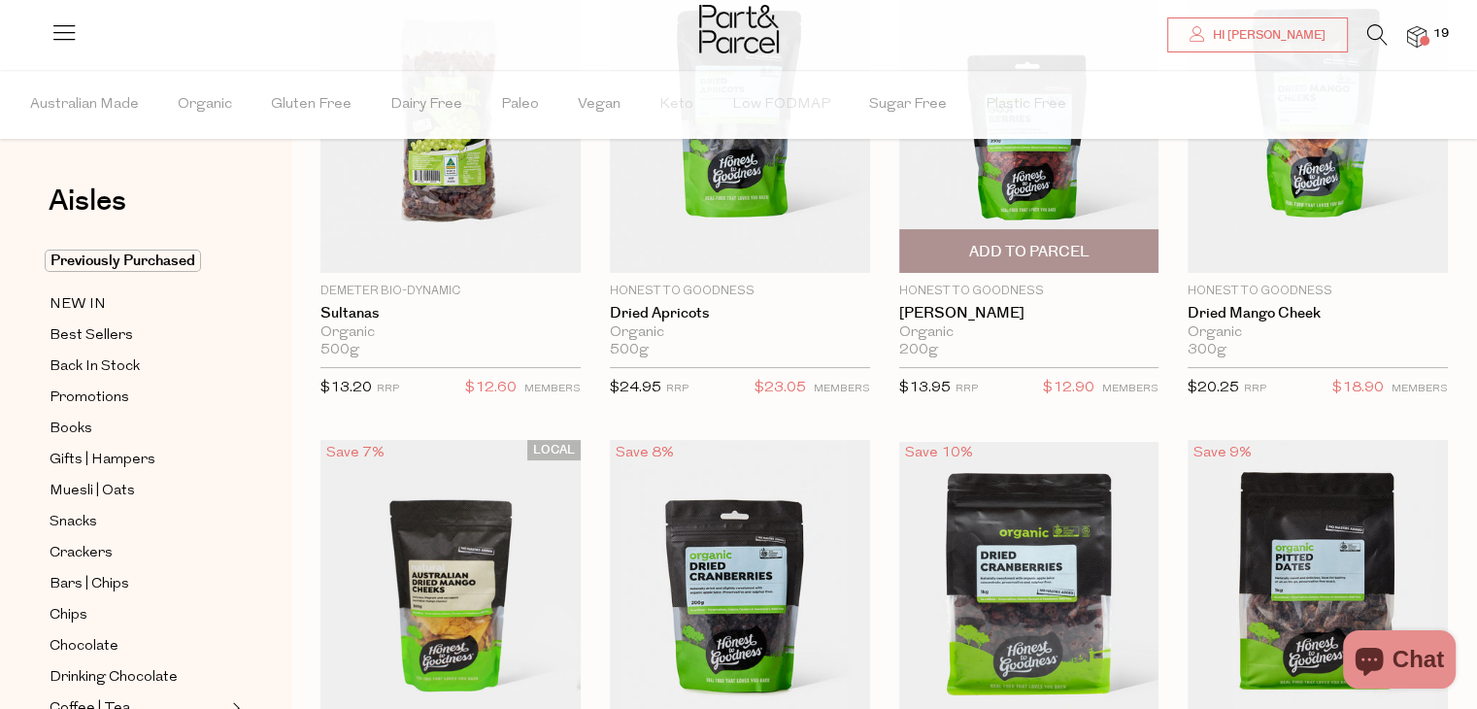
click at [1052, 246] on span "Add To Parcel" at bounding box center [1028, 252] width 120 height 20
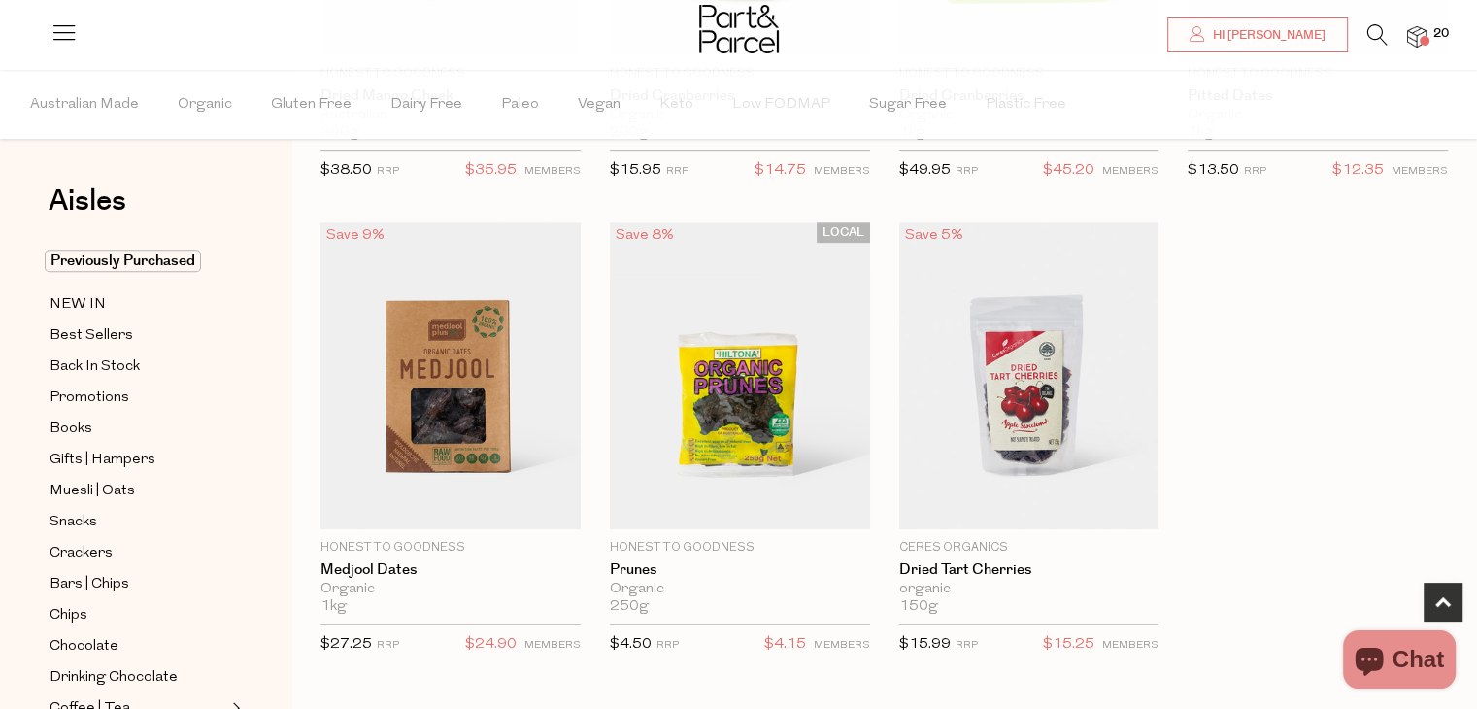
scroll to position [996, 0]
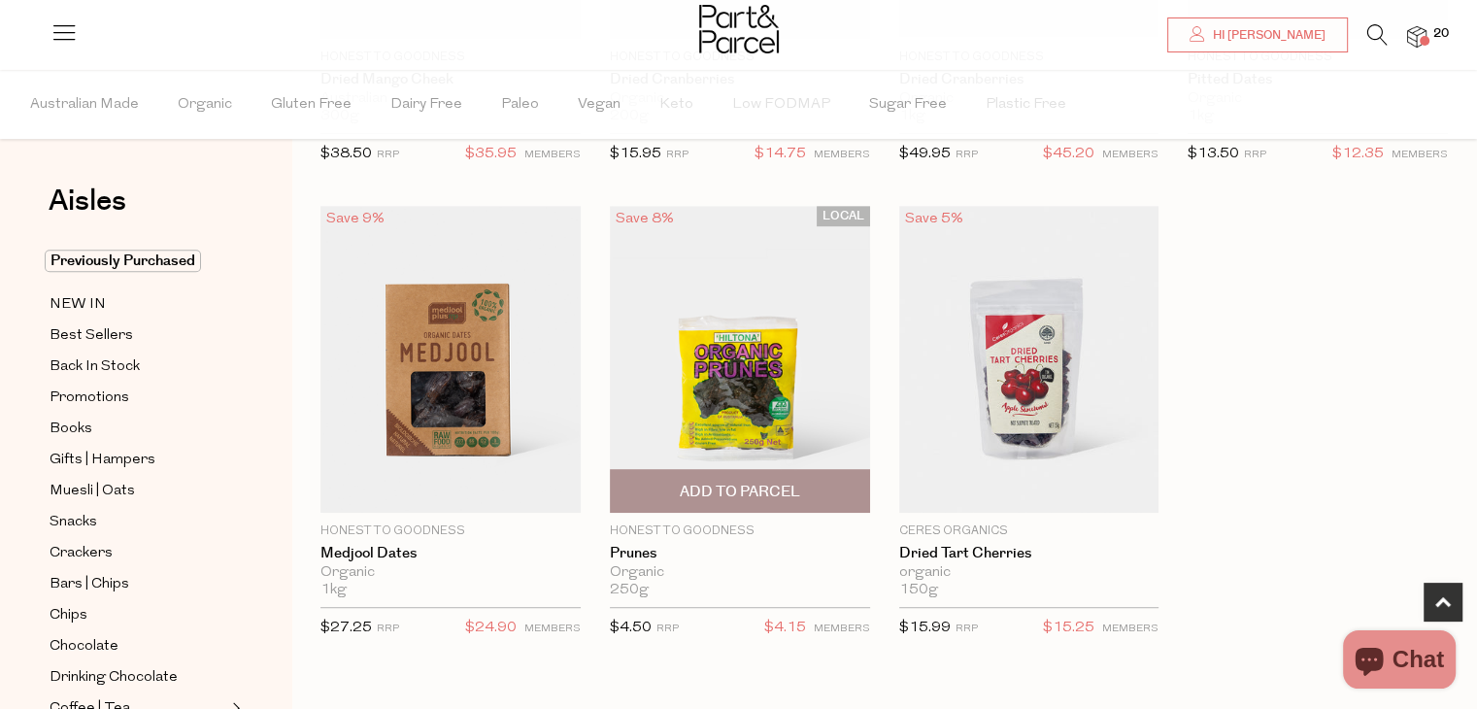
click at [749, 482] on span "Add To Parcel" at bounding box center [740, 492] width 120 height 20
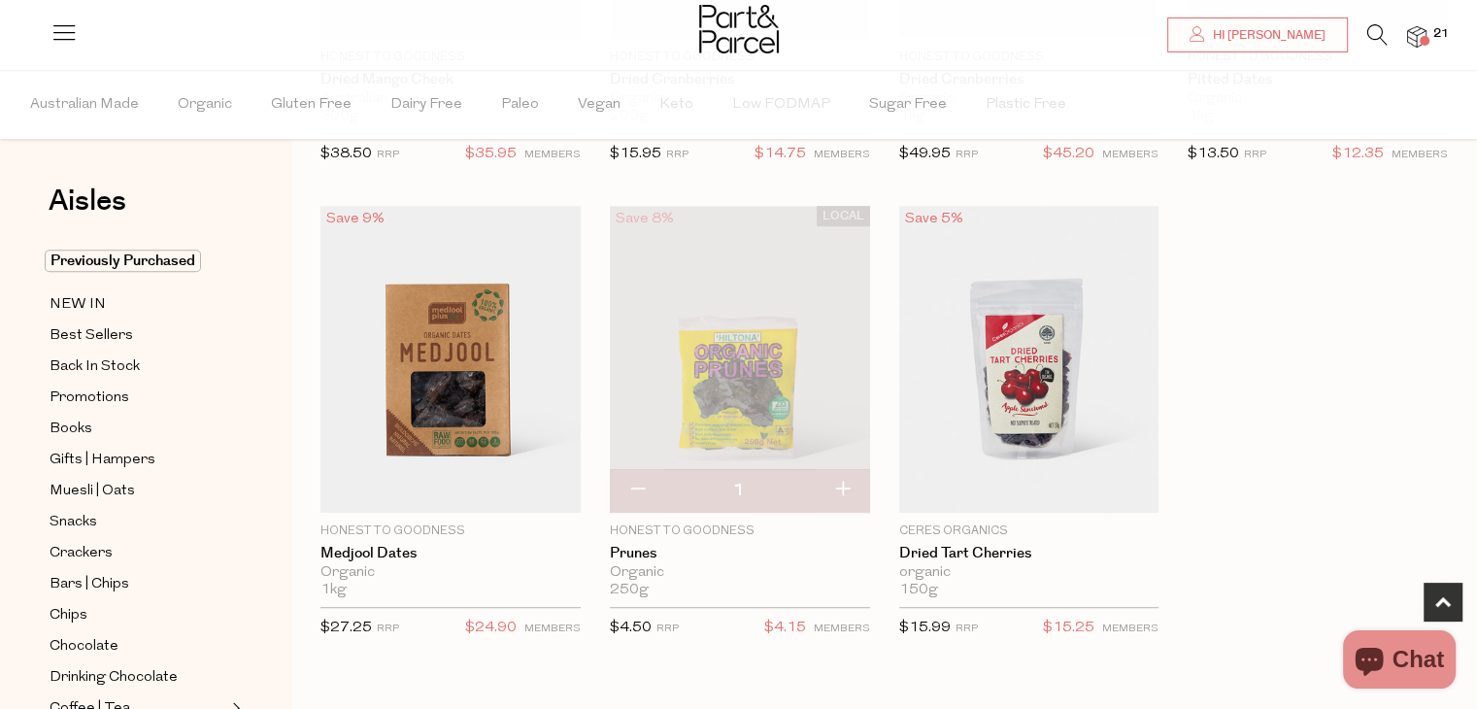
click at [833, 486] on button "button" at bounding box center [842, 490] width 55 height 43
type input "2"
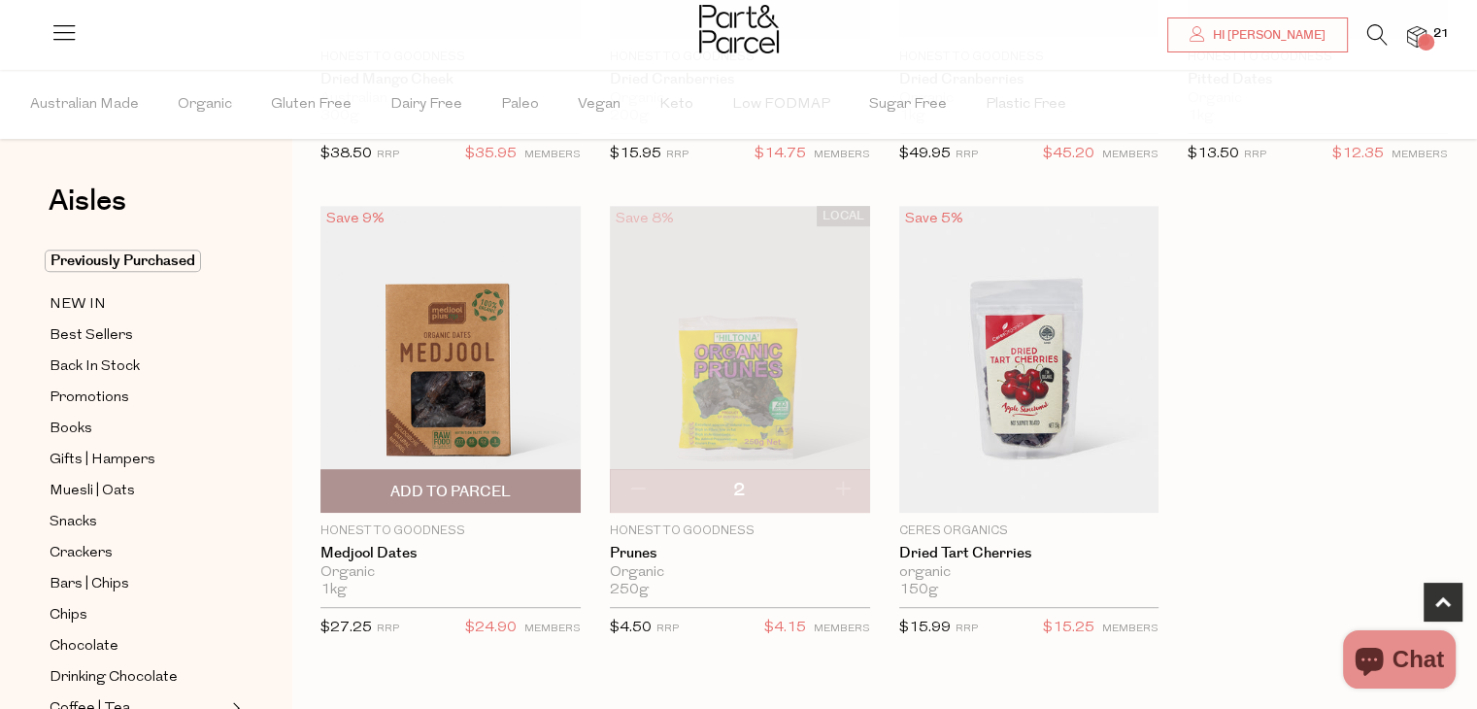
click at [444, 493] on span "Add To Parcel" at bounding box center [450, 492] width 120 height 20
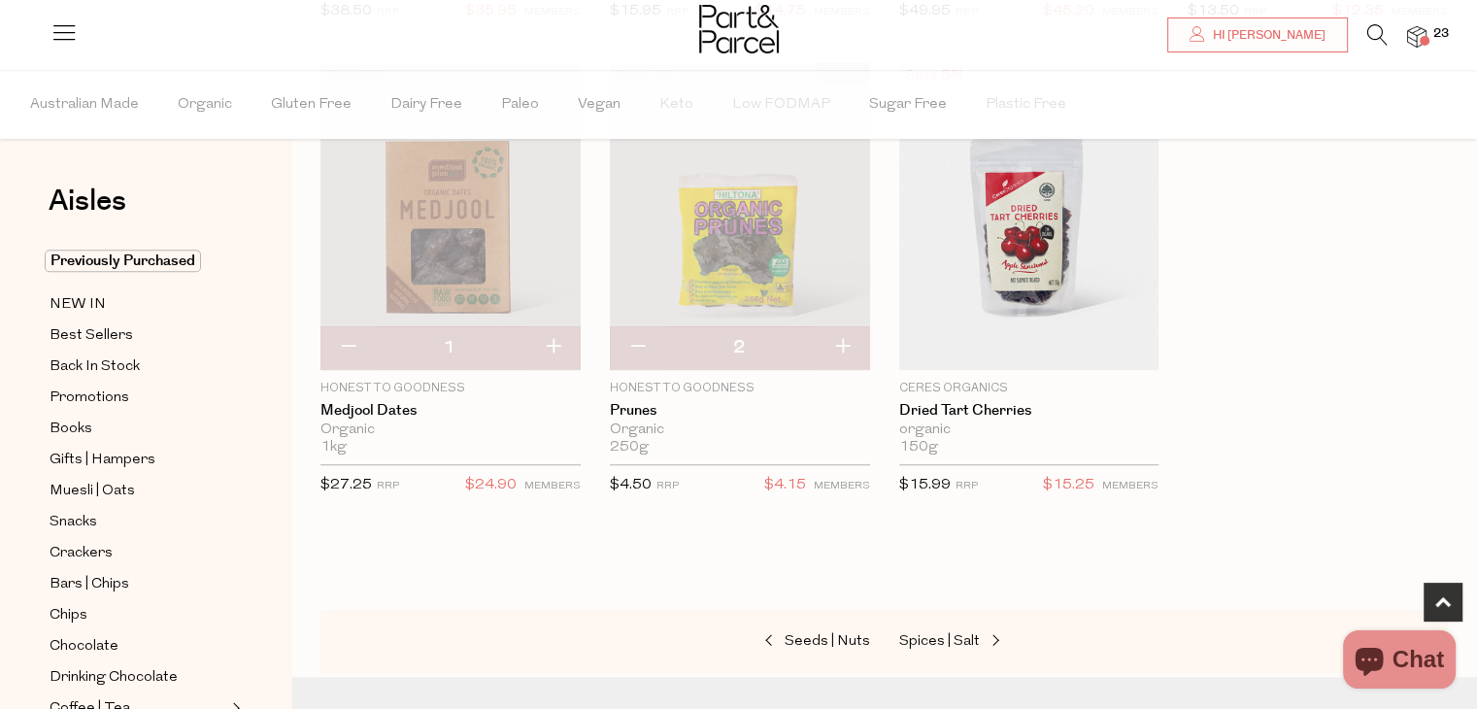
scroll to position [1150, 0]
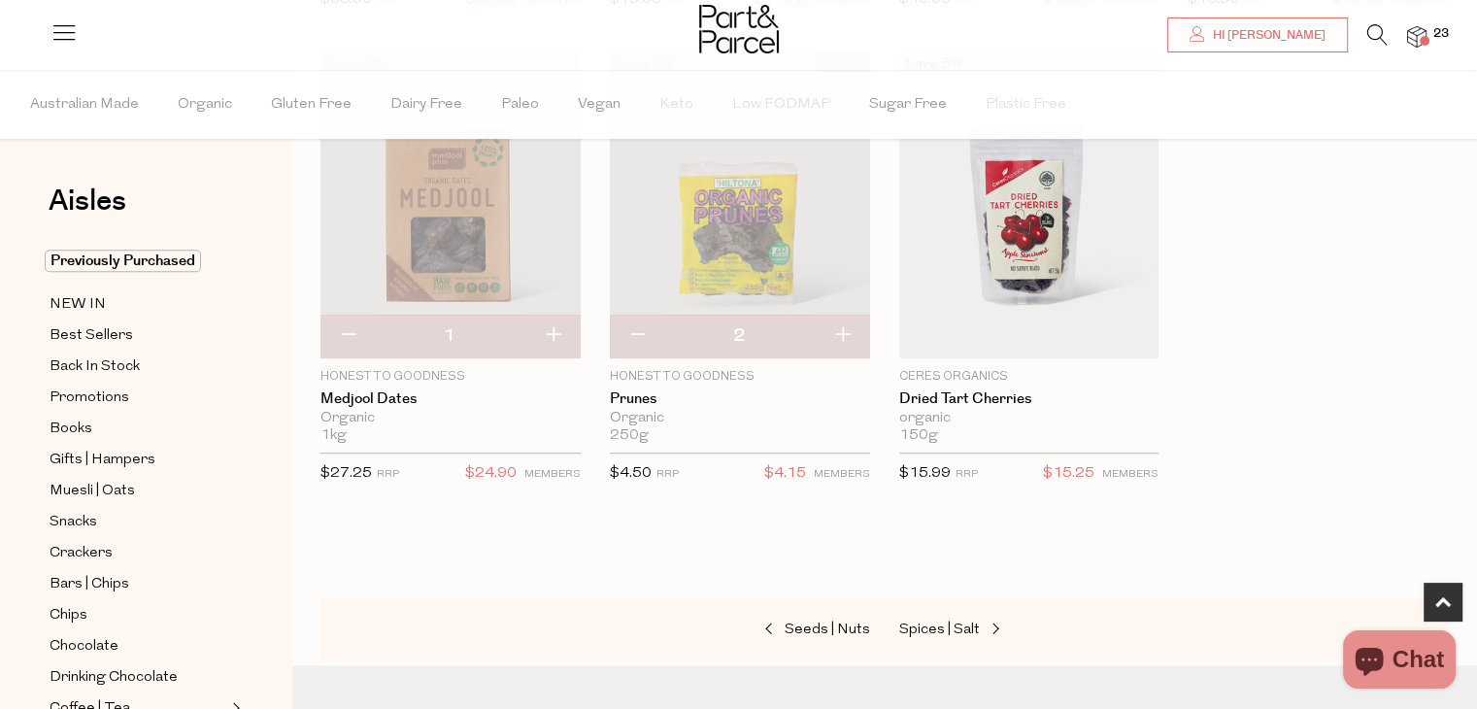
click at [955, 638] on div "Seeds | Nuts Spices | Salt" at bounding box center [885, 630] width 1128 height 64
click at [953, 634] on span "Spices | Salt" at bounding box center [939, 630] width 81 height 15
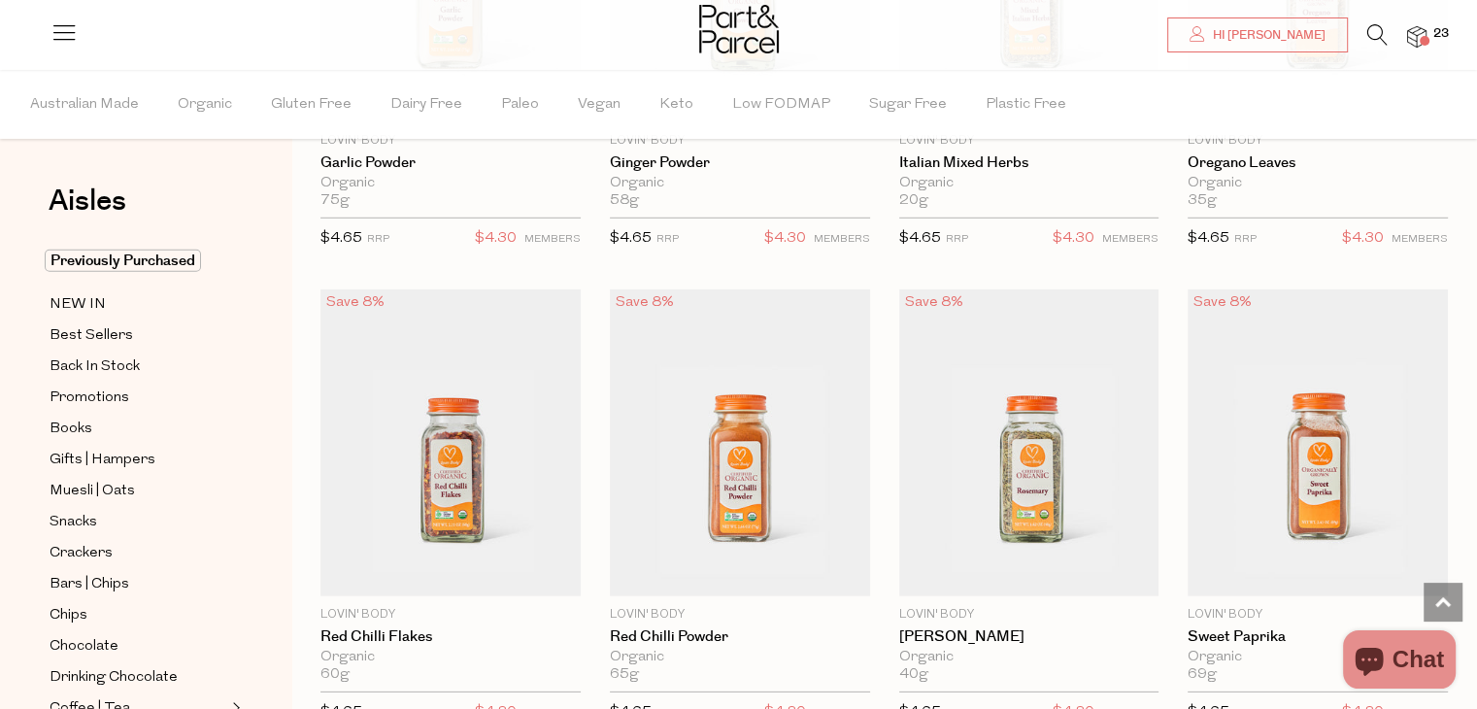
scroll to position [5694, 0]
